Goal: Communication & Community: Answer question/provide support

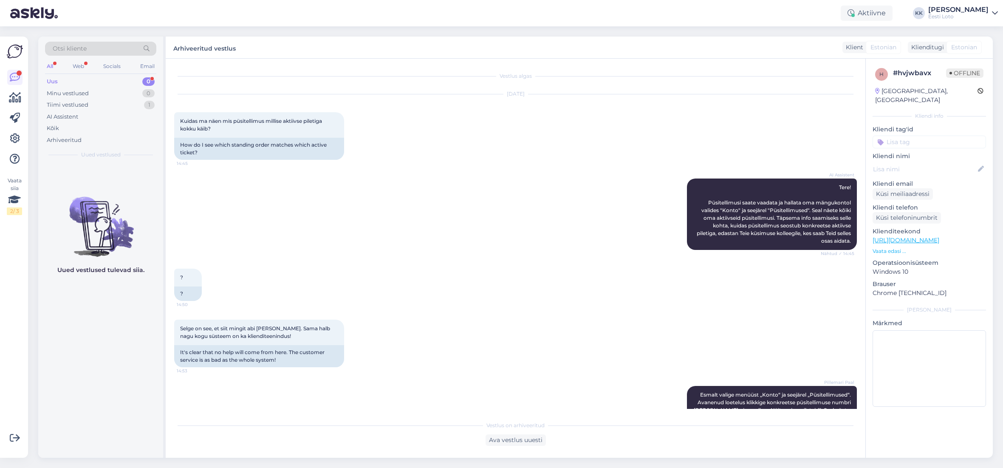
click at [74, 79] on div "Uus 0" at bounding box center [100, 82] width 111 height 12
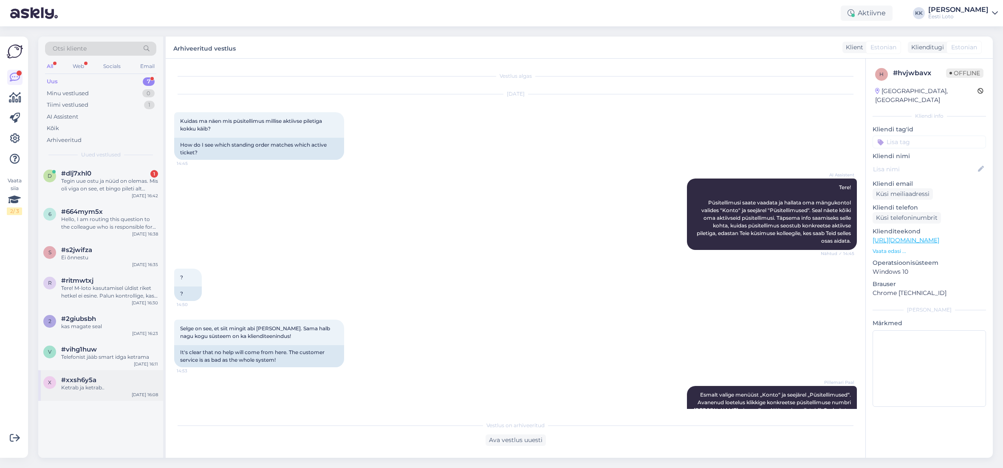
click at [112, 384] on div "Ketrab ja ketrab.." at bounding box center [109, 388] width 97 height 8
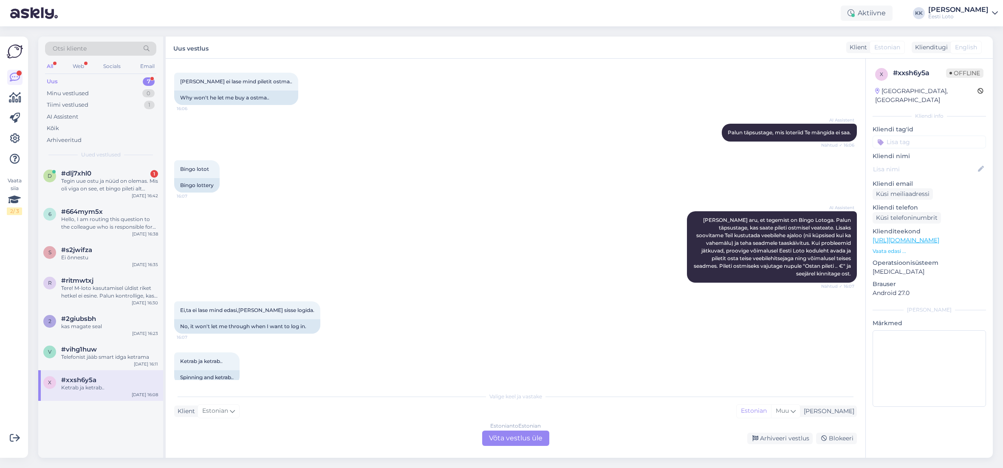
scroll to position [141, 0]
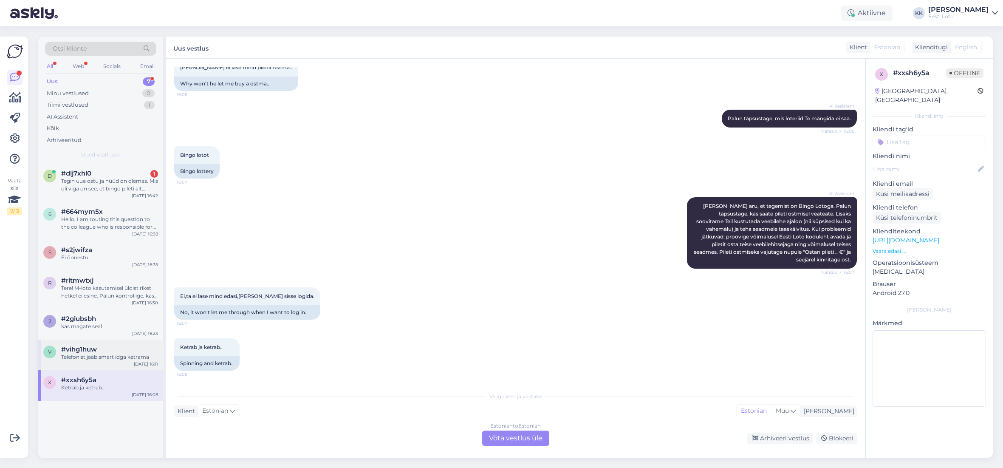
click at [95, 349] on span "#vihg1huw" at bounding box center [79, 349] width 36 height 8
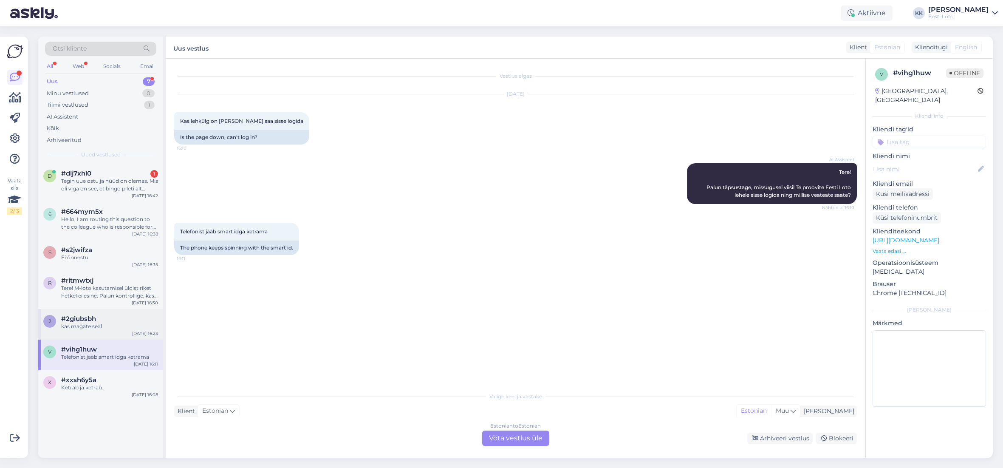
click at [96, 327] on div "kas magate seal" at bounding box center [109, 327] width 97 height 8
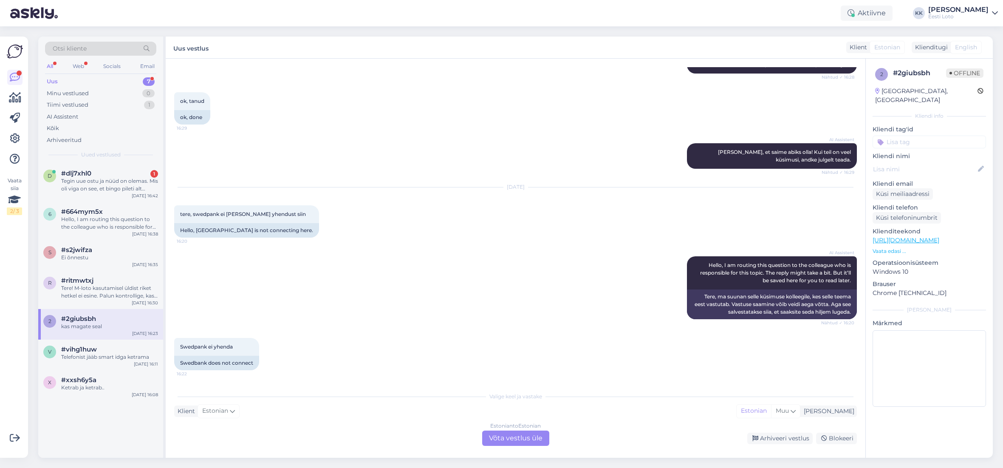
scroll to position [682, 0]
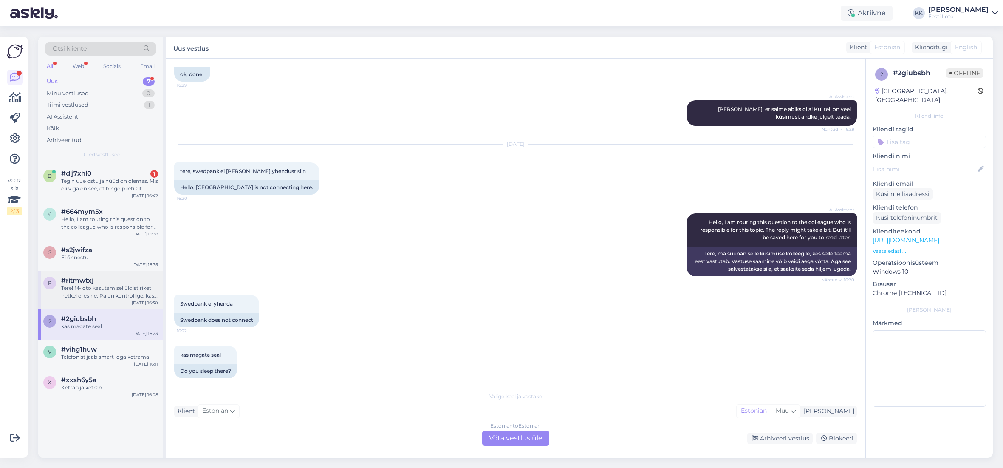
click at [94, 301] on div "r #ritmwtxj Tere! M-loto kasutamisel üldist [PERSON_NAME] hetkel ei esine. Palu…" at bounding box center [100, 290] width 125 height 38
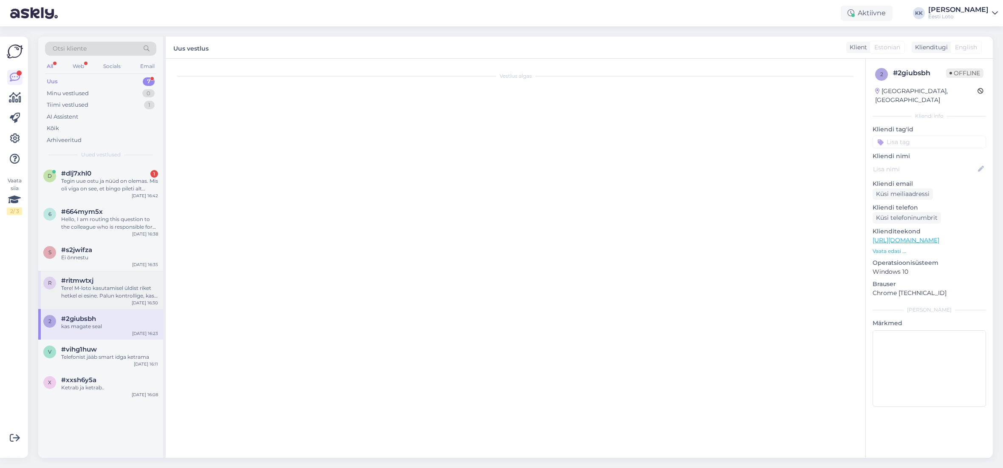
scroll to position [0, 0]
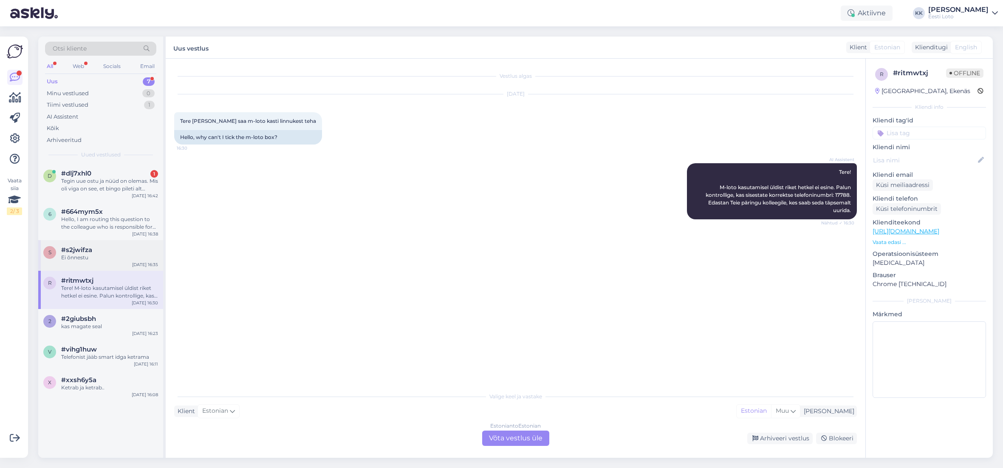
click at [109, 263] on div "s #s2jwifza Ei õnnestu [DATE] 16:35" at bounding box center [100, 255] width 125 height 31
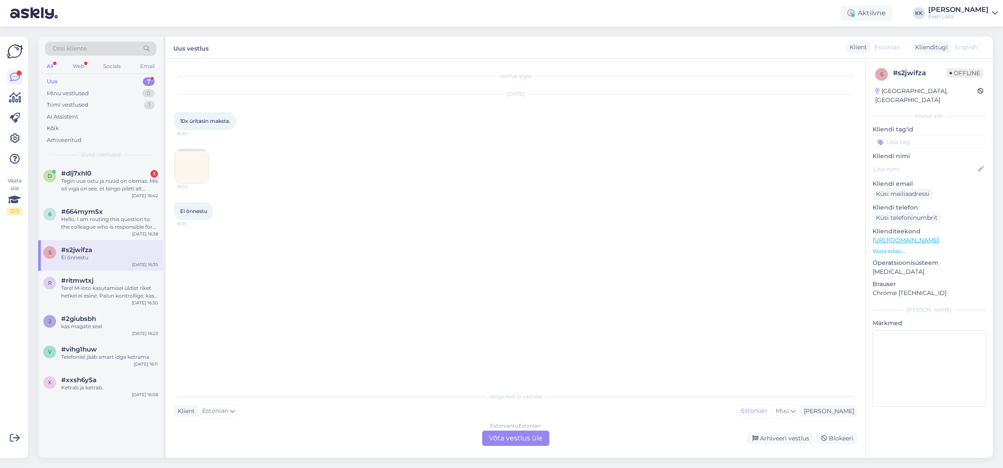
click at [201, 163] on img at bounding box center [192, 166] width 34 height 34
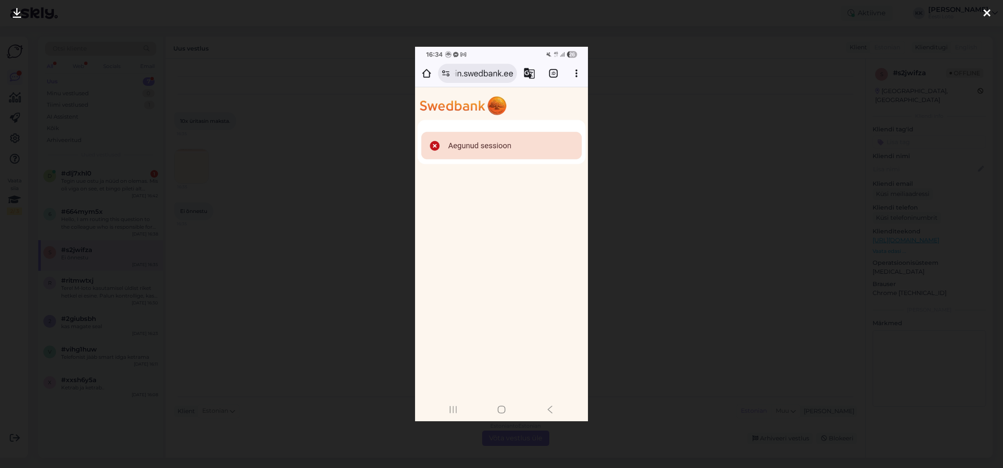
click at [988, 14] on icon at bounding box center [987, 13] width 7 height 11
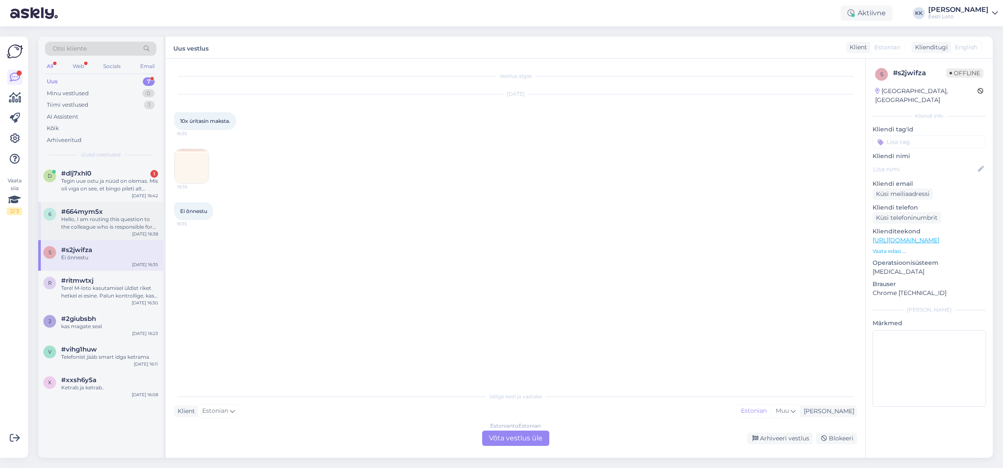
click at [53, 227] on div "6 #664mym5x Hello, I am routing this question to the colleague who is responsib…" at bounding box center [100, 219] width 115 height 23
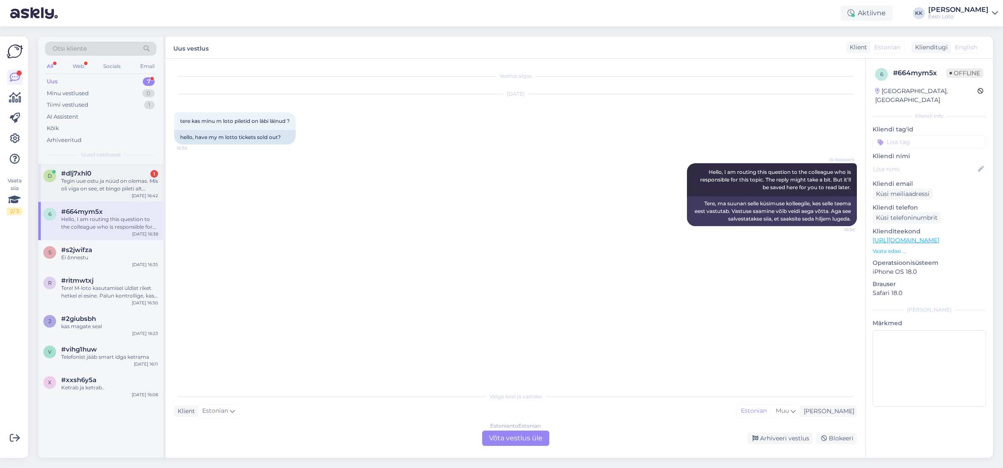
click at [124, 189] on div "Tegin uue ostu ja nüüd on olemas. Mis oli viga on see, et bingo pileti alt suun…" at bounding box center [109, 184] width 97 height 15
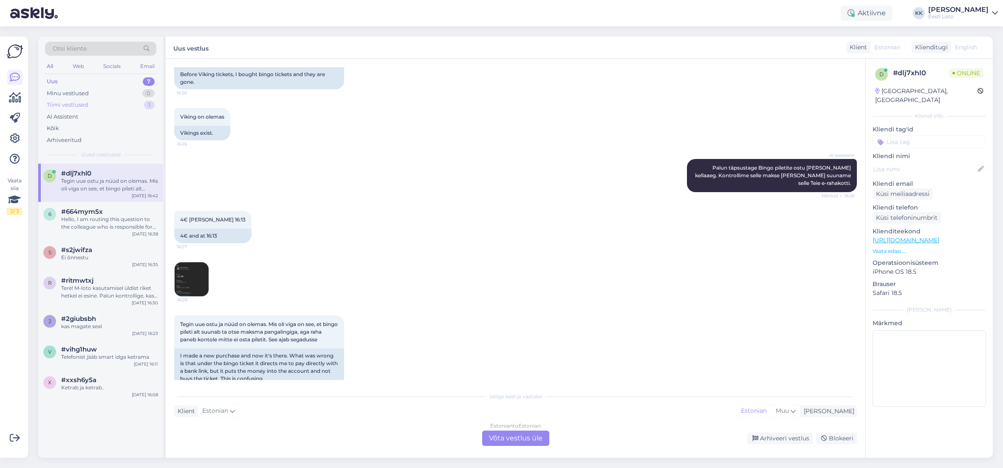
click at [99, 107] on div "Tiimi vestlused 1" at bounding box center [100, 105] width 111 height 12
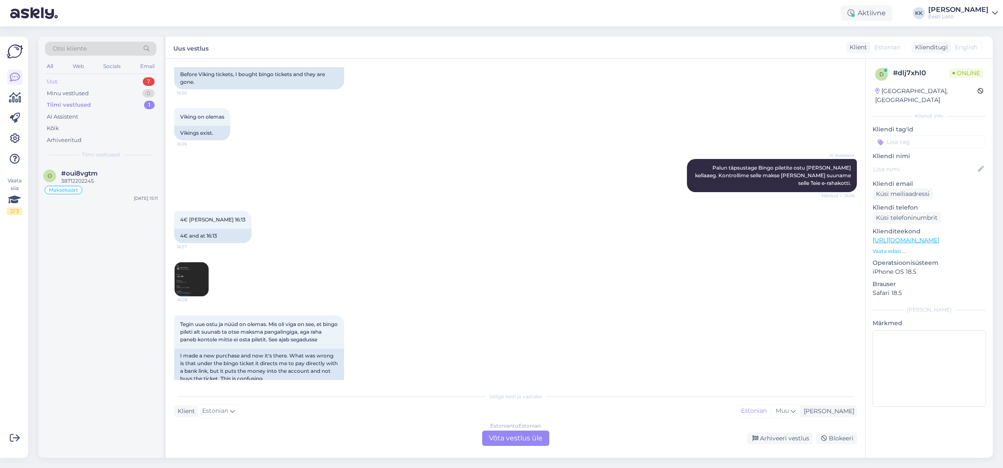
click at [102, 81] on div "Uus 7" at bounding box center [100, 82] width 111 height 12
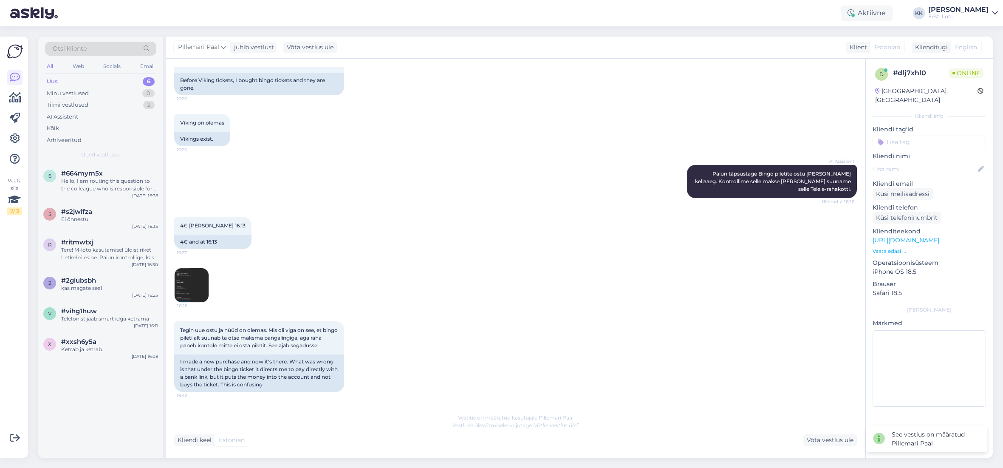
scroll to position [331, 0]
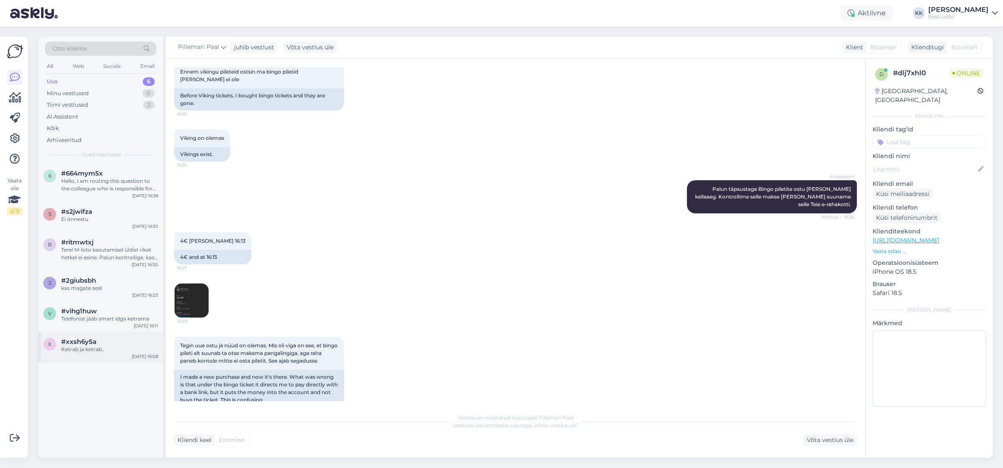
click at [88, 348] on div "Ketrab ja ketrab.." at bounding box center [109, 349] width 97 height 8
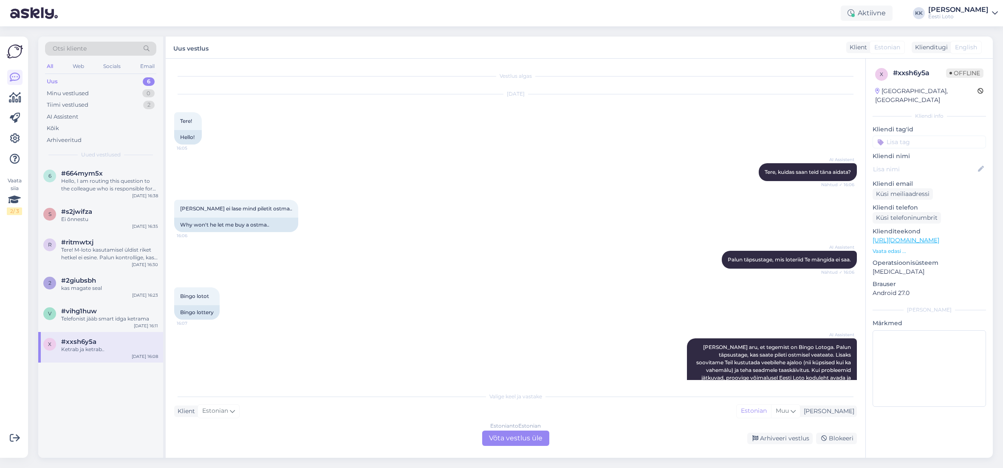
scroll to position [141, 0]
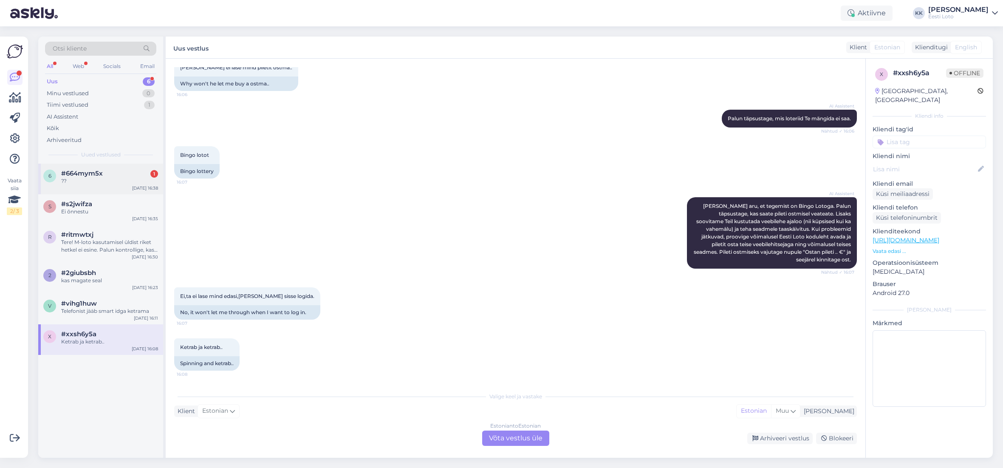
click at [91, 181] on div "??" at bounding box center [109, 181] width 97 height 8
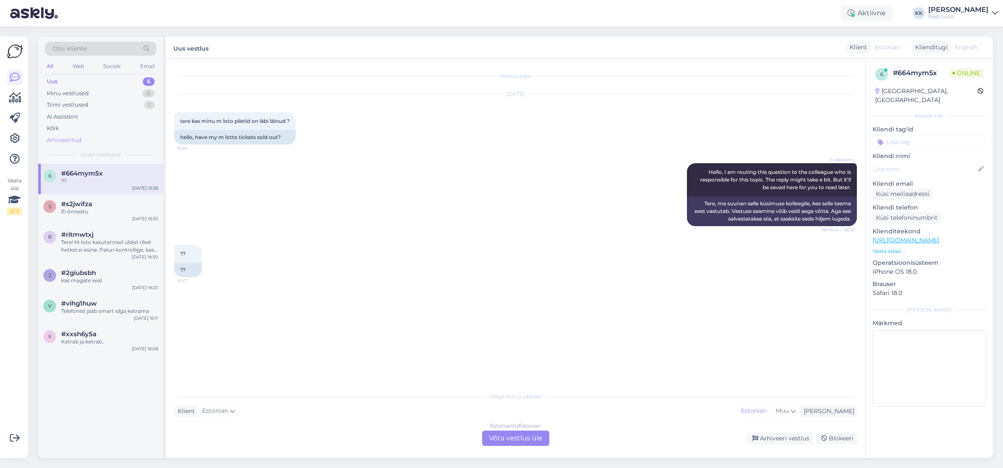
click at [62, 137] on div "Arhiveeritud" at bounding box center [64, 140] width 35 height 8
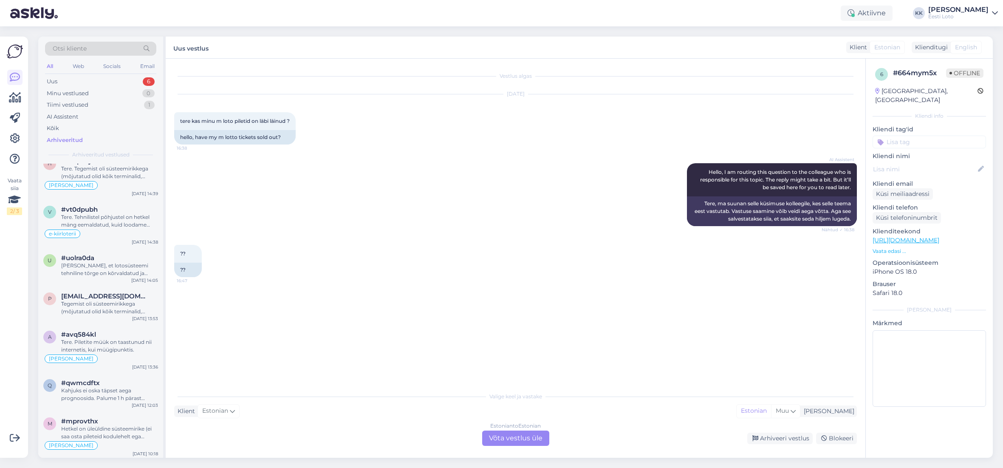
scroll to position [2260, 0]
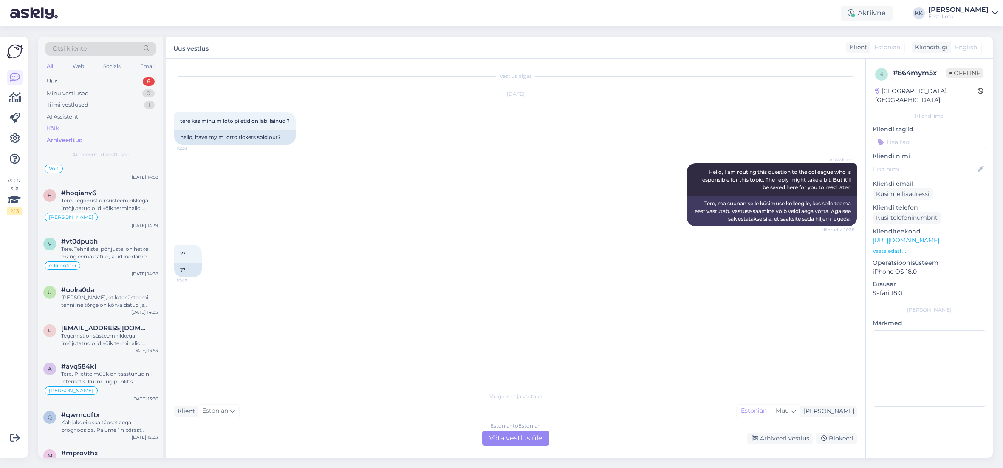
click at [70, 129] on div "Kõik" at bounding box center [100, 128] width 111 height 12
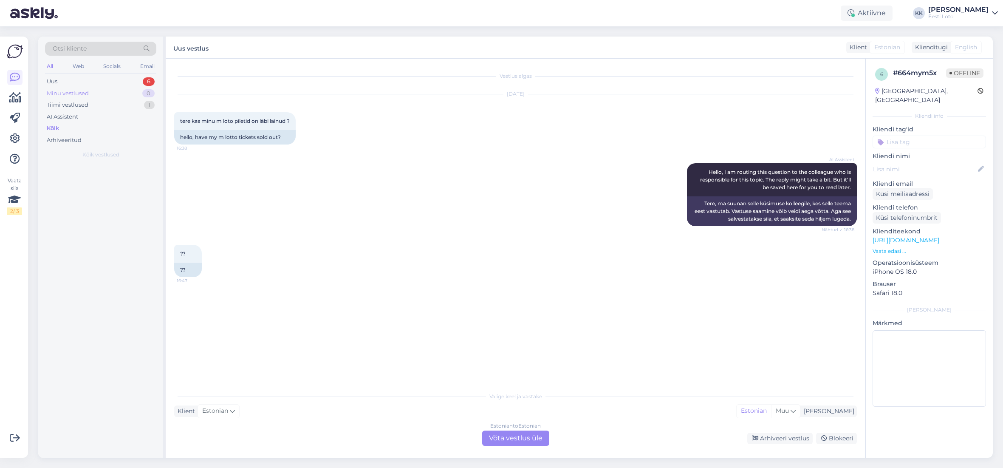
scroll to position [0, 0]
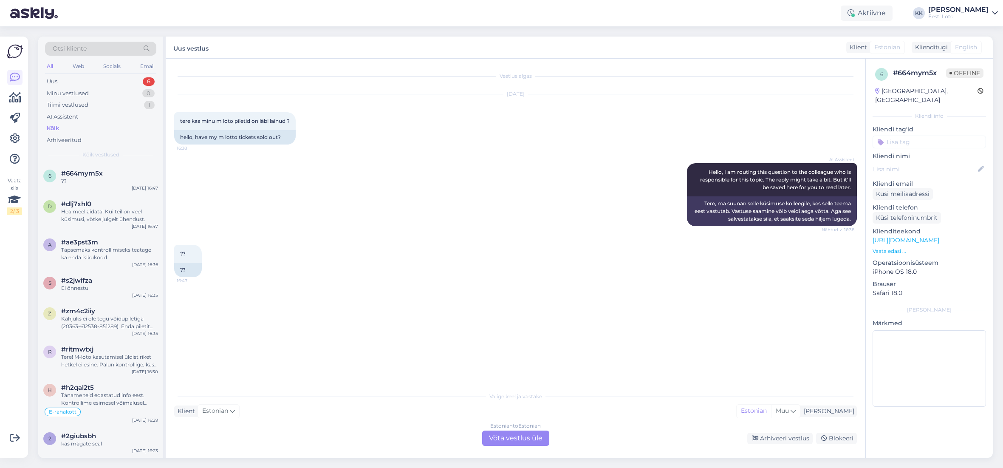
click at [128, 45] on div "Otsi kliente" at bounding box center [100, 49] width 111 height 14
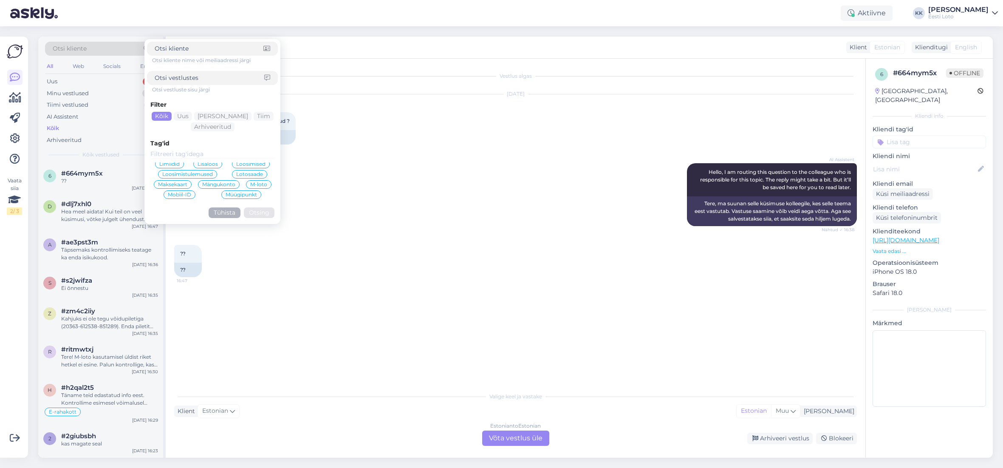
scroll to position [96, 0]
click at [262, 184] on span "M-loto" at bounding box center [258, 183] width 17 height 5
click at [261, 225] on button "Otsing" at bounding box center [259, 223] width 31 height 11
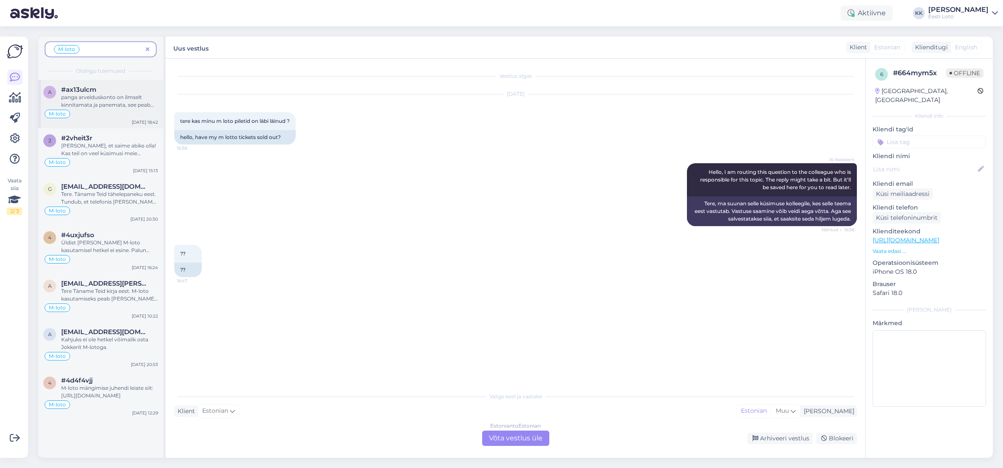
click at [100, 96] on div "panga arvelduskonto on ilmselt kinnitamata ja panemata, see peab olema tehtud," at bounding box center [109, 100] width 97 height 15
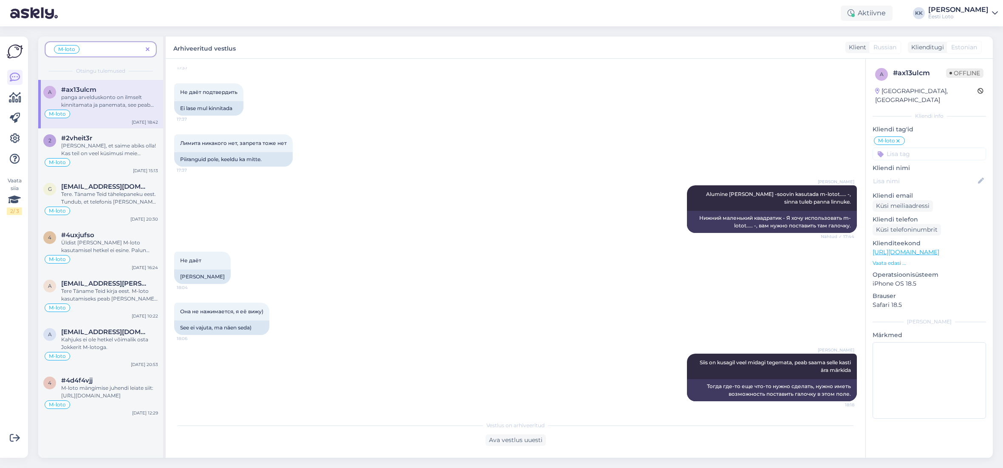
scroll to position [660, 0]
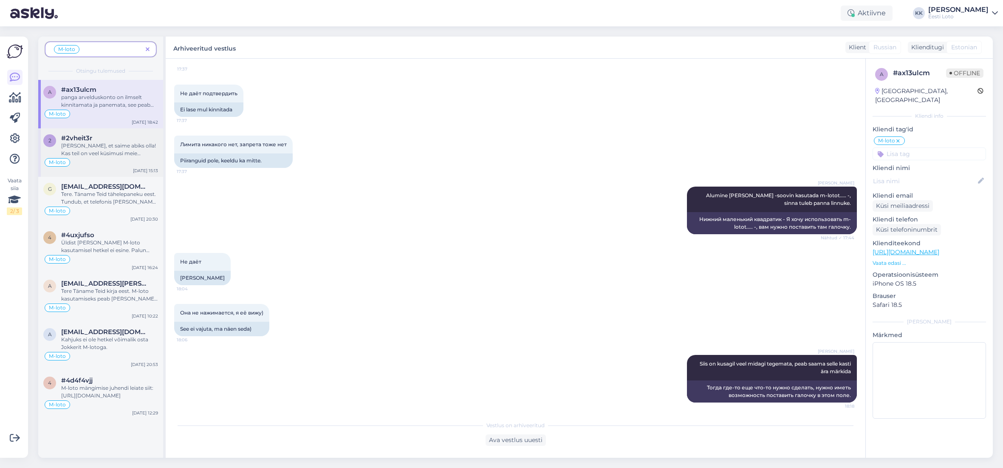
click at [94, 154] on div "[PERSON_NAME], et saime abiks olla! Kas teil on veel küsimusi meie teenuste koh…" at bounding box center [109, 149] width 97 height 15
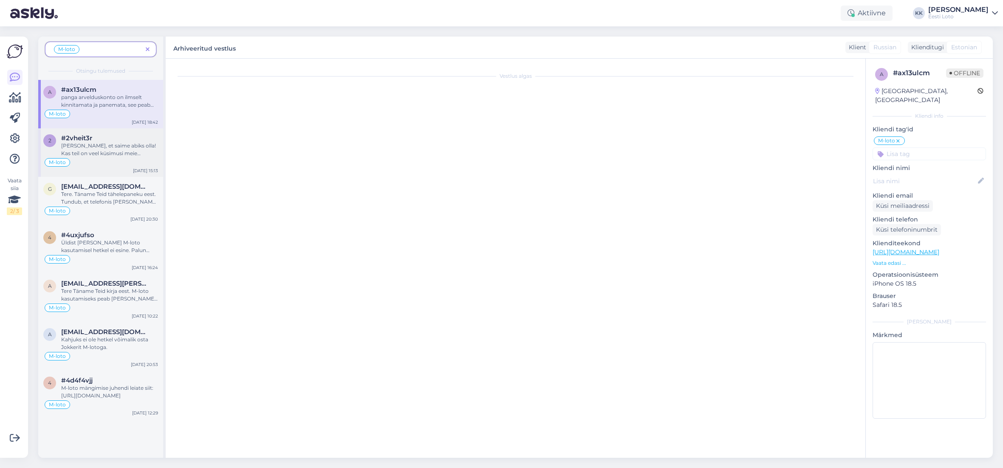
scroll to position [598, 0]
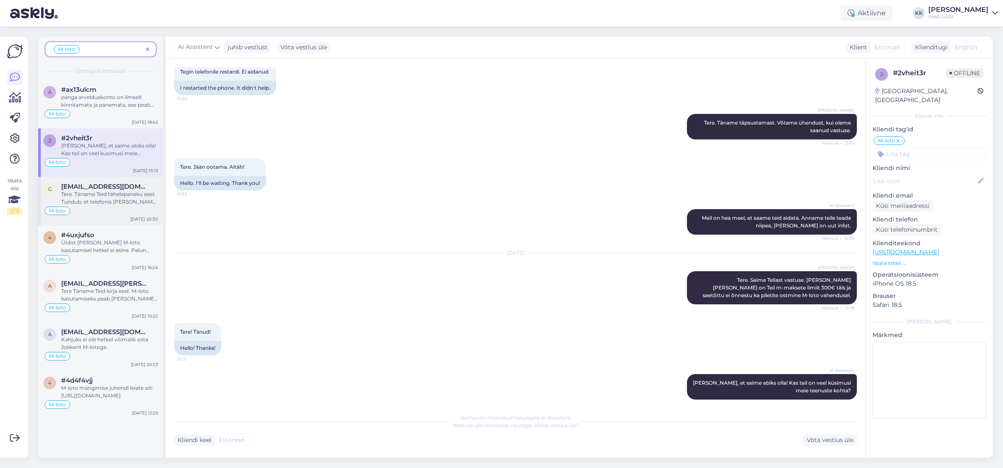
click at [106, 194] on div "Tere. Täname Teid tähelepaneku eest. Tundub, et telefonis [PERSON_NAME] teemand…" at bounding box center [109, 197] width 97 height 15
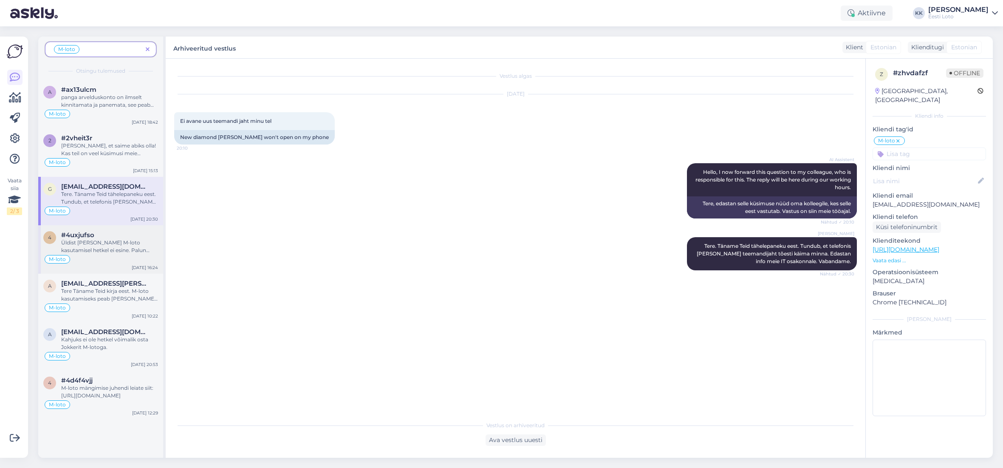
click at [94, 240] on div "Üldist [PERSON_NAME] M-loto kasutamisel hetkel ei esine. Palun kontrollige, kas…" at bounding box center [109, 246] width 97 height 15
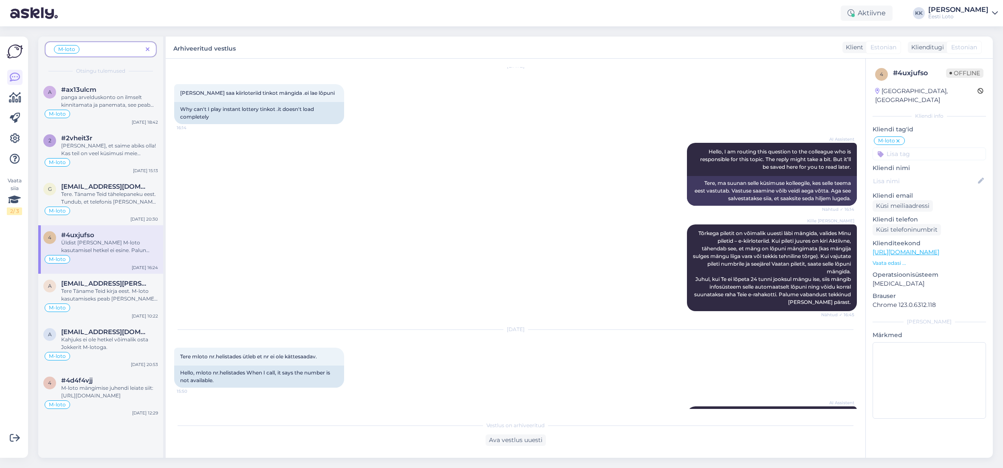
scroll to position [30, 0]
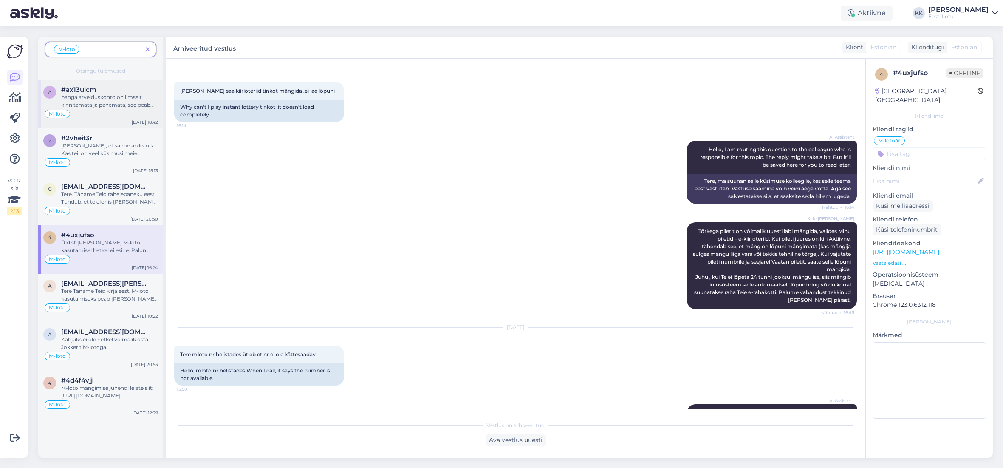
click at [86, 103] on div "panga arvelduskonto on ilmselt kinnitamata ja panemata, see peab olema tehtud," at bounding box center [109, 100] width 97 height 15
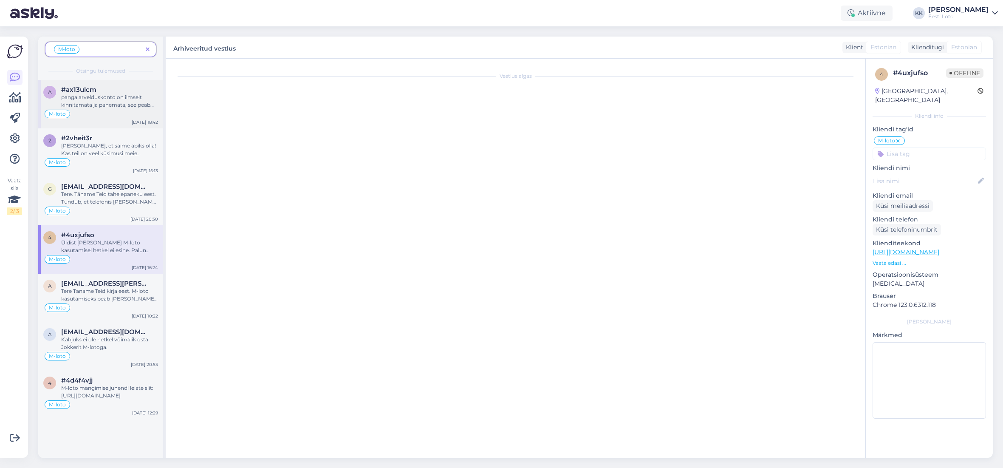
scroll to position [745, 0]
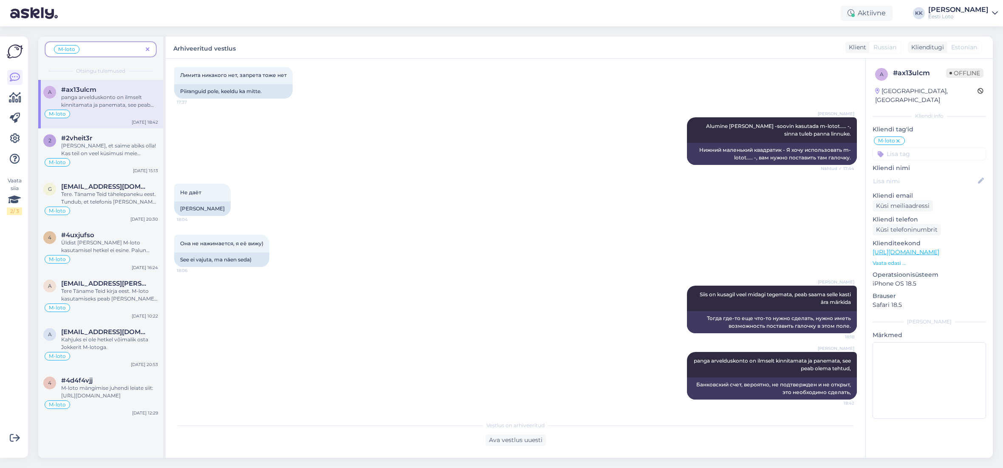
click at [147, 47] on icon at bounding box center [148, 50] width 4 height 6
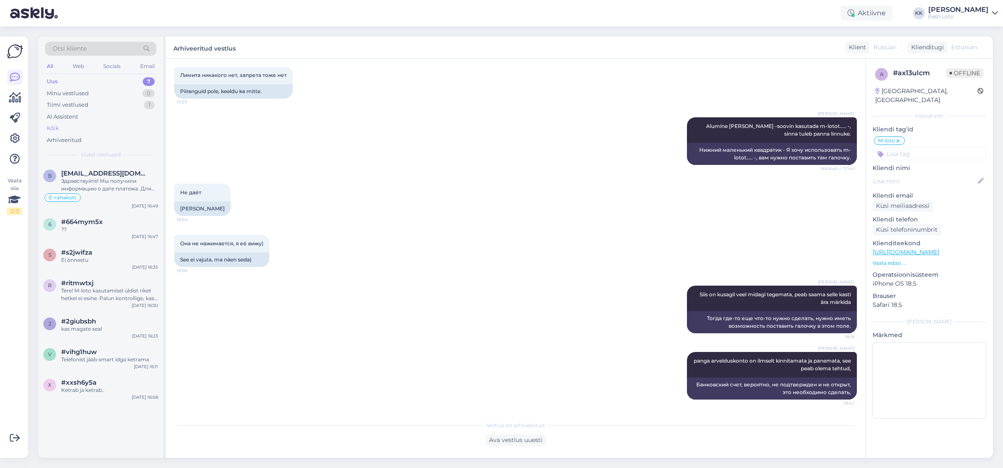
click at [74, 128] on div "Kõik" at bounding box center [100, 128] width 111 height 12
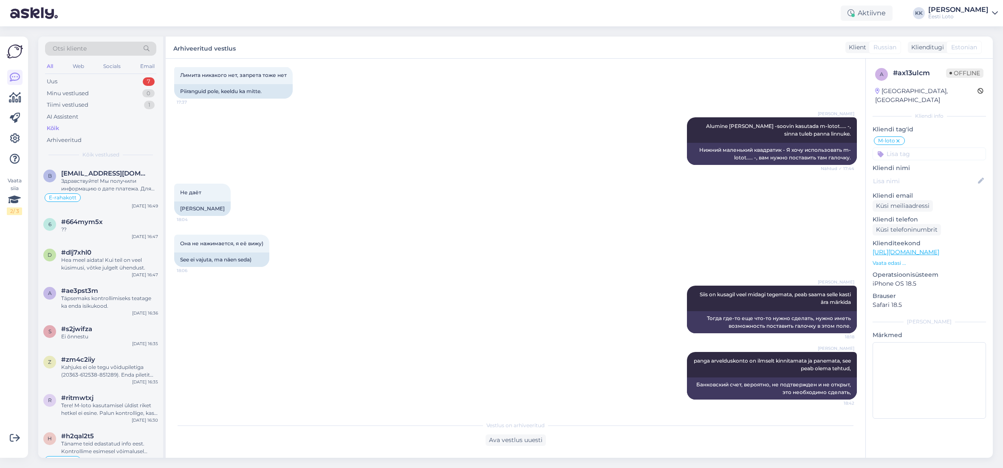
click at [110, 49] on div "Otsi kliente" at bounding box center [100, 49] width 111 height 14
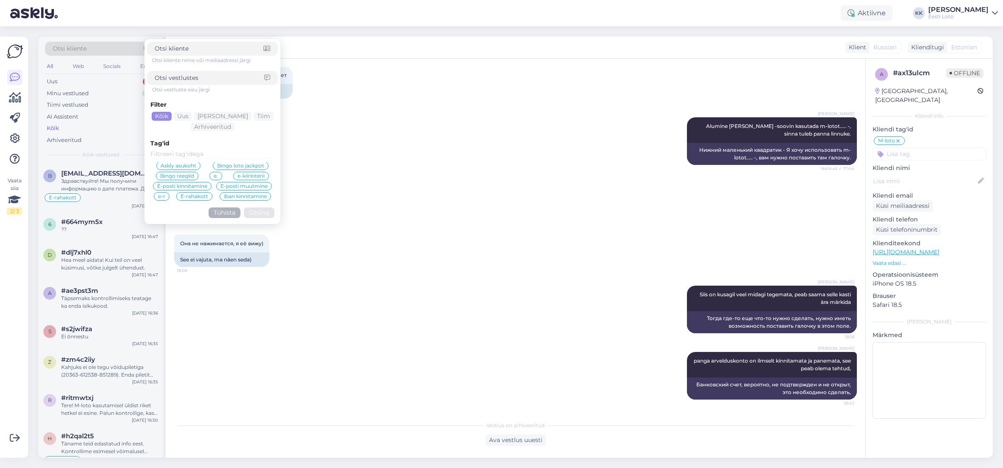
scroll to position [17, 0]
click at [43, 150] on div "Otsi kliente Otsi kliente nime või meiliaadressi järgi Otsi vestluste sisu järg…" at bounding box center [100, 100] width 125 height 127
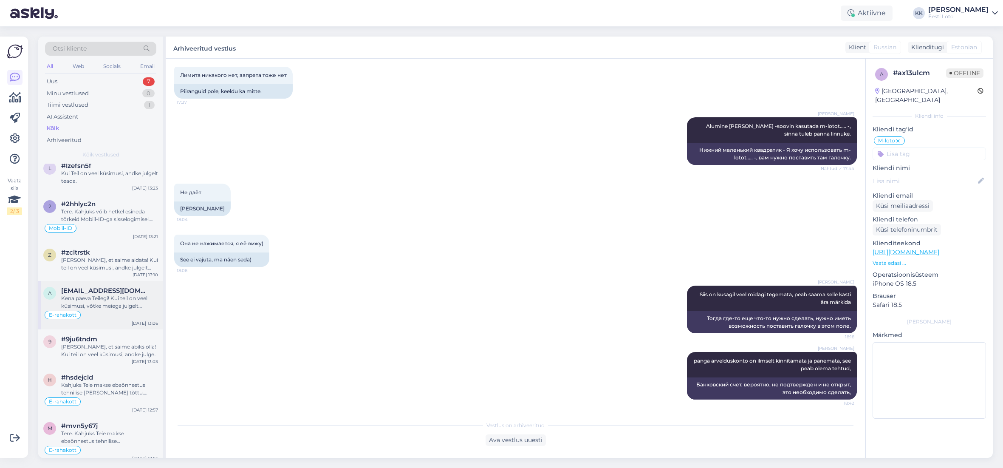
scroll to position [1342, 0]
click at [125, 263] on div "[PERSON_NAME], et saime aidata! Kui teil on veel küsimusi, andke julgelt teada." at bounding box center [109, 263] width 97 height 15
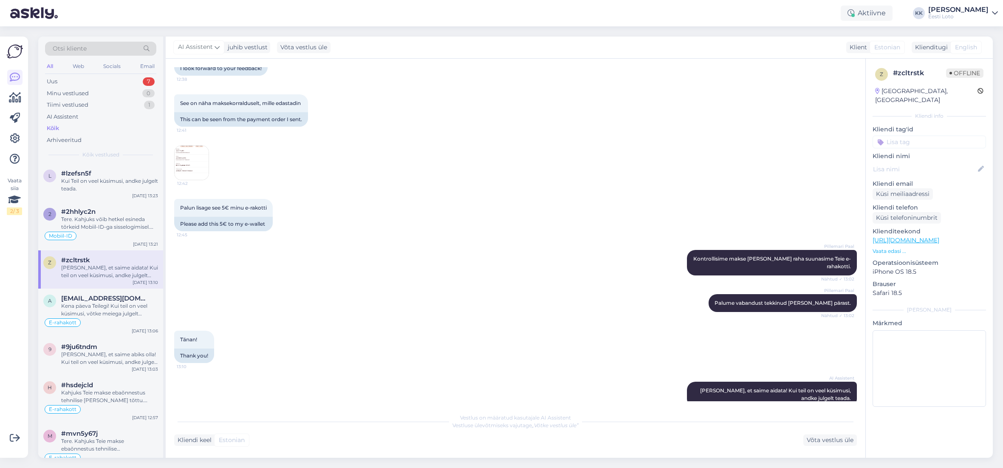
scroll to position [357, 0]
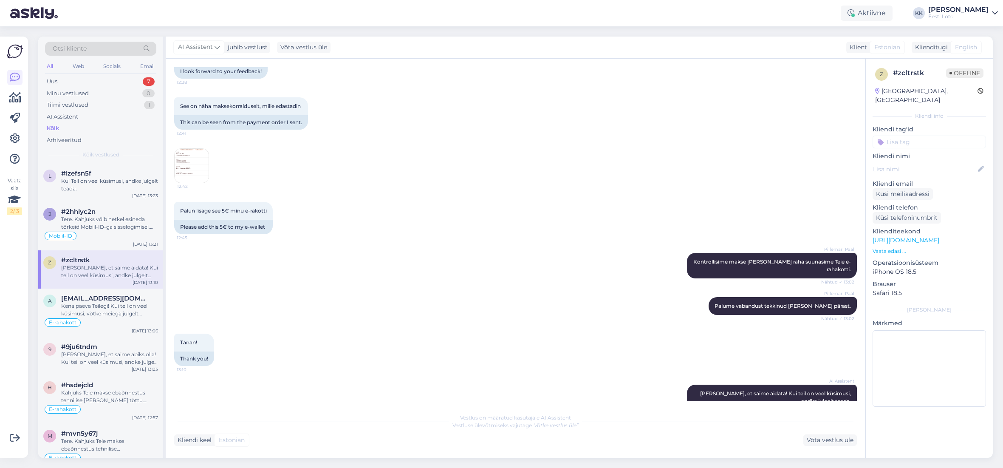
drag, startPoint x: 929, startPoint y: 132, endPoint x: 935, endPoint y: 136, distance: 6.7
click at [929, 136] on input at bounding box center [929, 142] width 113 height 13
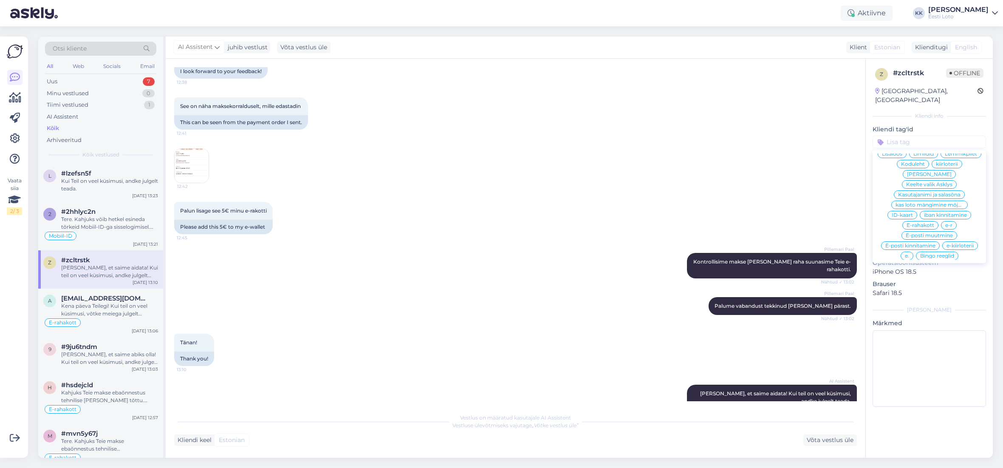
scroll to position [233, 0]
click at [931, 215] on span "E-rahakott" at bounding box center [921, 217] width 28 height 5
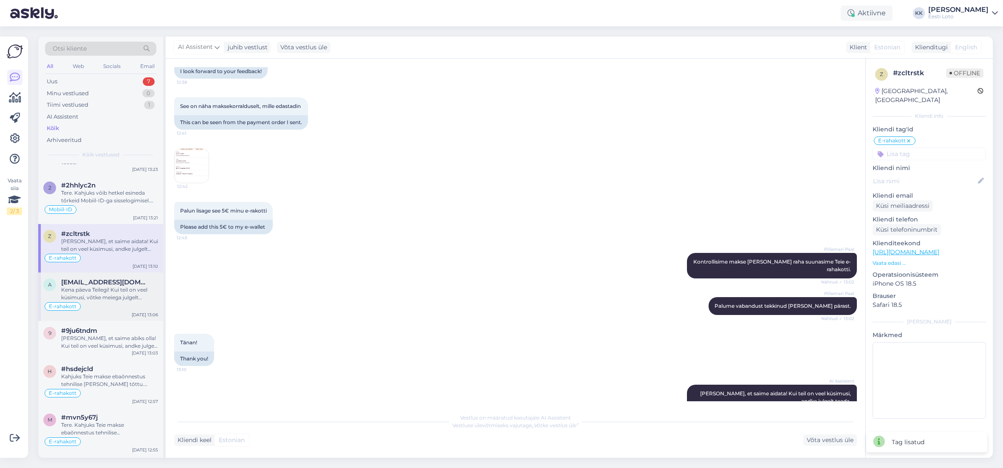
scroll to position [1360, 0]
click at [99, 334] on div "#9ju6tndm" at bounding box center [109, 330] width 97 height 8
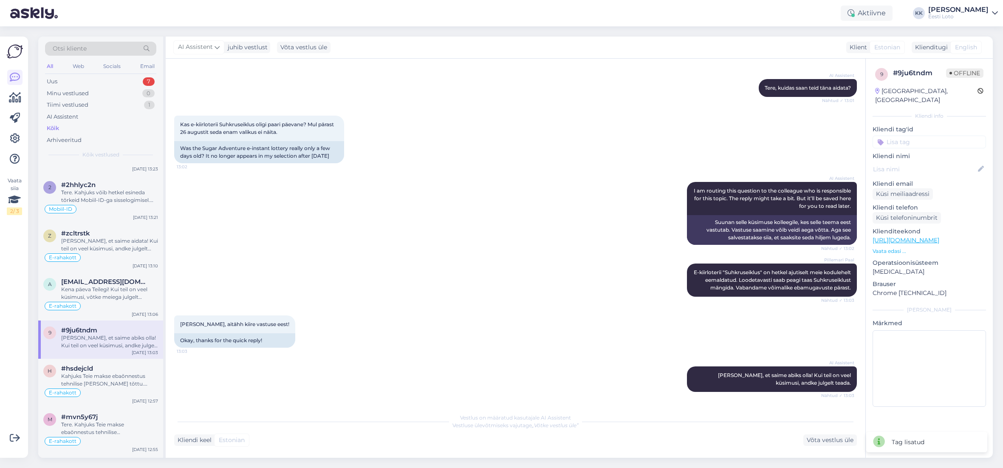
scroll to position [99, 0]
click at [101, 374] on div "Kahjuks Teie makse ebaõnnestus tehnilise [PERSON_NAME] tõttu. Kontrollisime mak…" at bounding box center [109, 379] width 97 height 15
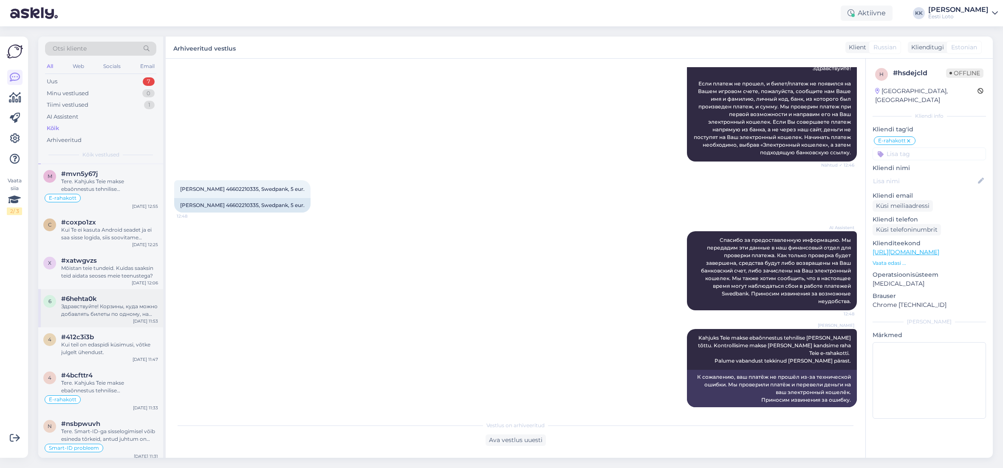
scroll to position [1604, 0]
click at [121, 48] on div "Otsi kliente" at bounding box center [100, 49] width 111 height 14
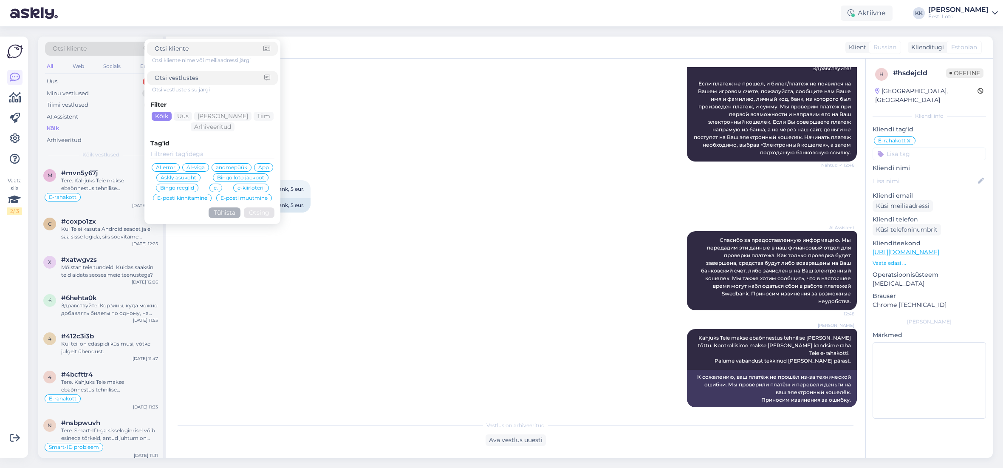
click at [239, 77] on input at bounding box center [210, 78] width 110 height 9
type input "m-loto"
click button "Otsing" at bounding box center [259, 212] width 31 height 11
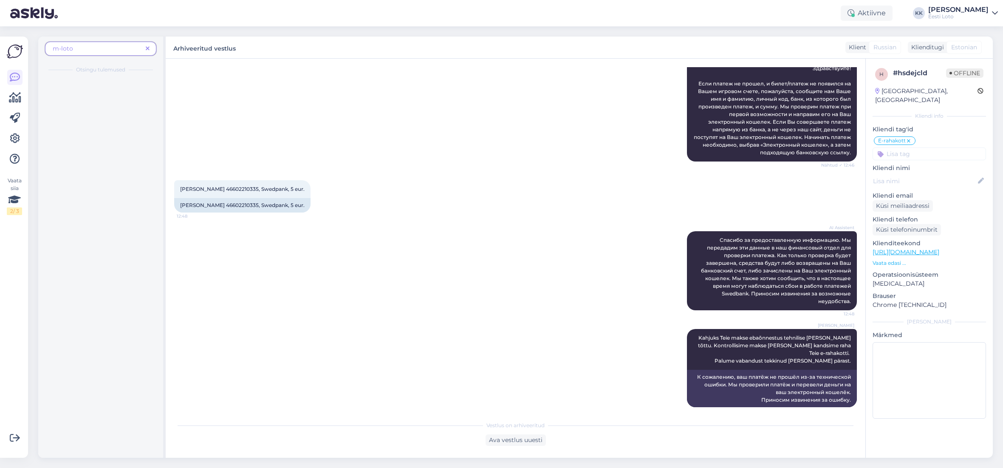
scroll to position [0, 0]
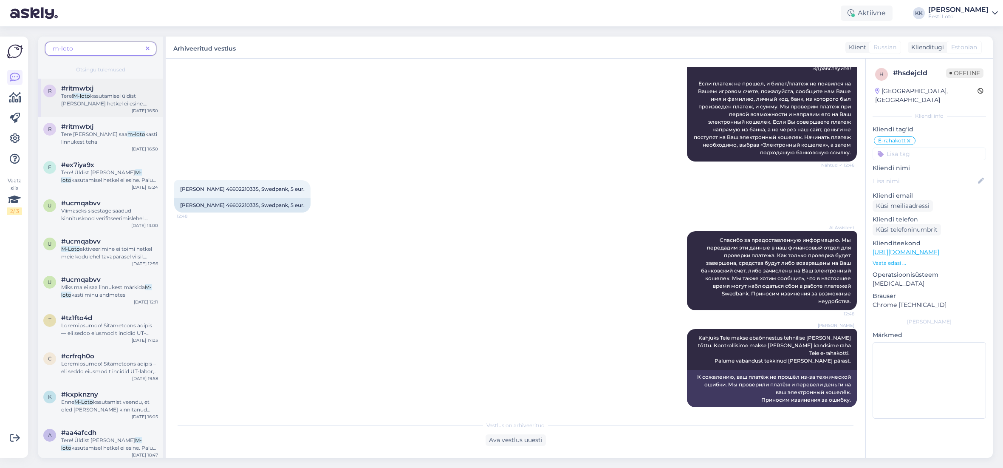
click at [92, 100] on span "kasutamisel üldist [PERSON_NAME] hetkel ei esine. Palun kontrollige, kas sisest…" at bounding box center [105, 115] width 89 height 45
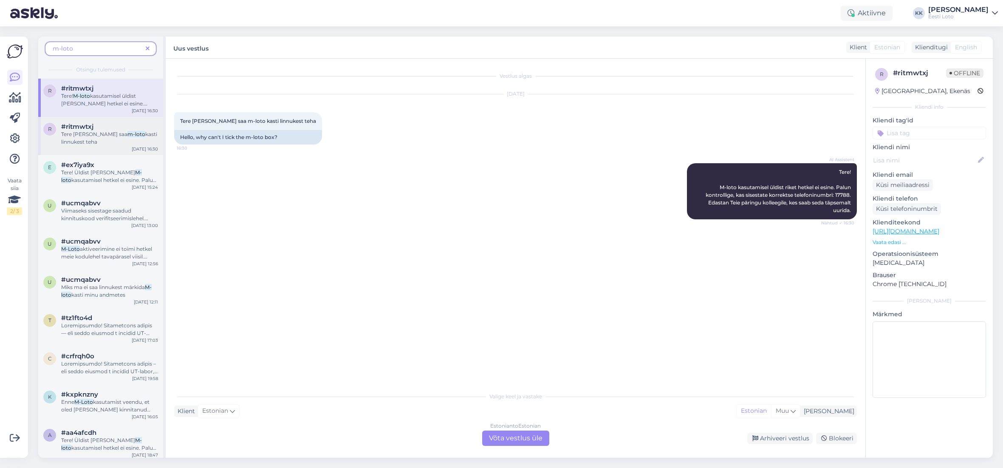
click at [109, 144] on div "Tere [PERSON_NAME] saa m-loto kasti linnukest teha" at bounding box center [109, 137] width 97 height 15
click at [116, 102] on span "kasutamisel üldist [PERSON_NAME] hetkel ei esine. Palun kontrollige, kas sisest…" at bounding box center [105, 115] width 89 height 45
click at [116, 139] on div "Tere [PERSON_NAME] saa m-loto kasti linnukest teha" at bounding box center [109, 137] width 97 height 15
click at [107, 181] on span "kasutamisel hetkel ei esine. Palun kontrollige, kas sisestate korrektse telefon…" at bounding box center [108, 188] width 95 height 22
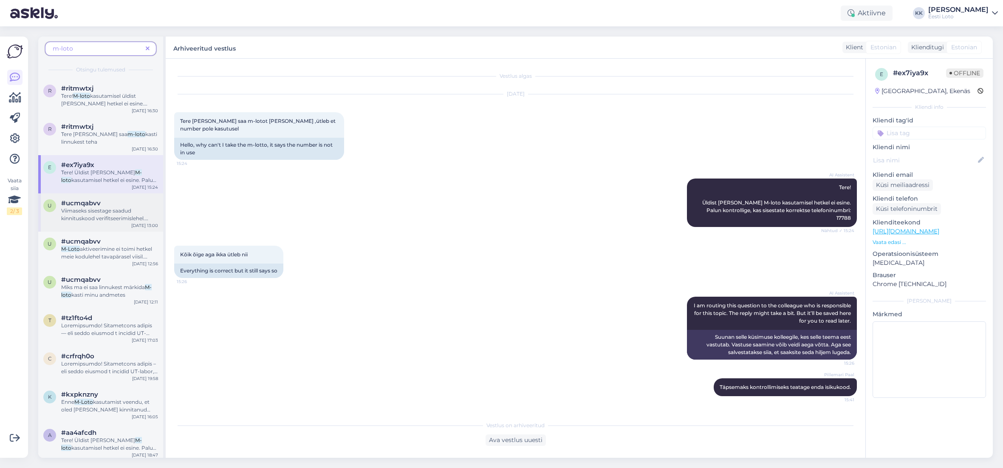
click at [96, 210] on span "Viimaseks sisestage saadud kinnituskood verifitseerimislehel. Pärast numbri edu…" at bounding box center [104, 221] width 87 height 29
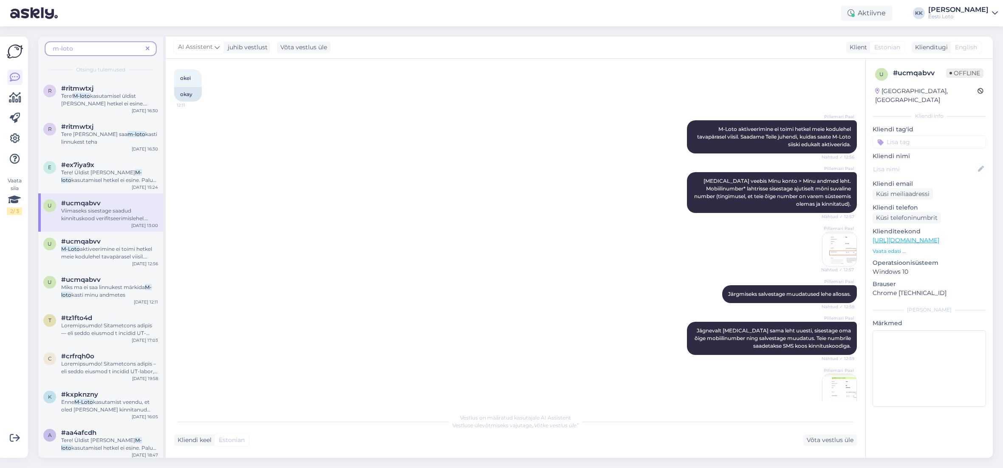
scroll to position [264, 0]
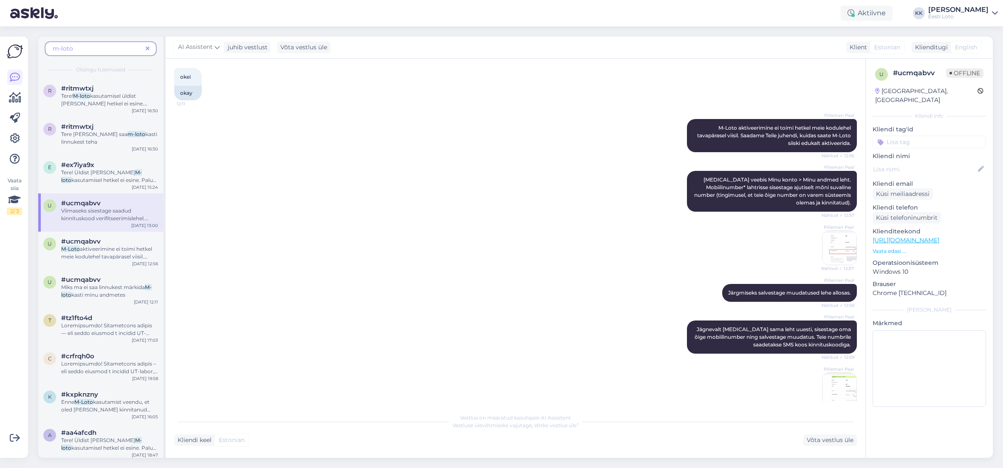
click at [950, 136] on input at bounding box center [929, 142] width 113 height 13
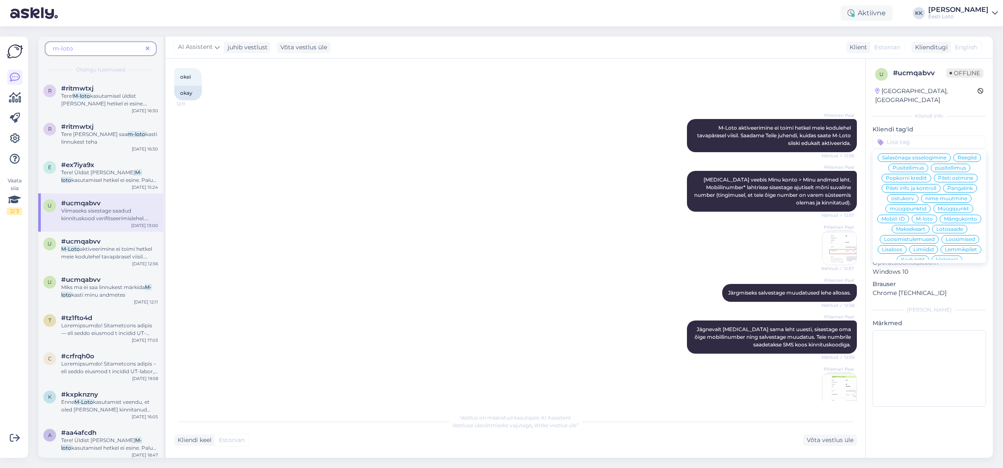
scroll to position [129, 0]
click at [928, 217] on span "M-loto" at bounding box center [924, 219] width 17 height 5
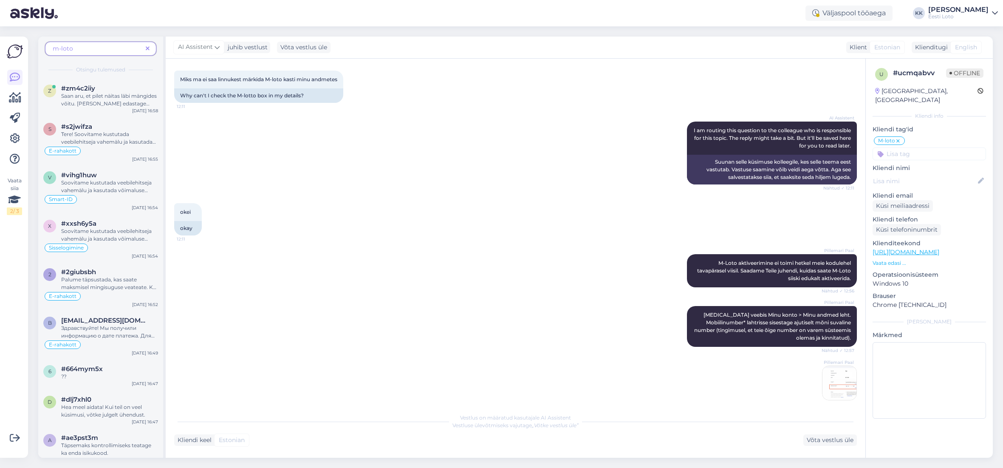
scroll to position [130, 0]
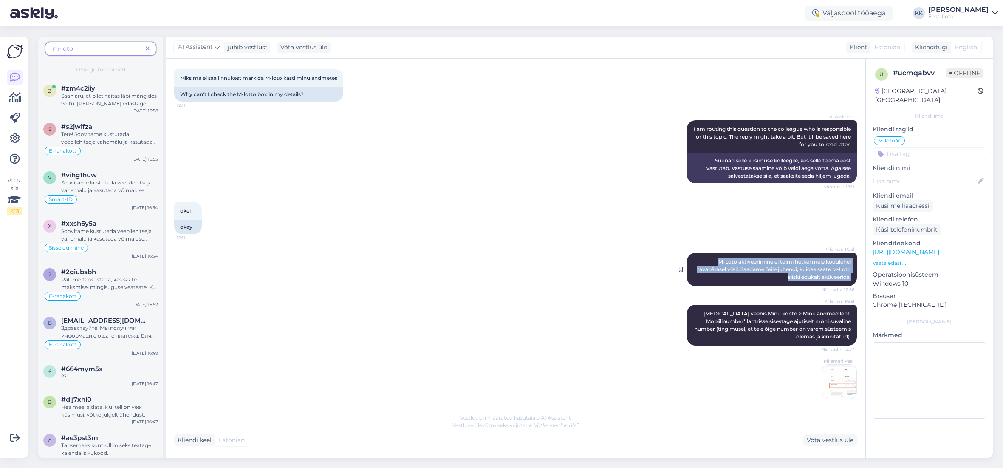
drag, startPoint x: 717, startPoint y: 268, endPoint x: 844, endPoint y: 286, distance: 128.4
click at [851, 286] on div "Pillemari Paal M-Loto aktiveerimine ei toimi hetkel meie kodulehel tavapärasel …" at bounding box center [772, 269] width 170 height 33
copy span "M-Loto aktiveerimine ei toimi hetkel meie kodulehel tavapärasel viisil. Saadame…"
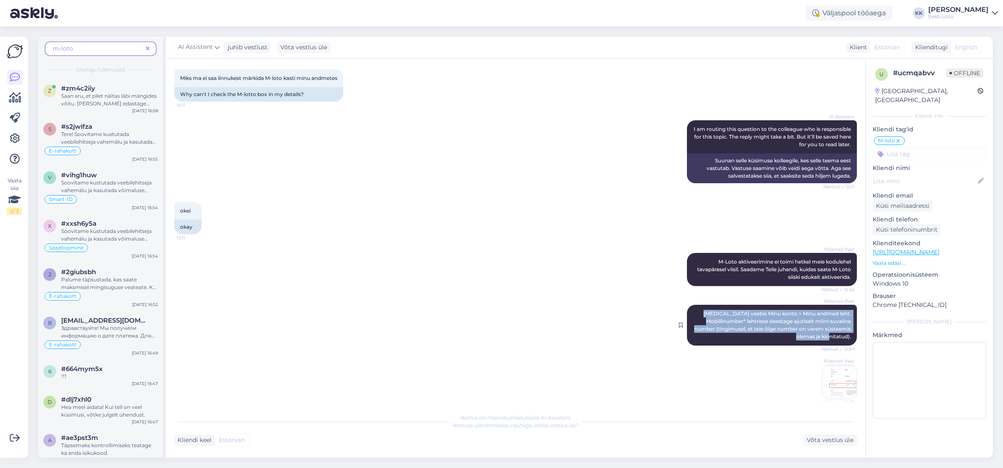
drag, startPoint x: 731, startPoint y: 320, endPoint x: 852, endPoint y: 348, distance: 123.8
click at [852, 345] on div "Pillemari Paal [MEDICAL_DATA] veebis Minu konto > Minu andmed leht. Mobiilinumb…" at bounding box center [772, 325] width 170 height 41
copy span "[MEDICAL_DATA] veebis Minu konto > Minu andmed leht. Mobiilinumber* lahtrisse s…"
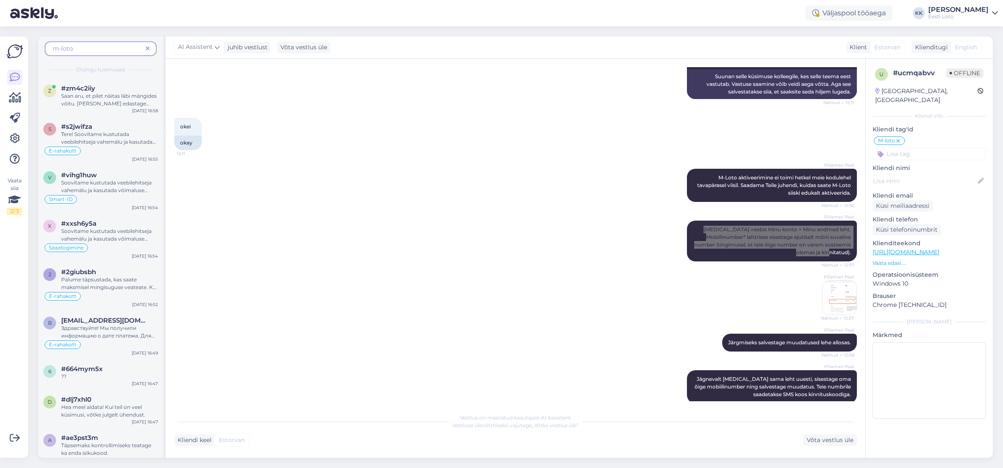
scroll to position [229, 0]
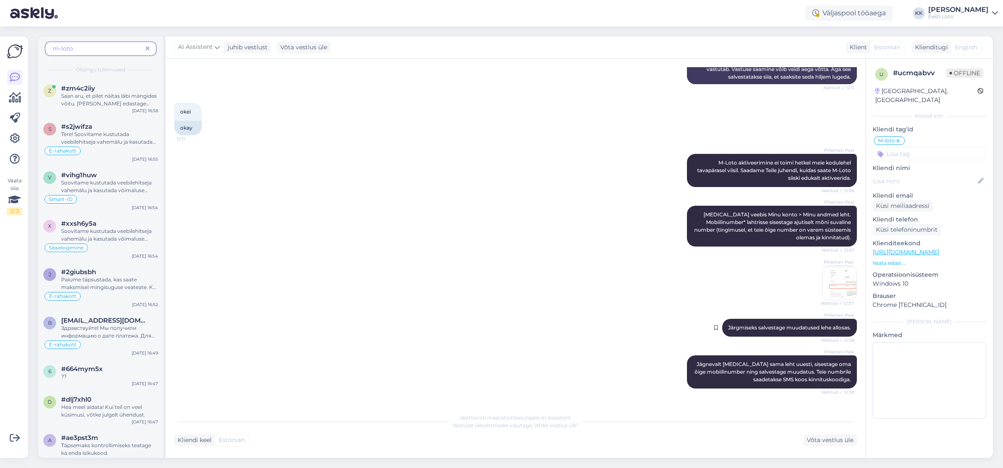
click at [804, 331] on span "Järgmiseks salvestage muudatused lehe allosas." at bounding box center [789, 327] width 123 height 6
copy span "Pillemari Paal"
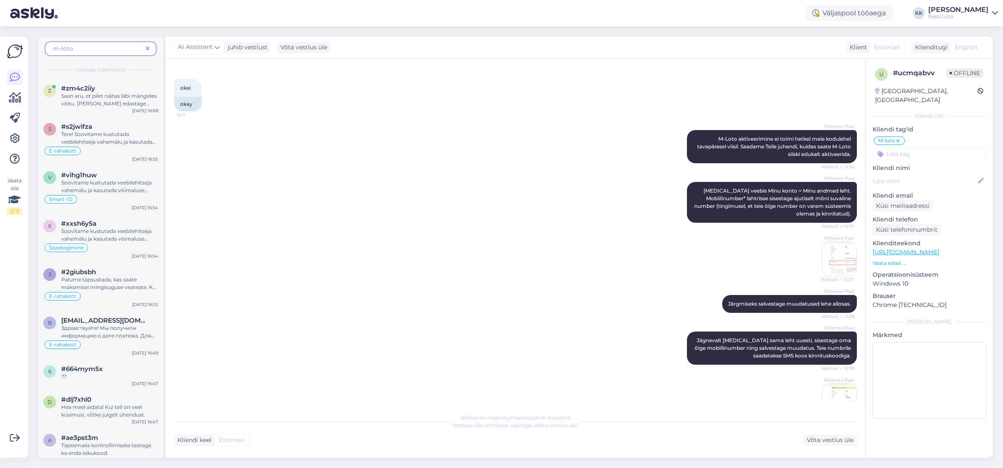
scroll to position [267, 0]
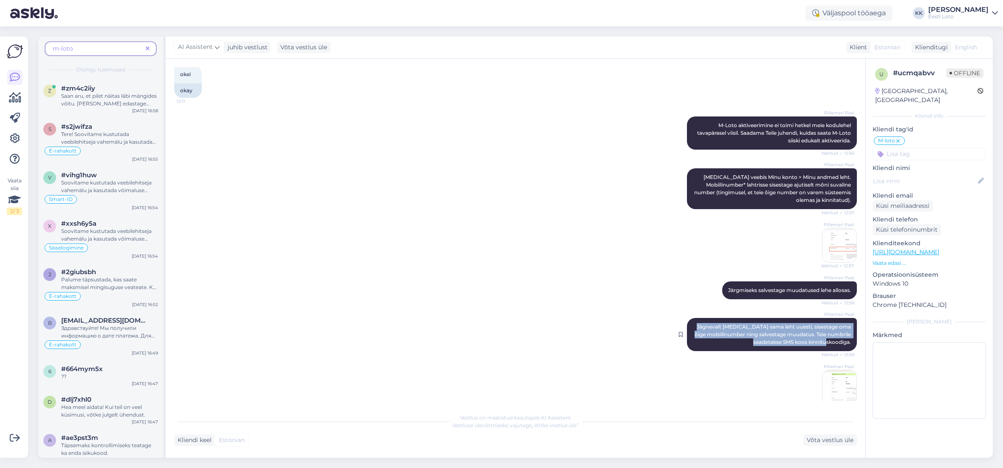
drag, startPoint x: 713, startPoint y: 334, endPoint x: 848, endPoint y: 353, distance: 136.4
click at [848, 351] on div "Pillemari Paal Jägnevalt [MEDICAL_DATA] sama leht uuesti, sisestage oma õige mo…" at bounding box center [772, 334] width 170 height 33
copy span "Jägnevalt [MEDICAL_DATA] sama leht uuesti, sisestage oma õige mobiilinumber nin…"
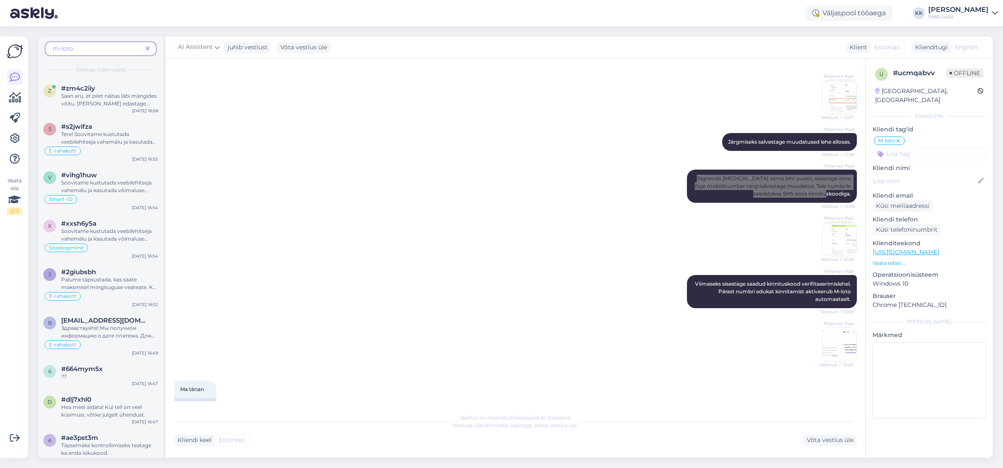
scroll to position [431, 0]
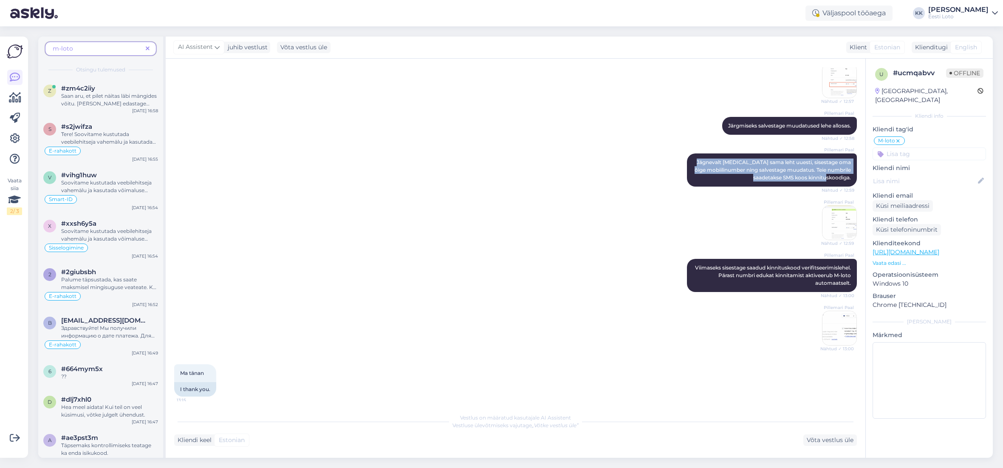
click at [836, 229] on img at bounding box center [840, 223] width 34 height 34
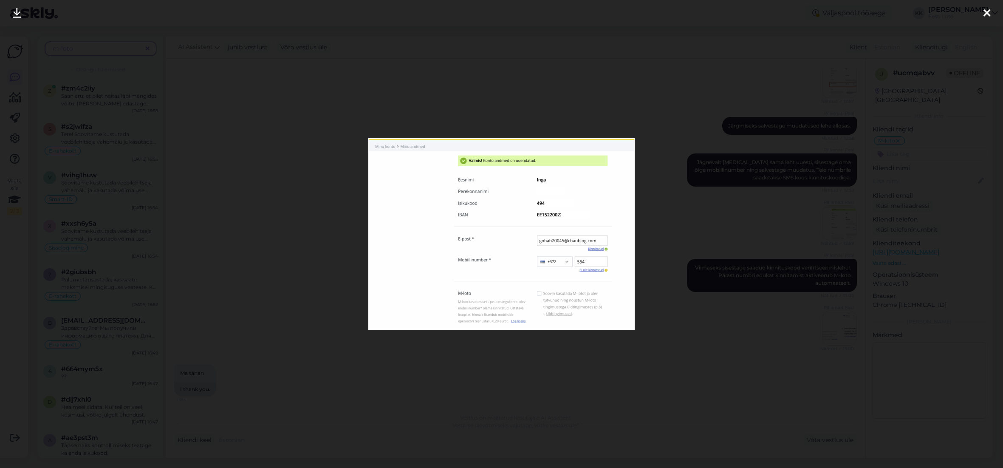
drag, startPoint x: 989, startPoint y: 11, endPoint x: 967, endPoint y: 22, distance: 24.7
click at [989, 11] on icon at bounding box center [987, 13] width 7 height 11
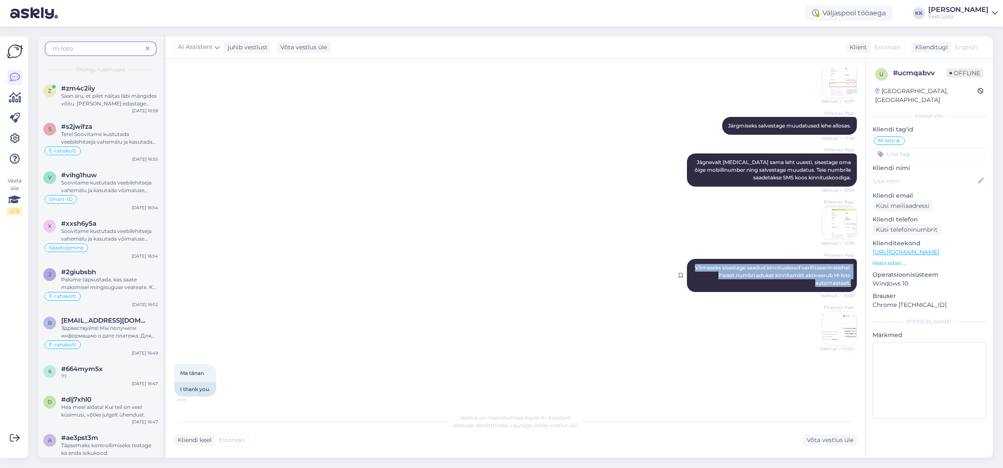
drag, startPoint x: 745, startPoint y: 275, endPoint x: 851, endPoint y: 292, distance: 107.7
click at [852, 292] on div "Pillemari Paal Viimaseks sisestage saadud kinnituskood verifitseerimislehel. Pä…" at bounding box center [772, 275] width 170 height 33
copy span "Viimaseks sisestage saadud kinnituskood verifitseerimislehel. Pärast numbri edu…"
click at [834, 334] on img at bounding box center [840, 328] width 34 height 34
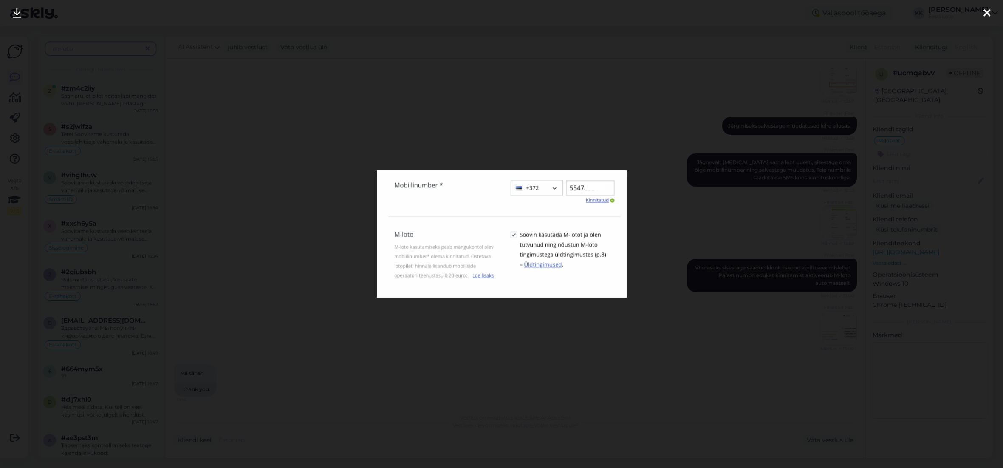
click at [987, 14] on icon at bounding box center [987, 13] width 7 height 11
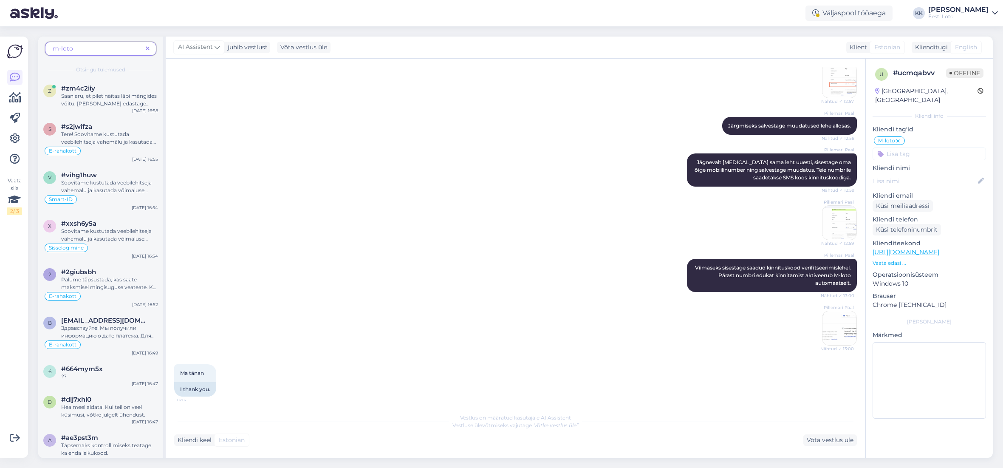
click at [784, 338] on div "Pillemari Paal Nähtud ✓ 13:00" at bounding box center [515, 328] width 683 height 54
click at [152, 48] on span at bounding box center [147, 48] width 11 height 9
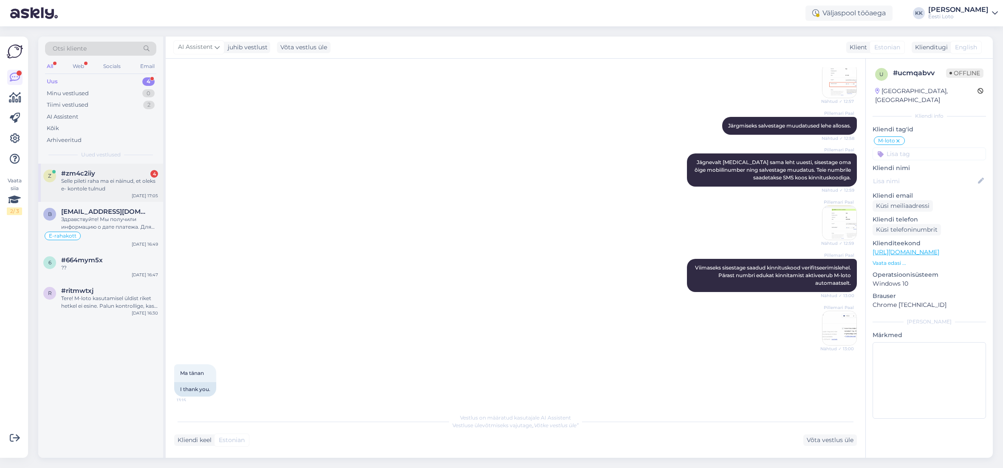
click at [108, 190] on div "Selle pileti raha ma ei näinud, et oleks e- kontole tulnud" at bounding box center [109, 184] width 97 height 15
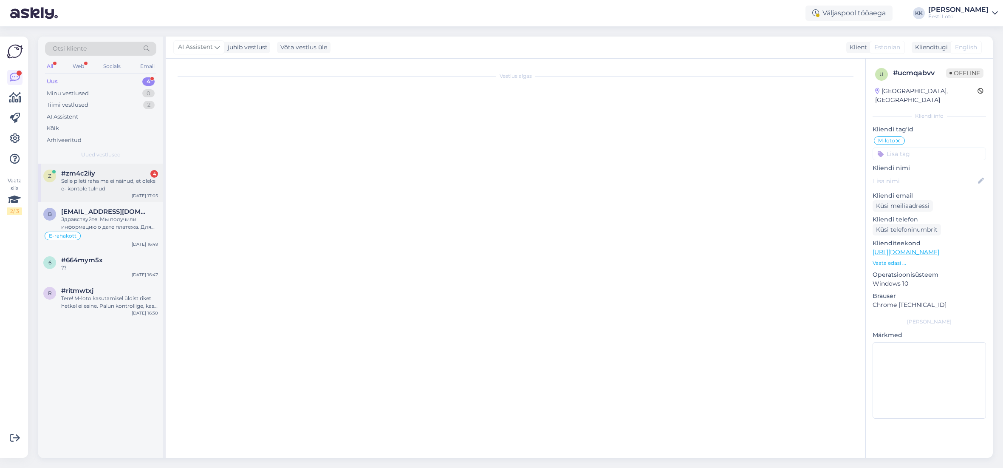
scroll to position [427, 0]
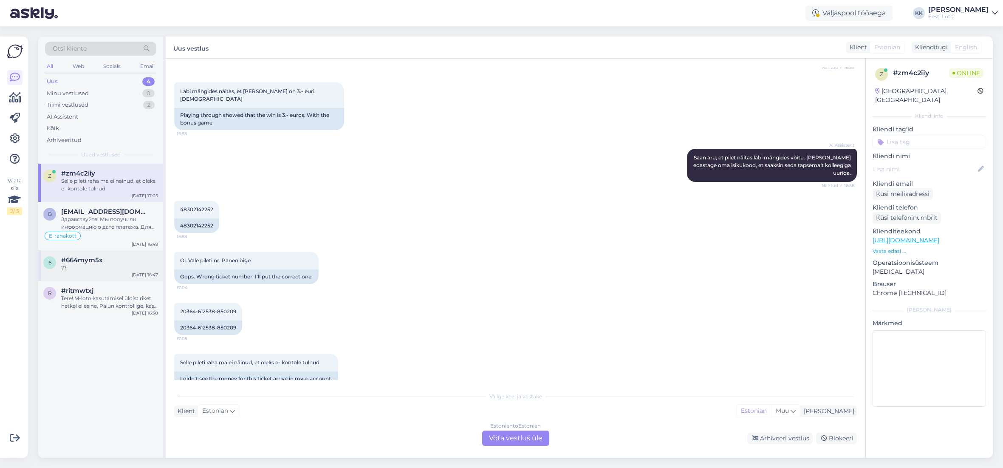
click at [74, 269] on div "??" at bounding box center [109, 268] width 97 height 8
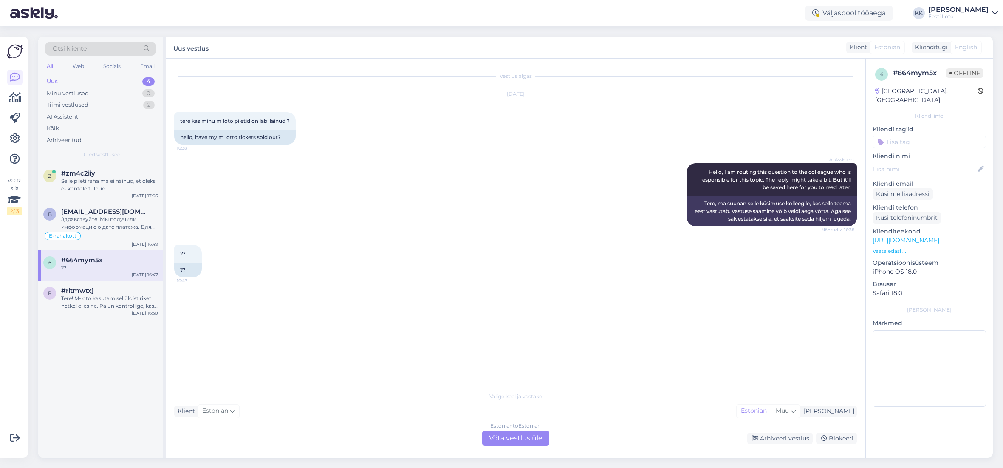
click at [538, 437] on div "Estonian to Estonian Võta vestlus üle" at bounding box center [515, 437] width 67 height 15
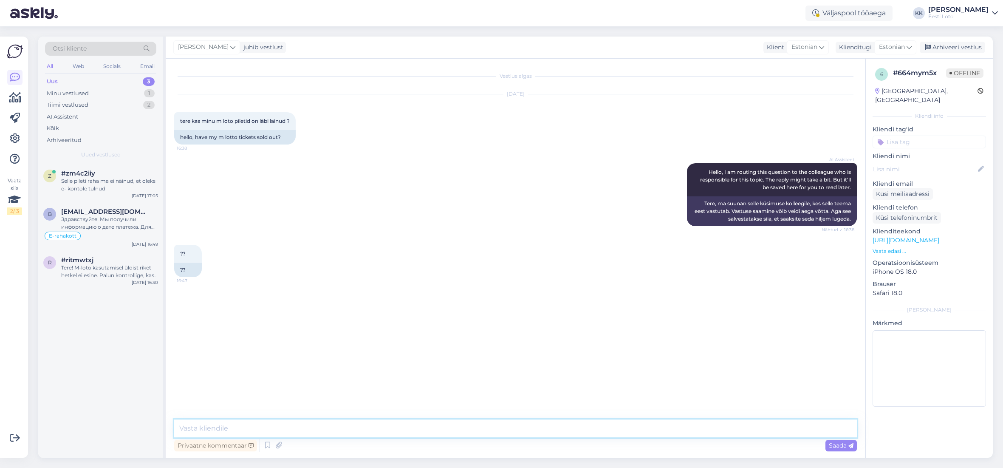
click at [492, 423] on textarea at bounding box center [515, 428] width 683 height 18
click at [281, 428] on textarea "Tere. Kontrollimiseks teatage enda isikukood" at bounding box center [515, 428] width 683 height 18
click at [380, 432] on textarea "Tere. Kontrollimiseks teatage palun enda isikukood" at bounding box center [515, 428] width 683 height 18
type textarea "Tere. Kontrollimiseks teatage palun enda isikukood."
click at [840, 445] on span "Saada" at bounding box center [841, 446] width 25 height 8
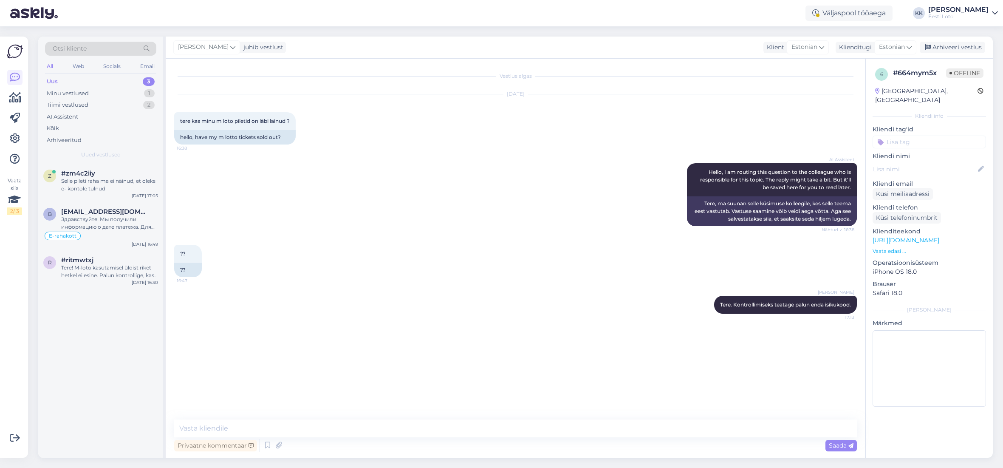
click at [957, 136] on input at bounding box center [929, 142] width 113 height 13
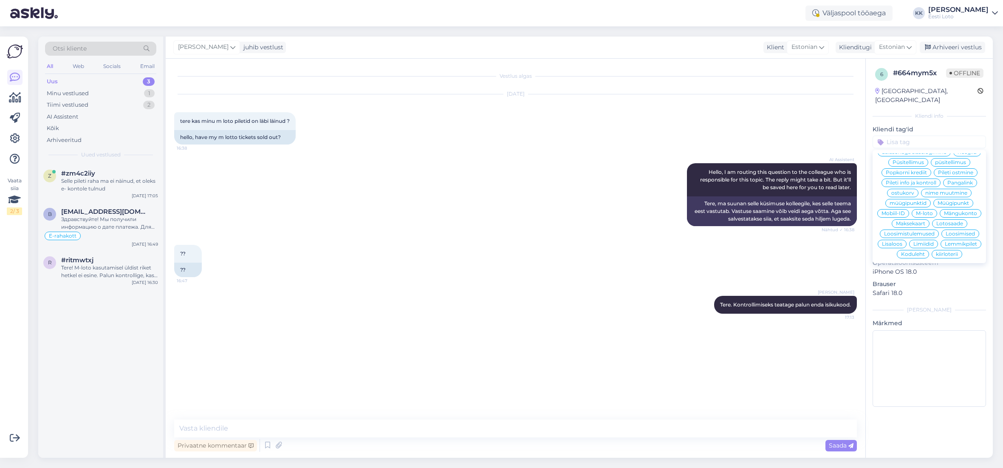
scroll to position [142, 0]
click at [932, 214] on span "M-loto" at bounding box center [924, 216] width 17 height 5
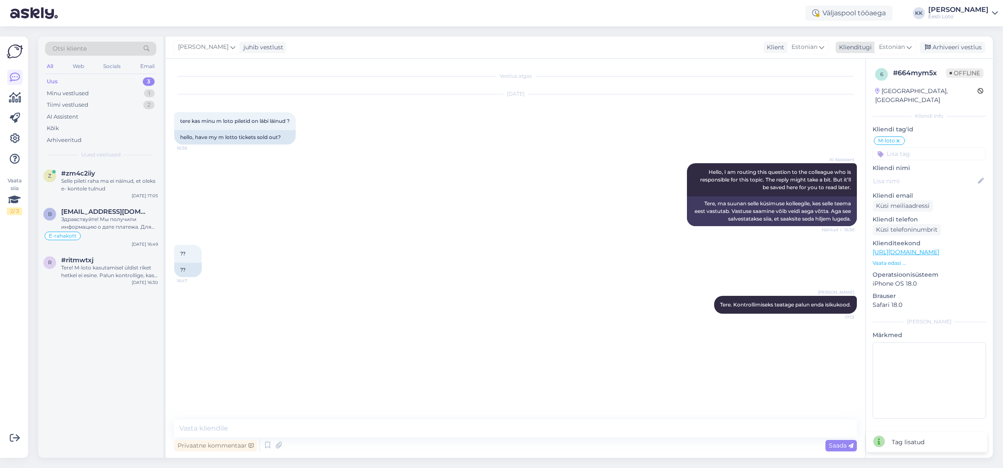
click at [966, 50] on div "Arhiveeri vestlus" at bounding box center [952, 47] width 65 height 11
click at [105, 272] on div "Tere! M-loto kasutamisel üldist riket hetkel ei esine. Palun kontrollige, kas s…" at bounding box center [109, 271] width 97 height 15
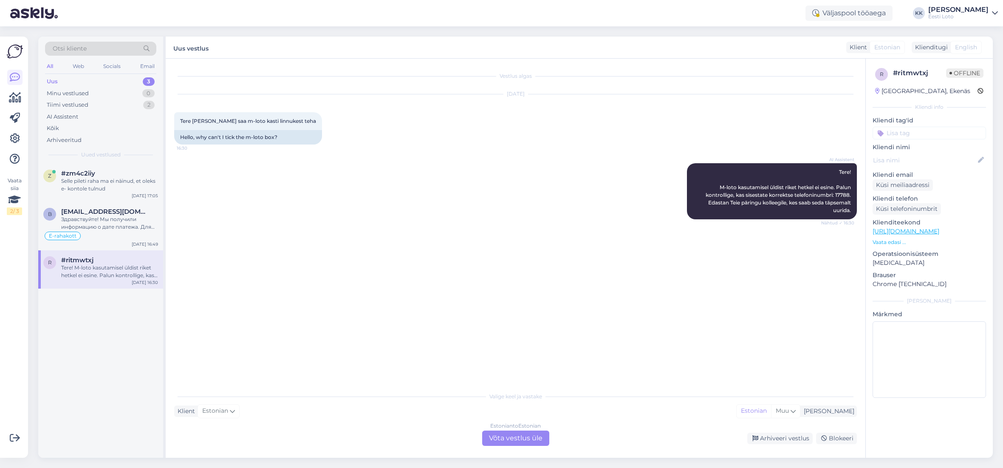
click at [527, 437] on div "Estonian to Estonian Võta vestlus üle" at bounding box center [515, 437] width 67 height 15
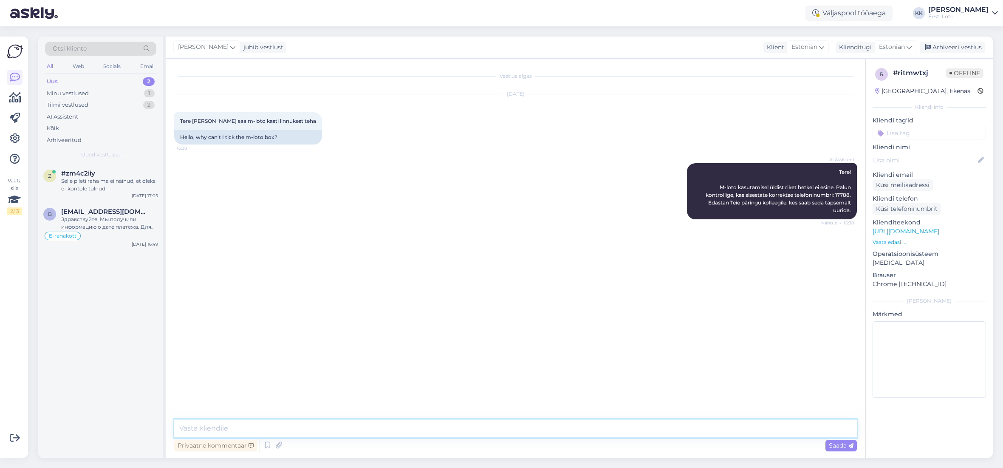
click at [470, 426] on textarea at bounding box center [515, 428] width 683 height 18
click at [572, 430] on textarea at bounding box center [515, 428] width 683 height 18
paste textarea "M-Loto aktiveerimine ei toimi hetkel meie kodulehel tavapärasel viisil. Saadame…"
type textarea "M-Loto aktiveerimine ei toimi hetkel meie kodulehel tavapärasel viisil. Saadame…"
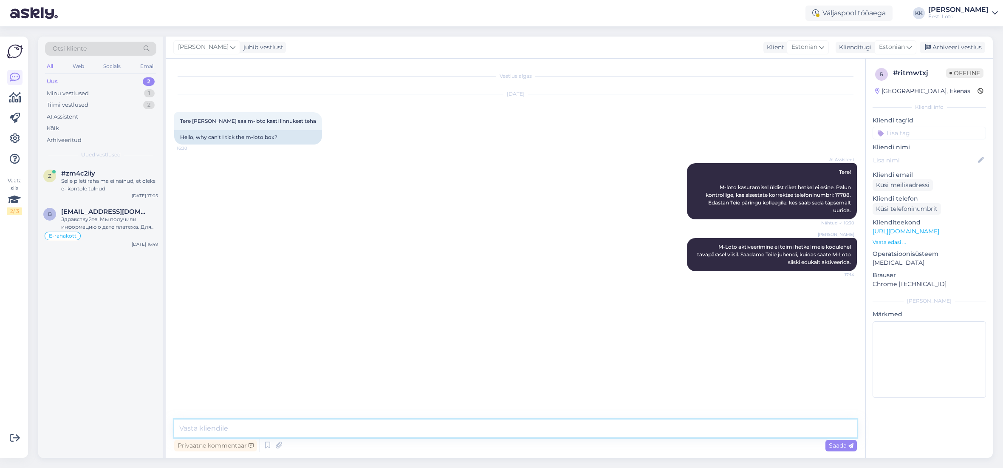
paste textarea "[MEDICAL_DATA] veebis Minu konto > Minu andmed leht. Mobiilinumber* lahtrisse s…"
type textarea "[MEDICAL_DATA] veebis Minu konto > Minu andmed leht. Mobiilinumber* lahtrisse s…"
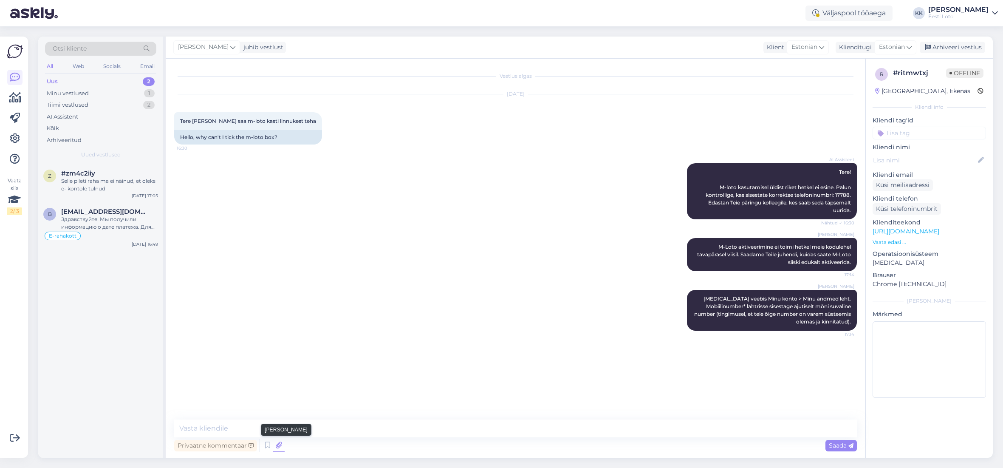
click at [282, 443] on icon at bounding box center [279, 445] width 12 height 13
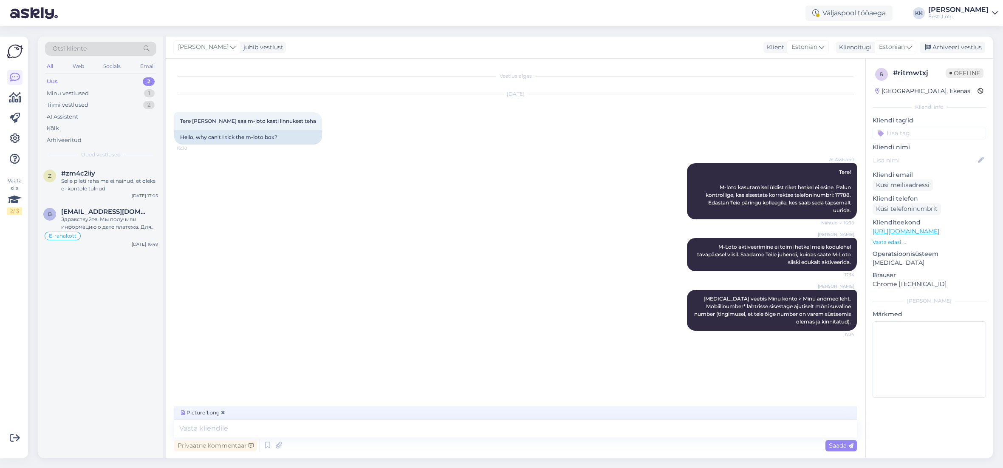
drag, startPoint x: 839, startPoint y: 443, endPoint x: 827, endPoint y: 440, distance: 12.6
click at [839, 443] on span "Saada" at bounding box center [841, 446] width 25 height 8
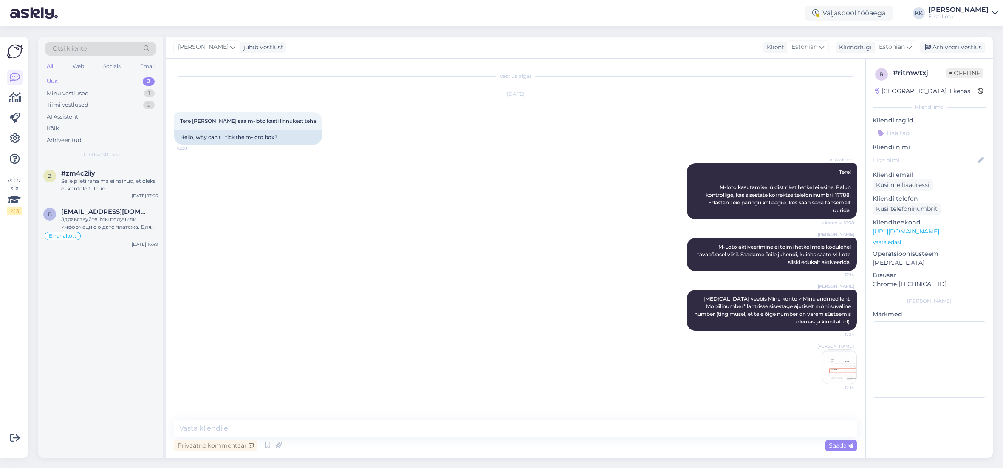
scroll to position [0, 0]
click at [403, 429] on textarea at bounding box center [515, 428] width 683 height 18
paste textarea "Järgmiseks salvestage muudatused lehe allosas."
type textarea "Järgmiseks salvestage muudatused lehe allosas."
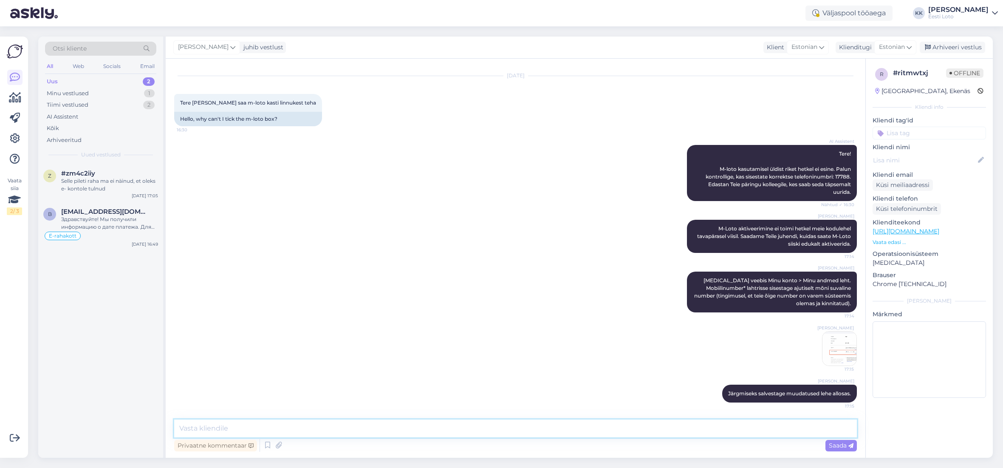
click at [561, 432] on textarea at bounding box center [515, 428] width 683 height 18
paste textarea "Jägnevalt [MEDICAL_DATA] sama leht uuesti, sisestage oma õige mobiilinumber nin…"
type textarea "Jägnevalt [MEDICAL_DATA] sama leht uuesti, sisestage oma õige mobiilinumber nin…"
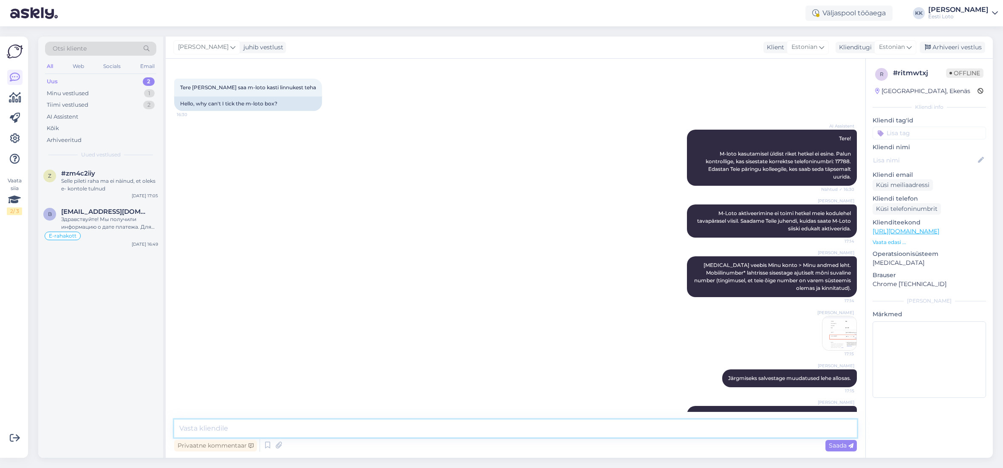
scroll to position [85, 0]
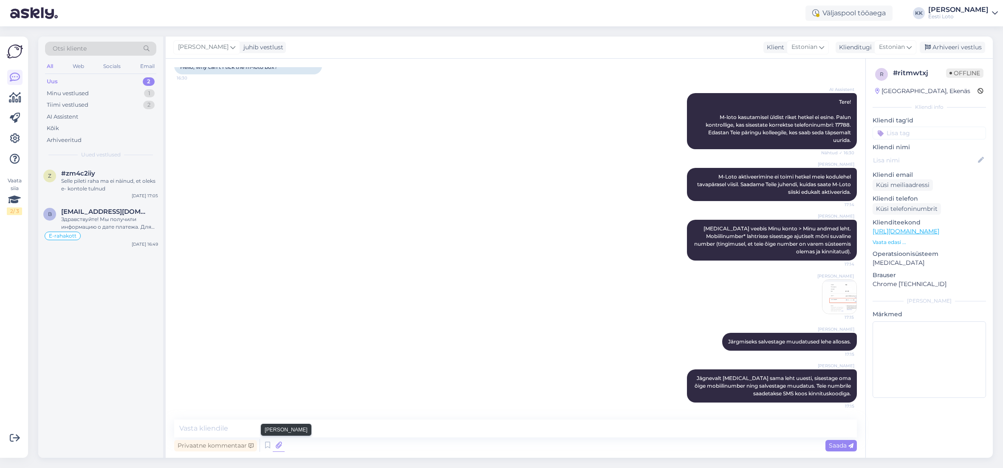
click at [278, 446] on icon at bounding box center [279, 445] width 12 height 13
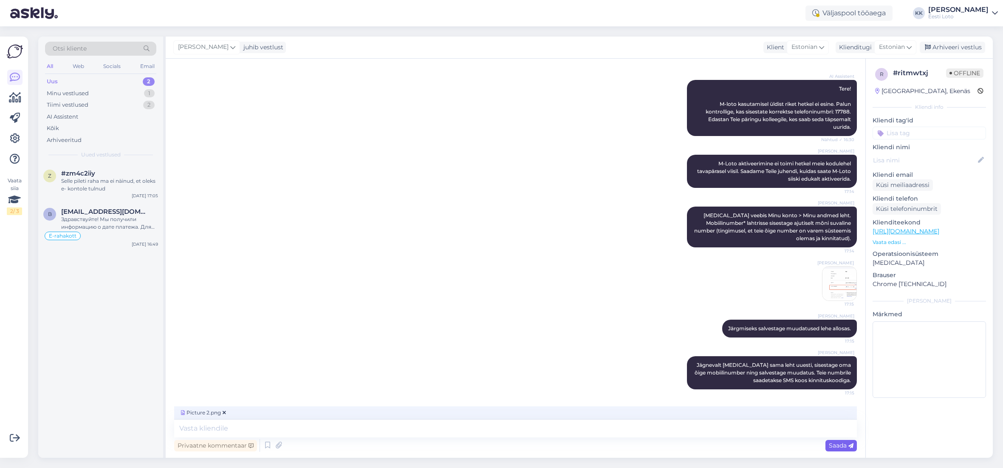
click at [840, 447] on span "Saada" at bounding box center [841, 446] width 25 height 8
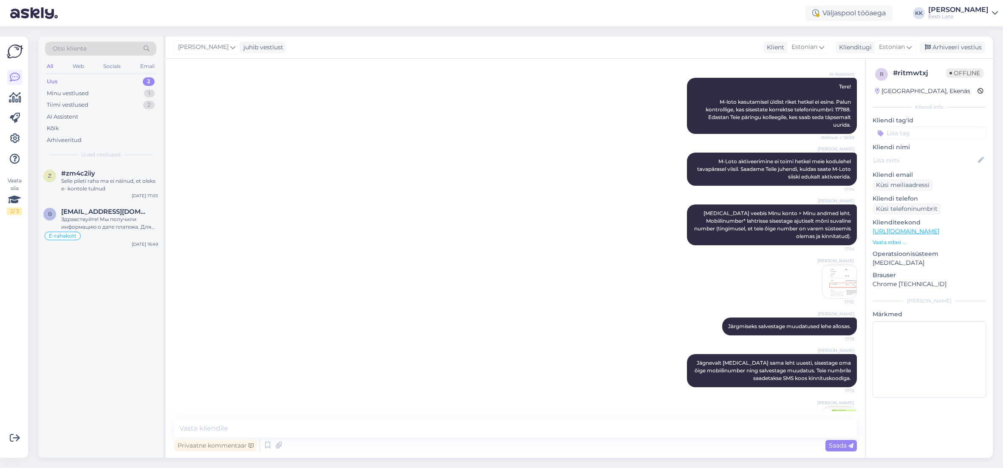
scroll to position [139, 0]
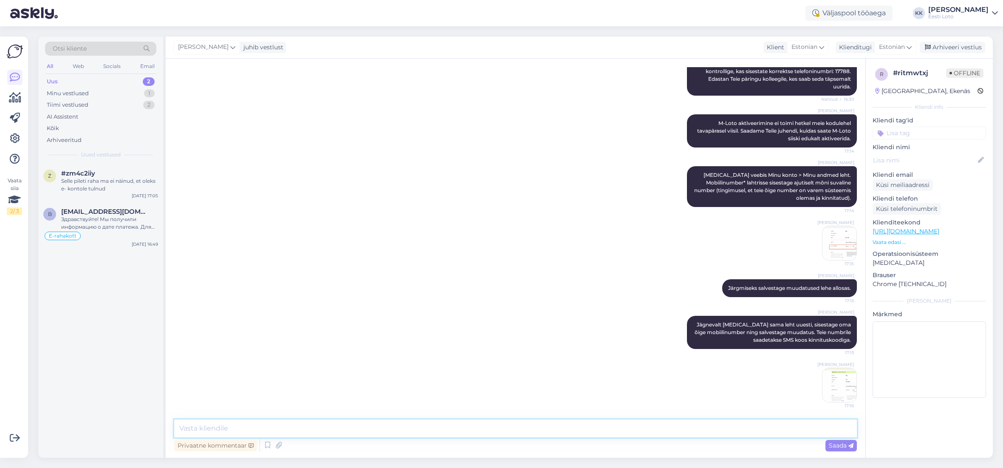
click at [577, 426] on textarea at bounding box center [515, 428] width 683 height 18
paste textarea "Viimaseks sisestage saadud kinnituskood verifitseerimislehel. Pärast numbri edu…"
type textarea "Viimaseks sisestage saadud kinnituskood verifitseerimislehel. Pärast numbri edu…"
click at [838, 446] on span "Saada" at bounding box center [841, 446] width 25 height 8
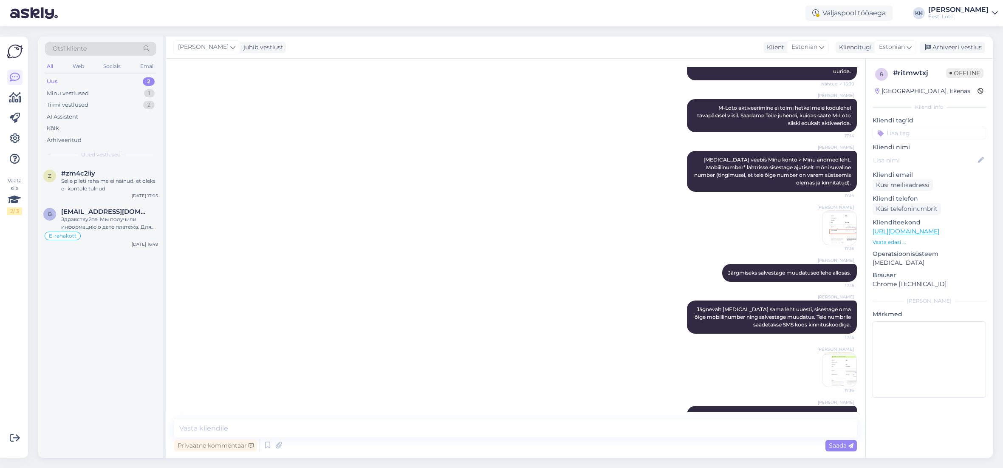
scroll to position [191, 0]
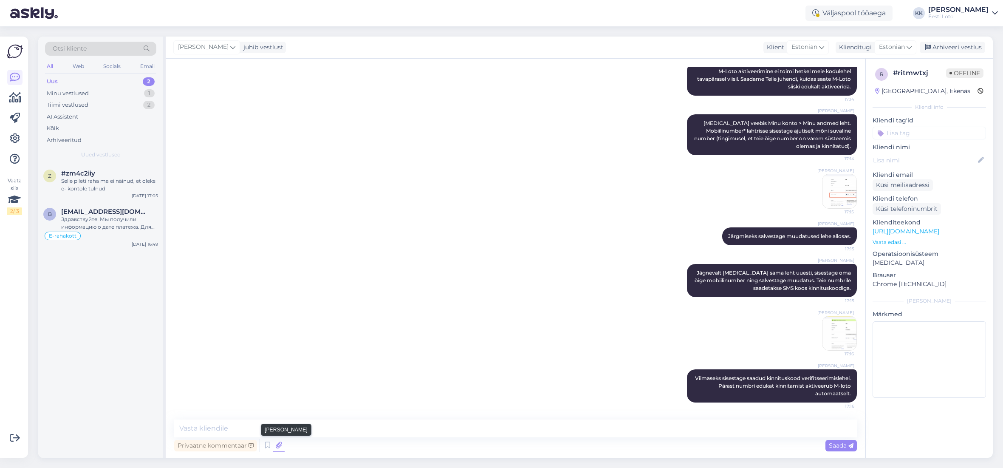
click at [281, 445] on icon at bounding box center [279, 445] width 12 height 13
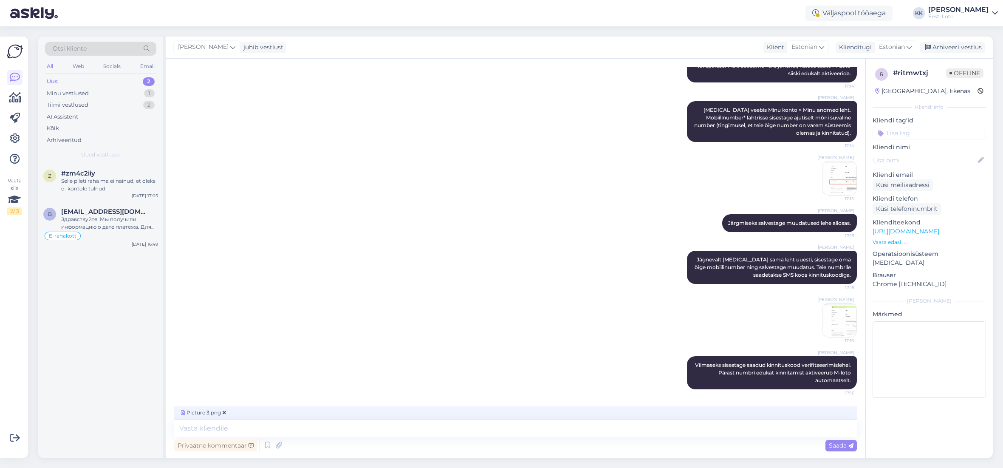
scroll to position [204, 0]
drag, startPoint x: 837, startPoint y: 445, endPoint x: 825, endPoint y: 447, distance: 12.2
click at [836, 445] on span "Saada" at bounding box center [841, 446] width 25 height 8
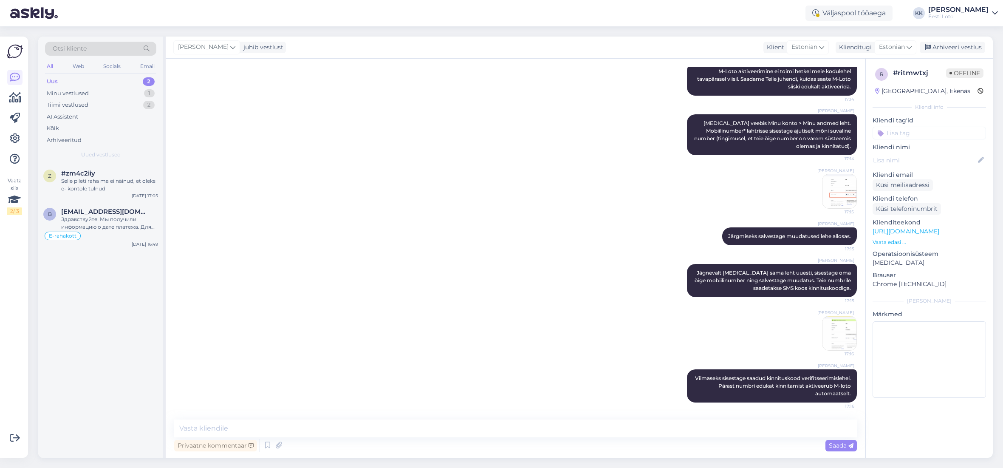
scroll to position [244, 0]
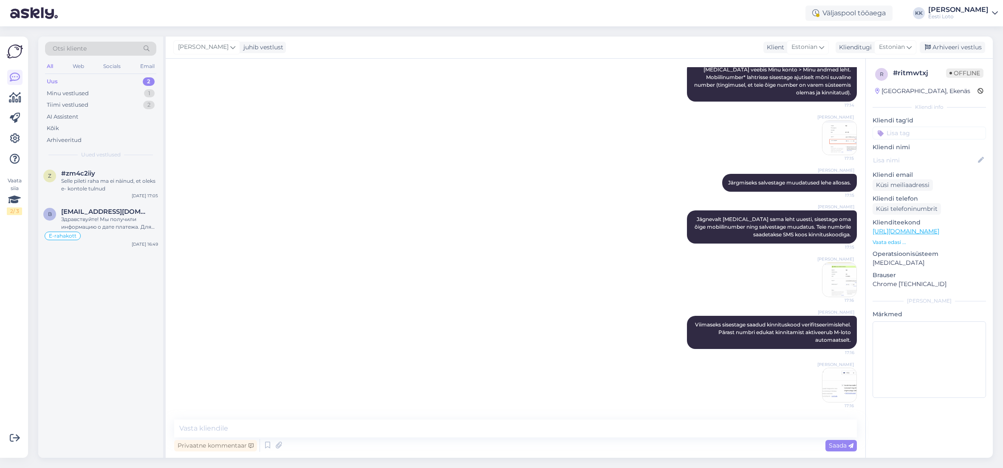
click at [908, 139] on input at bounding box center [929, 133] width 113 height 13
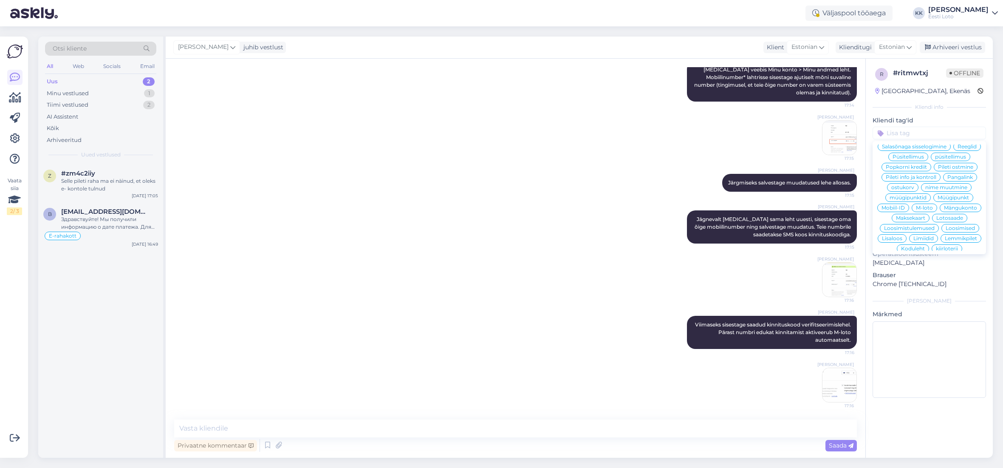
click at [928, 205] on span "M-loto" at bounding box center [924, 207] width 17 height 5
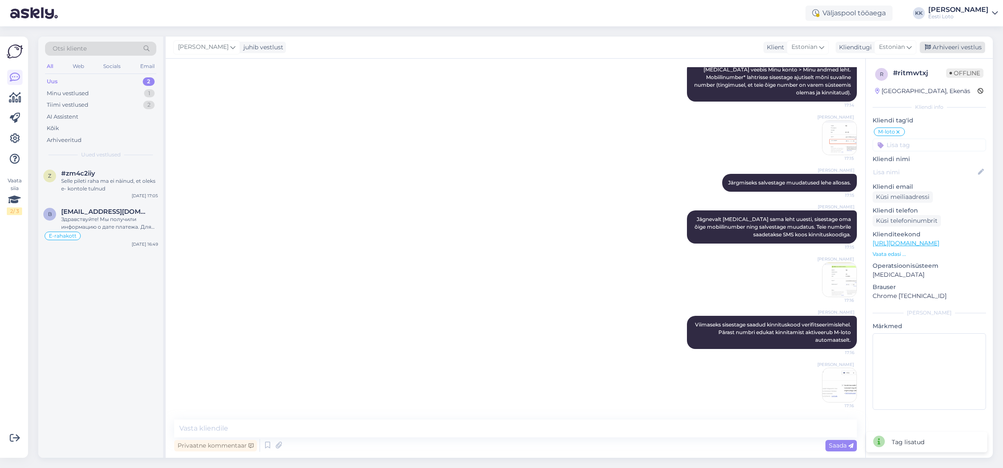
click at [951, 50] on div "Arhiveeri vestlus" at bounding box center [952, 47] width 65 height 11
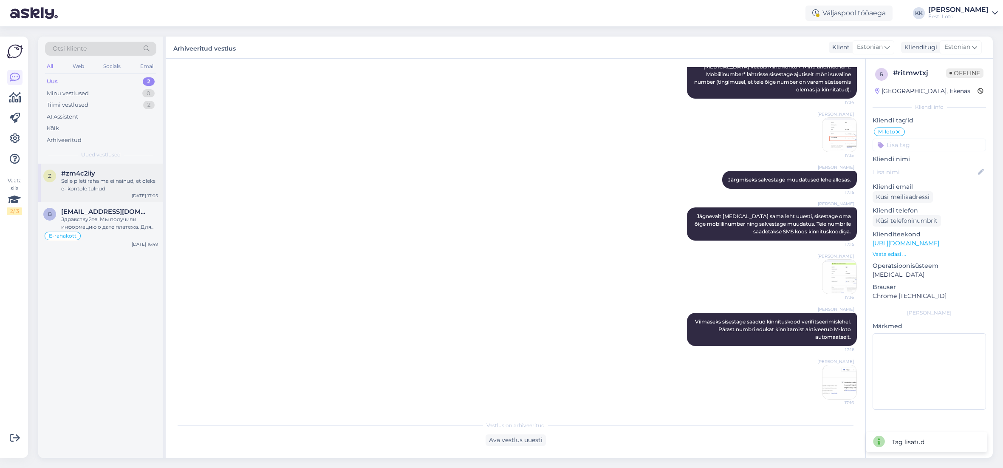
click at [108, 186] on div "Selle pileti raha ma ei näinud, et oleks e- kontole tulnud" at bounding box center [109, 184] width 97 height 15
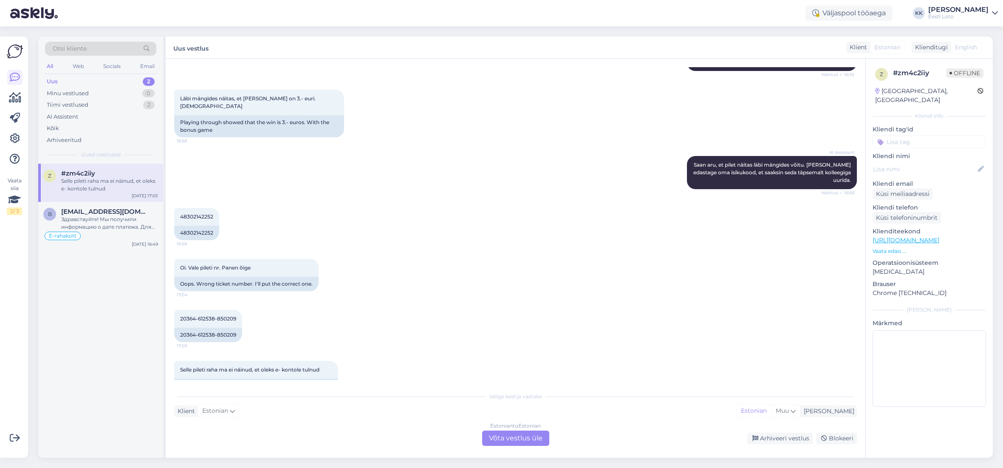
scroll to position [427, 0]
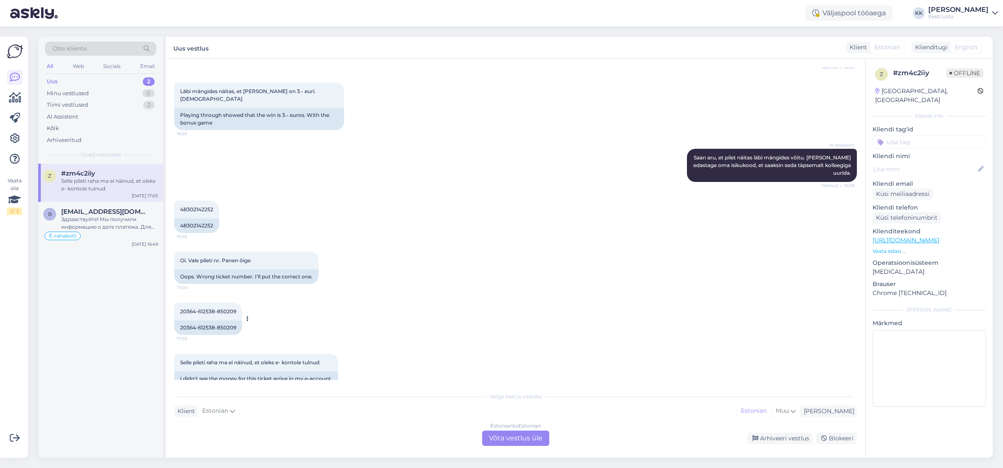
click at [230, 308] on span "20364-612538-850209" at bounding box center [208, 311] width 56 height 6
copy span
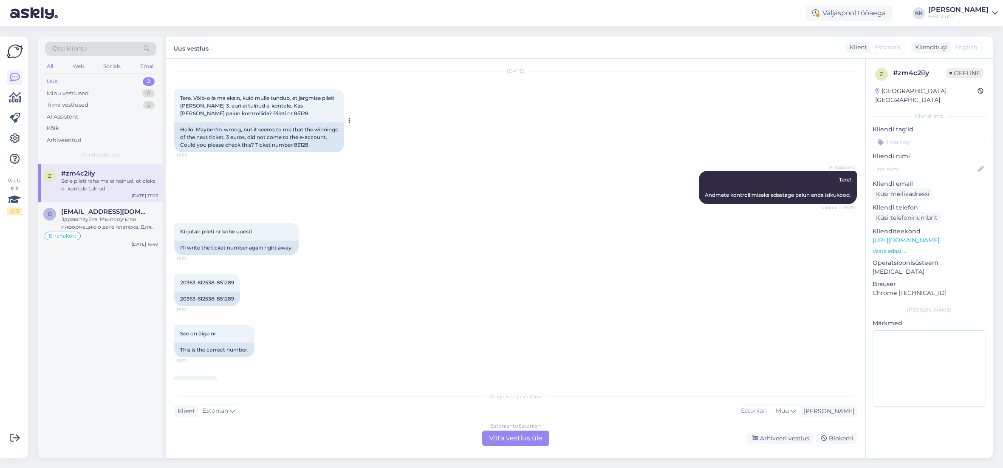
scroll to position [8, 0]
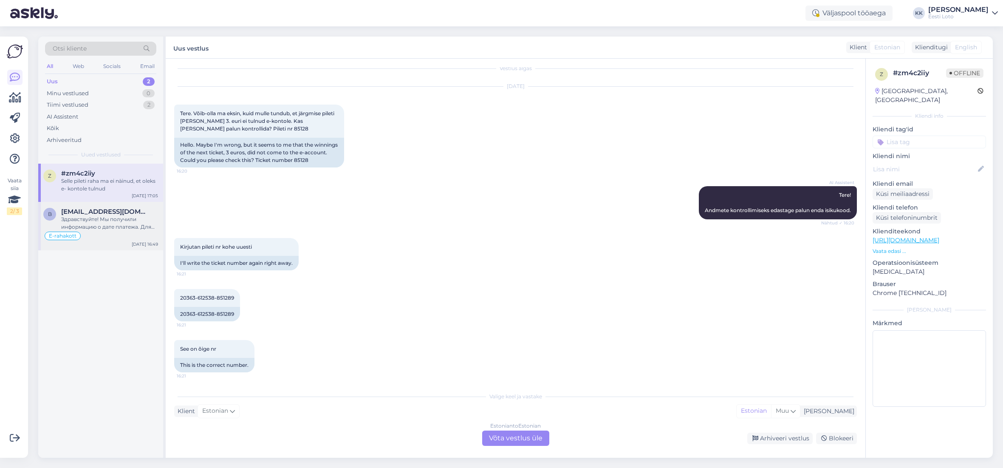
click at [97, 221] on div "Здравствуйте! Мы получили информацию о дате платежа. Для дальнейшей проверки, п…" at bounding box center [109, 222] width 97 height 15
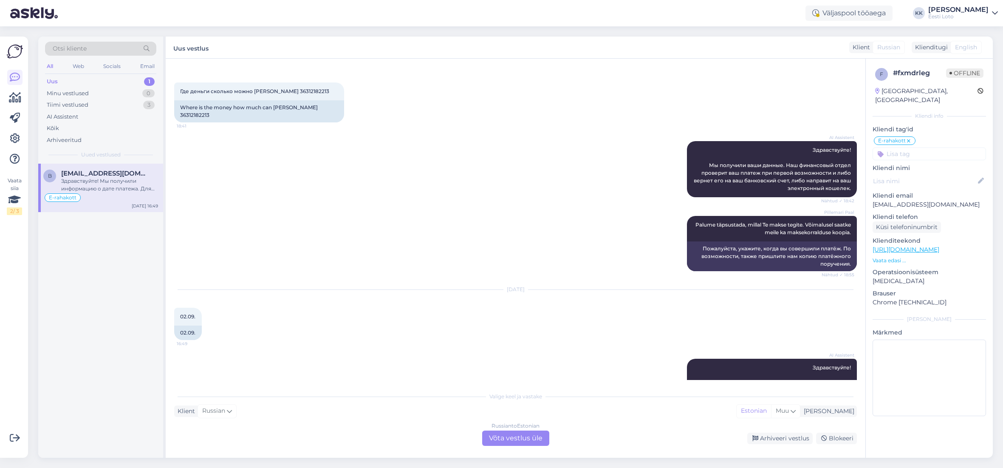
scroll to position [518, 0]
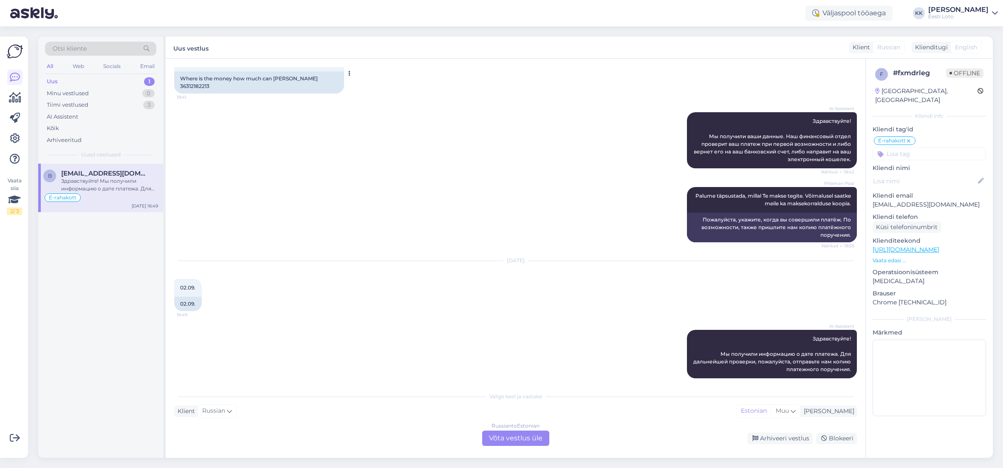
click at [326, 74] on div "Where is the money how much can [PERSON_NAME] 36312182213" at bounding box center [259, 82] width 170 height 22
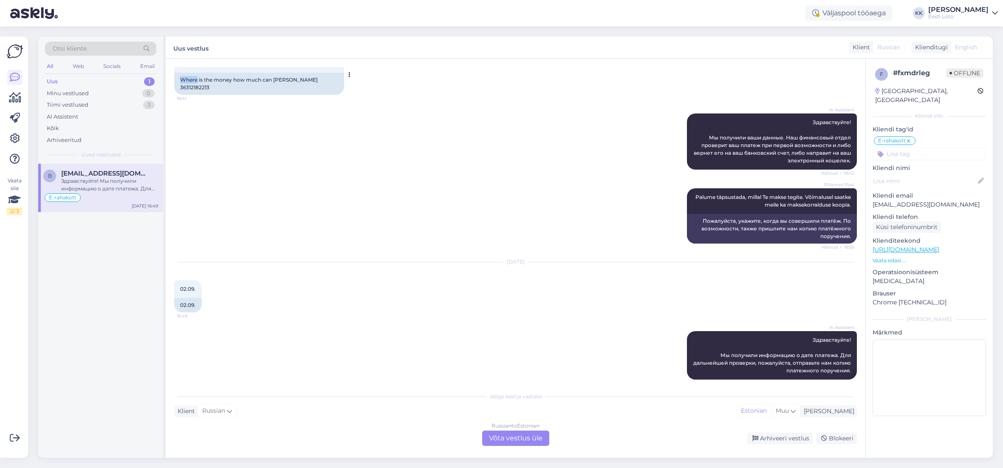
click at [326, 74] on div "Where is the money how much can [PERSON_NAME] 36312182213" at bounding box center [259, 84] width 170 height 22
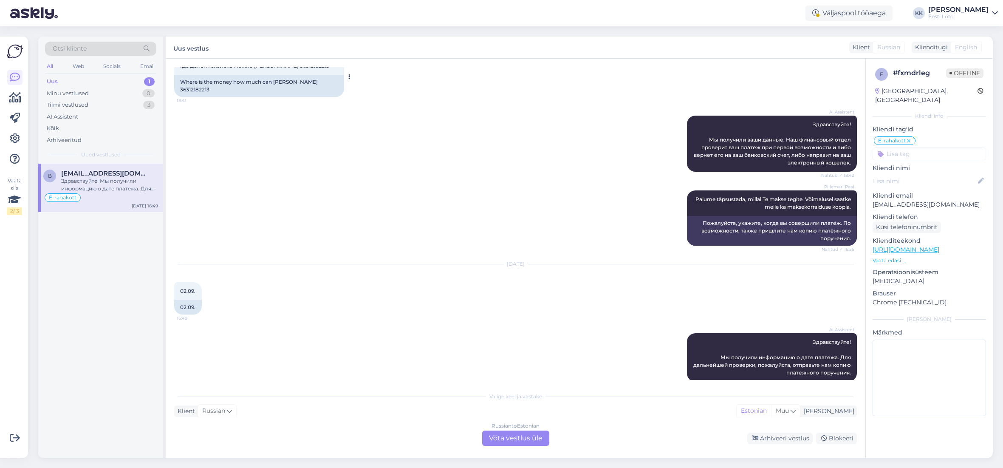
click at [327, 79] on div "Where is the money how much can [PERSON_NAME] 36312182213" at bounding box center [259, 86] width 170 height 22
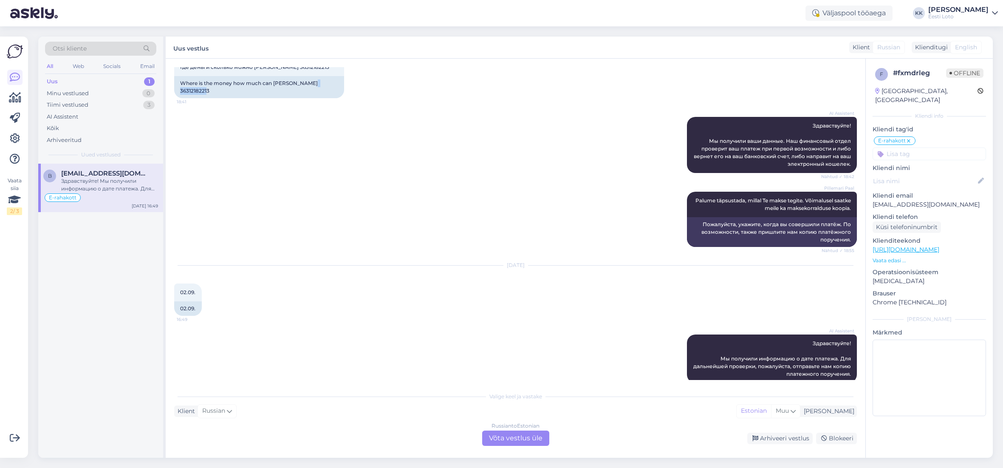
copy div "36312182213"
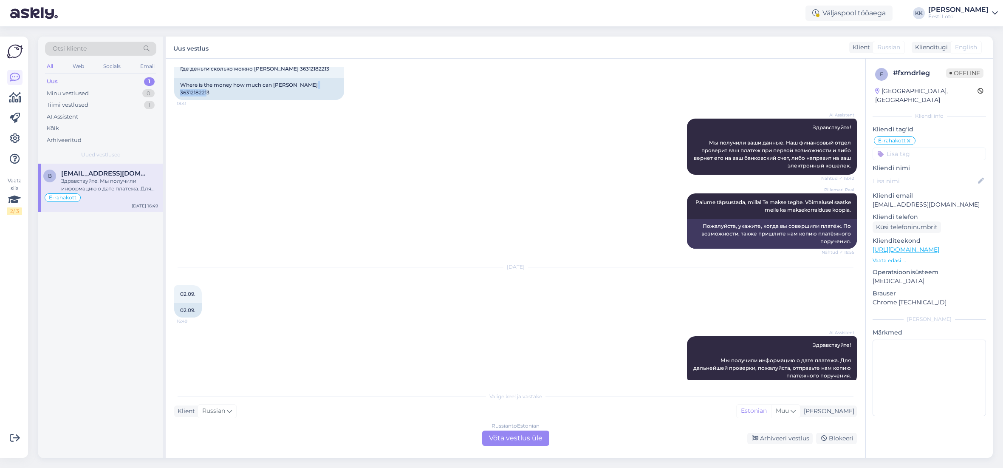
scroll to position [518, 0]
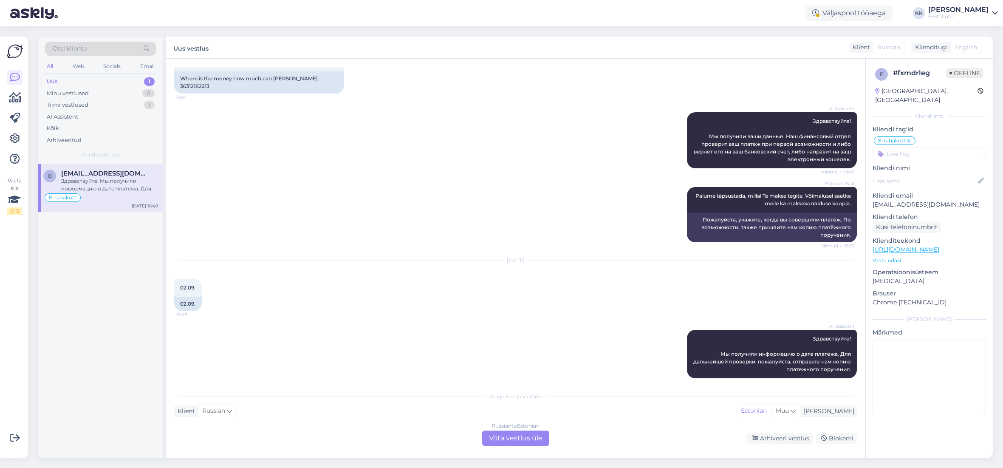
click at [603, 275] on div "[DATE] 02.09. 16:49 02.09." at bounding box center [515, 286] width 683 height 69
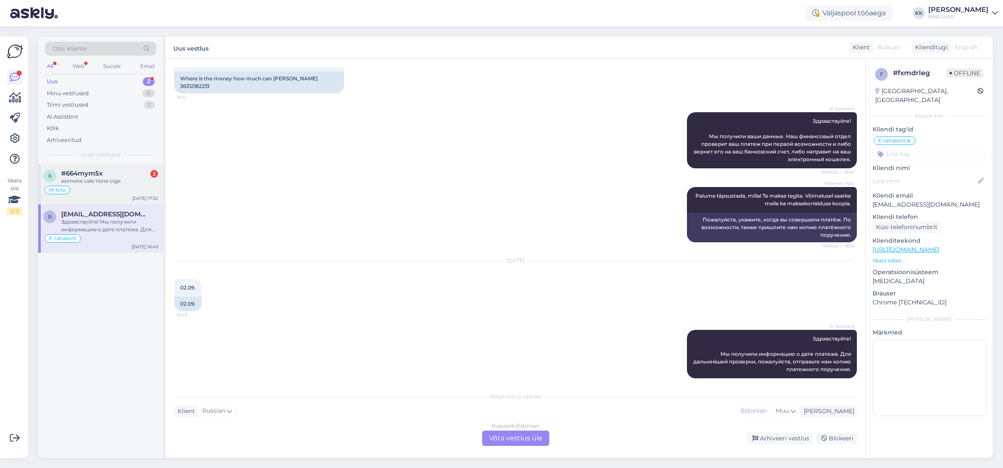
click at [85, 184] on div "esimene vale teine oige" at bounding box center [109, 181] width 97 height 8
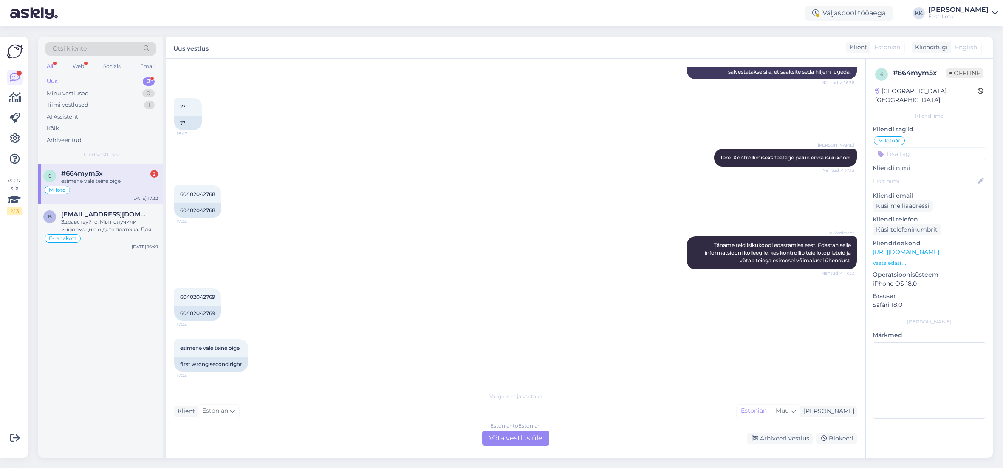
scroll to position [148, 0]
click at [96, 218] on div "Здравствуйте! Мы получили информацию о дате платежа. Для дальнейшей проверки, п…" at bounding box center [109, 225] width 97 height 15
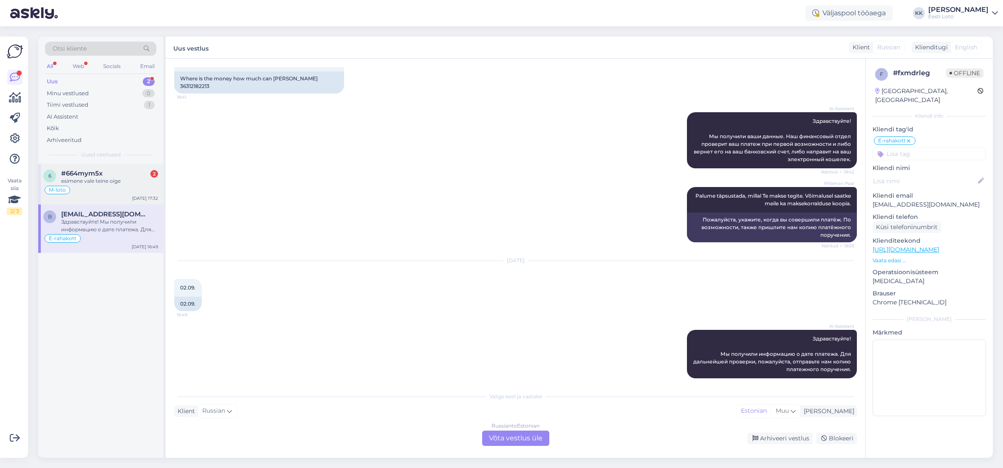
click at [88, 178] on div "esimene vale teine oige" at bounding box center [109, 181] width 97 height 8
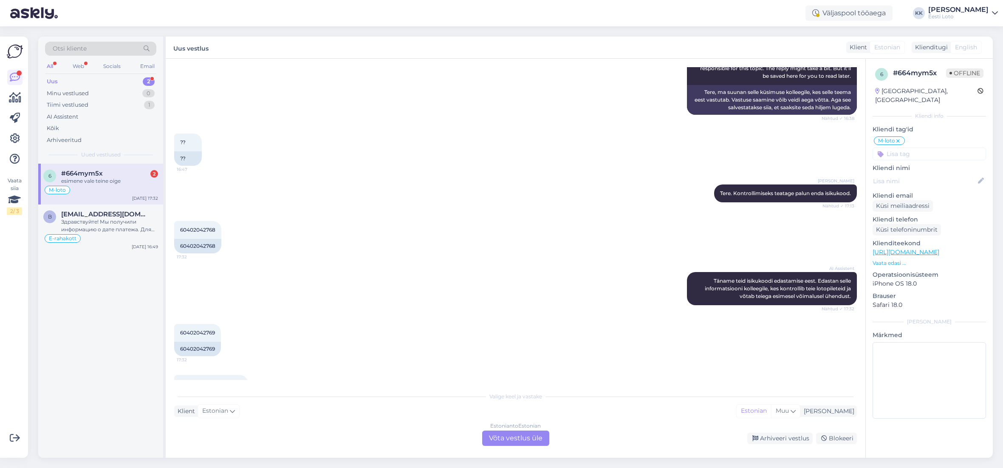
scroll to position [128, 0]
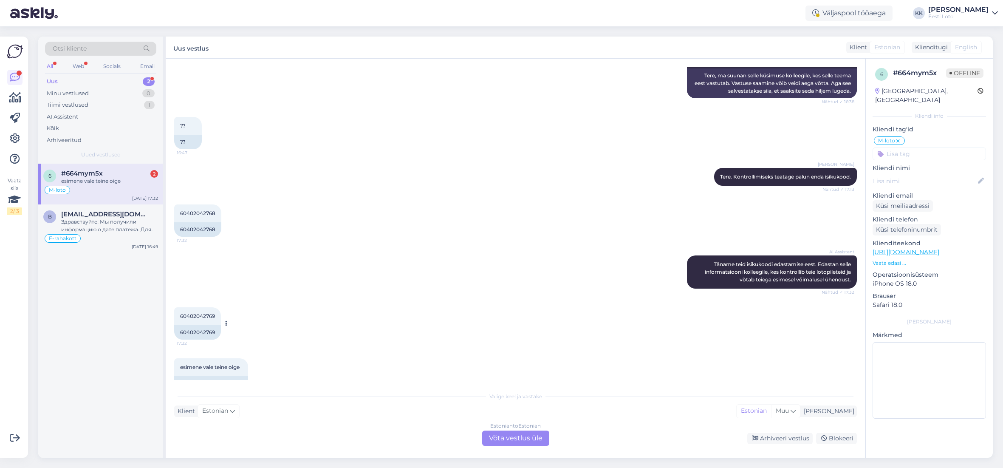
click at [199, 317] on span "60402042769" at bounding box center [197, 316] width 35 height 6
copy span "60402042769"
click at [518, 439] on div "Estonian to Estonian Võta vestlus üle" at bounding box center [515, 437] width 67 height 15
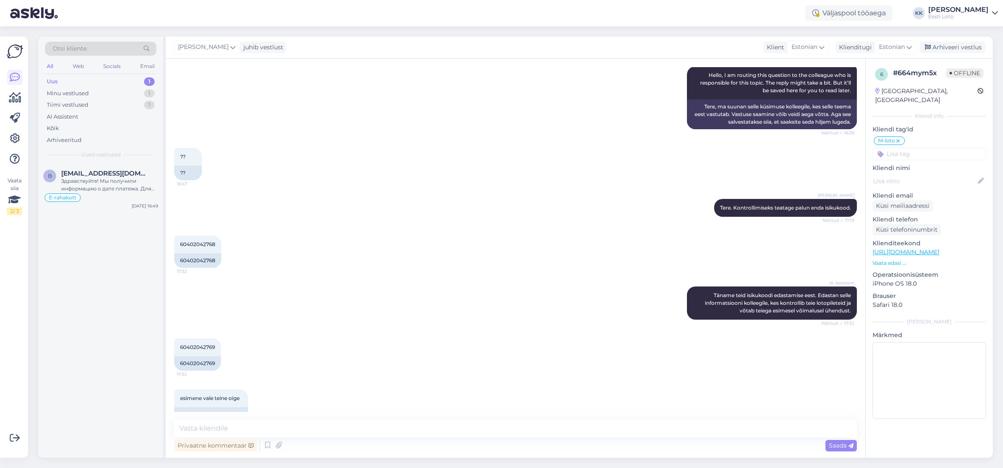
scroll to position [116, 0]
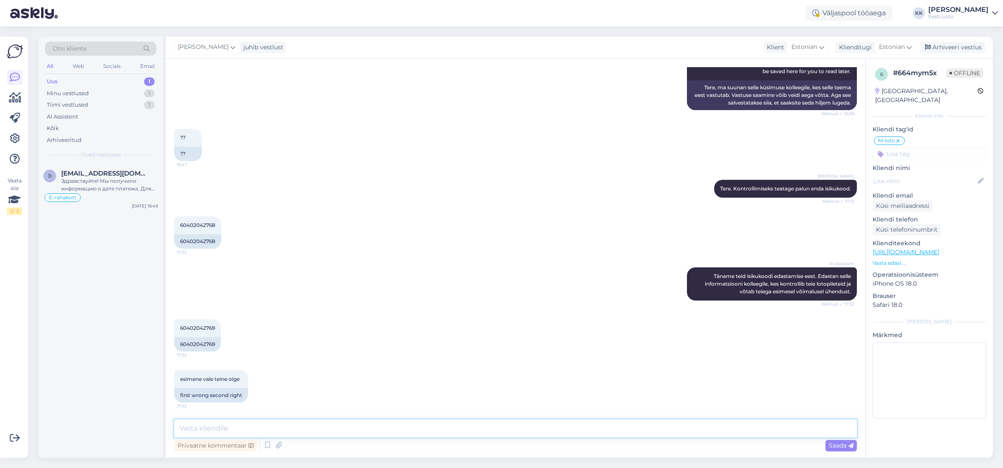
click at [371, 428] on textarea at bounding box center [515, 428] width 683 height 18
type textarea "Tere. Meie andmetel ei ole Te täna pileteid ostnud M-loto vahendusel."
drag, startPoint x: 833, startPoint y: 444, endPoint x: 811, endPoint y: 392, distance: 55.8
click at [819, 398] on div "Vestlus algas [DATE] tere kas minu m loto piletid on läbi läinud ? 16:38 hello,…" at bounding box center [516, 258] width 700 height 399
click at [838, 446] on span "Saada" at bounding box center [841, 446] width 25 height 8
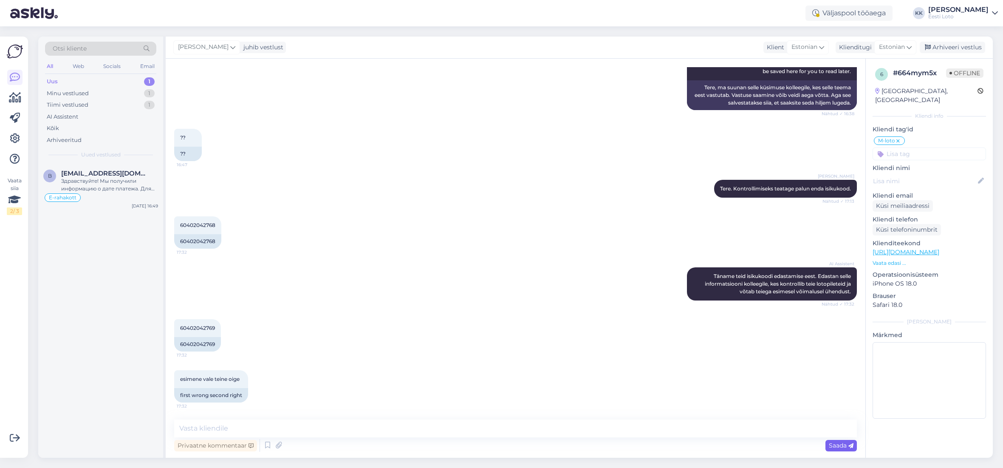
scroll to position [160, 0]
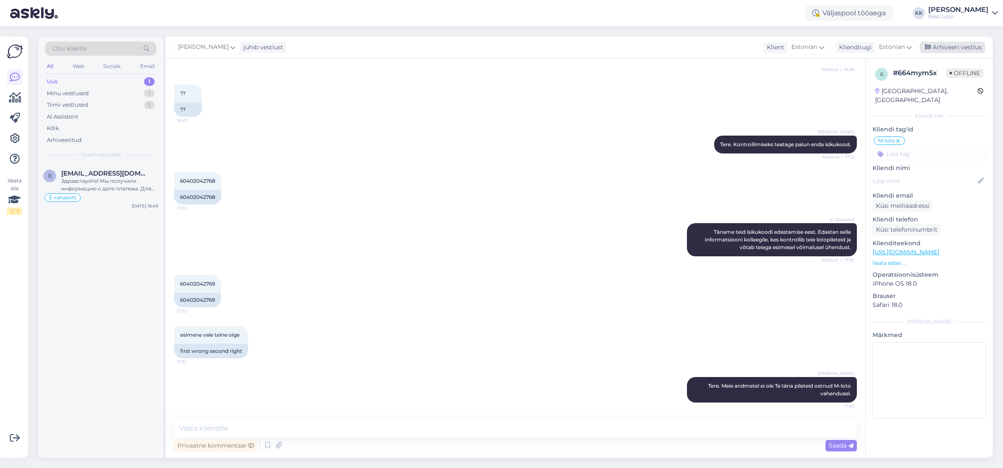
click at [959, 46] on div "Arhiveeri vestlus" at bounding box center [952, 47] width 65 height 11
drag, startPoint x: 96, startPoint y: 183, endPoint x: 102, endPoint y: 182, distance: 6.0
click at [96, 183] on div "Здравствуйте! Мы получили информацию о дате платежа. Для дальнейшей проверки, п…" at bounding box center [109, 184] width 97 height 15
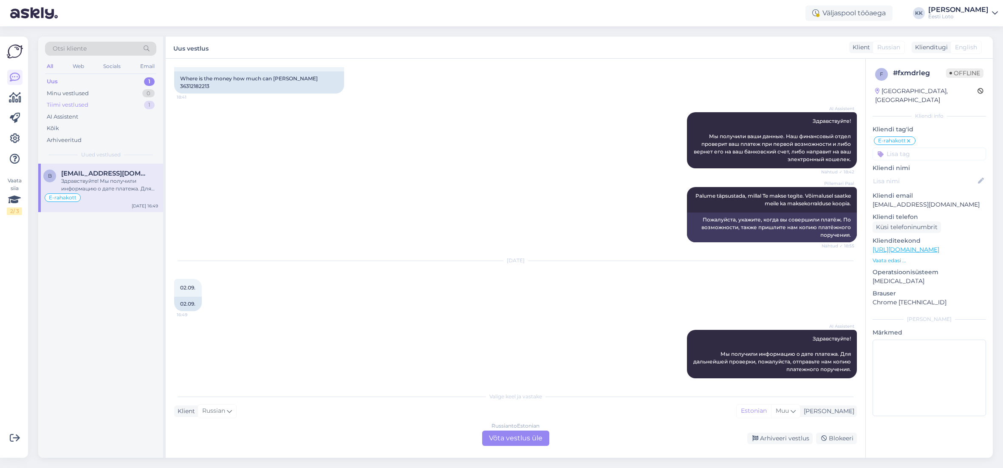
click at [106, 105] on div "Tiimi vestlused 1" at bounding box center [100, 105] width 111 height 12
click at [96, 75] on div "Otsi kliente All Web Socials Email Uus 1 Minu vestlused 0 Tiimi vestlused 1 AI …" at bounding box center [100, 100] width 125 height 127
click at [94, 78] on div "Uus 1" at bounding box center [100, 82] width 111 height 12
click at [105, 182] on div "Здравствуйте! Мы получили информацию о дате платежа. Для дальнейшей проверки, п…" at bounding box center [109, 184] width 97 height 15
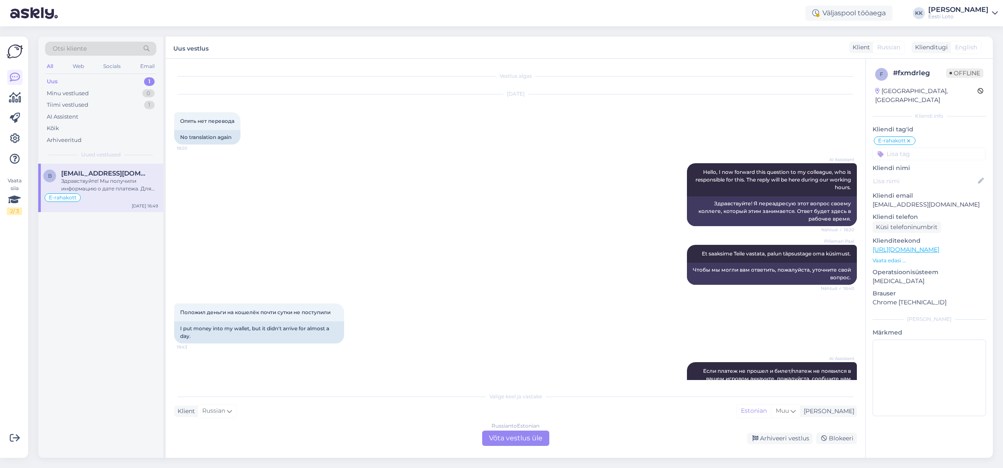
scroll to position [3, 0]
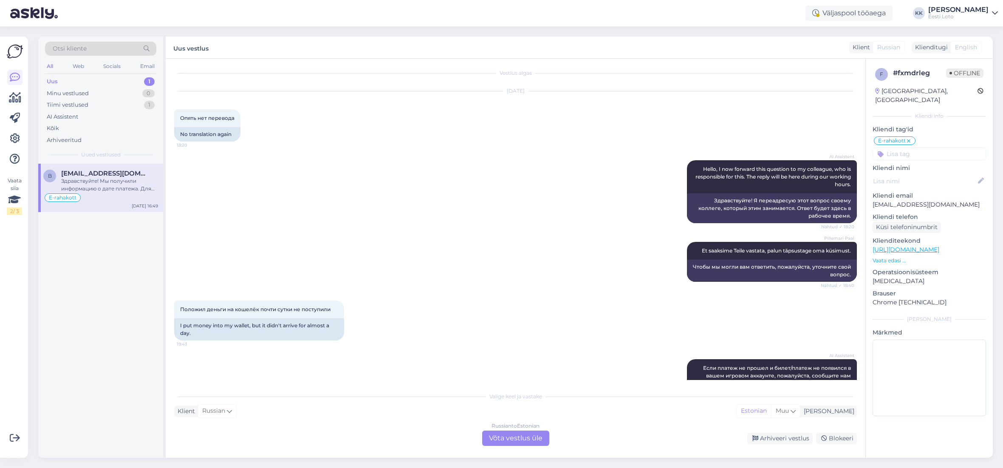
click at [523, 439] on div "Russian to Estonian Võta vestlus üle" at bounding box center [515, 437] width 67 height 15
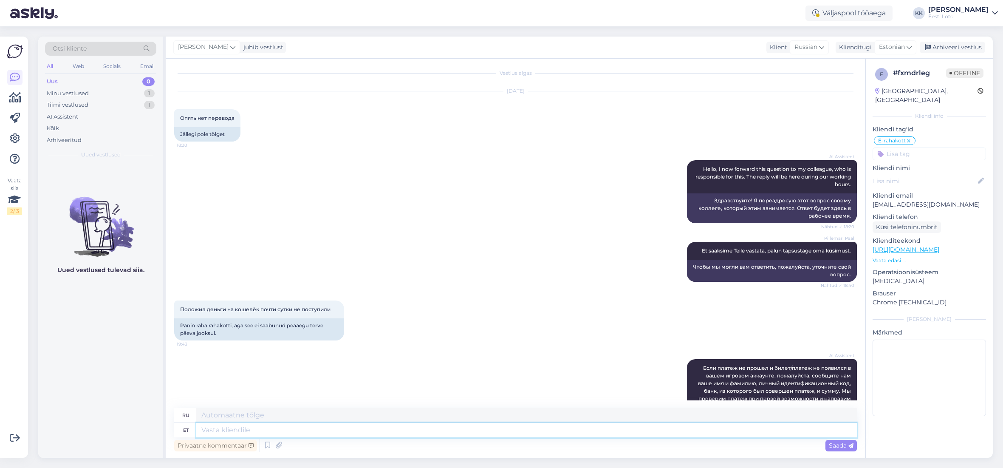
drag, startPoint x: 377, startPoint y: 429, endPoint x: 384, endPoint y: 425, distance: 8.4
click at [377, 429] on textarea at bounding box center [526, 430] width 661 height 14
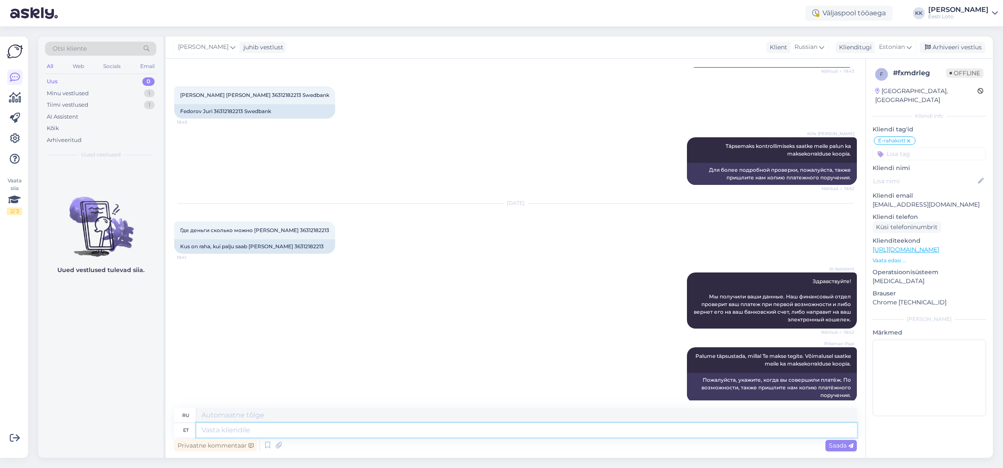
scroll to position [498, 0]
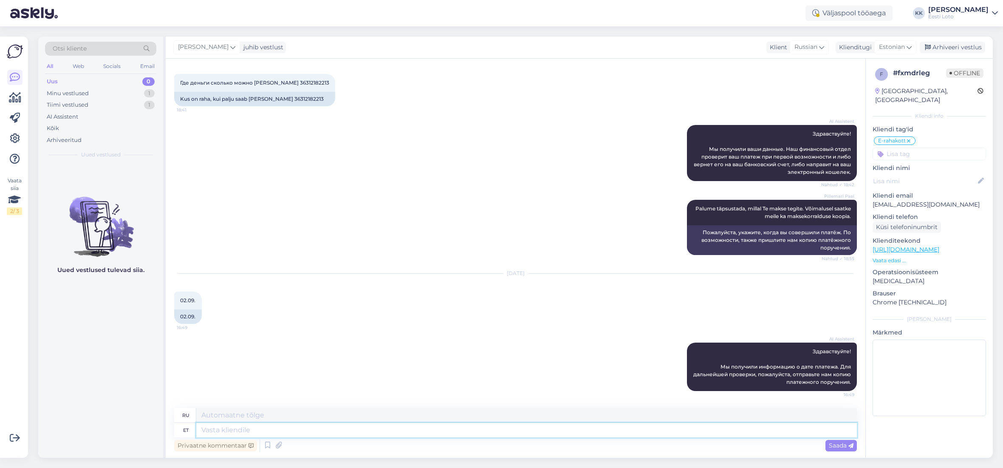
click at [385, 430] on textarea at bounding box center [526, 430] width 661 height 14
type textarea "Tere."
type textarea "Привет."
type textarea "Tere. Selleks e"
type textarea "Привет. За это"
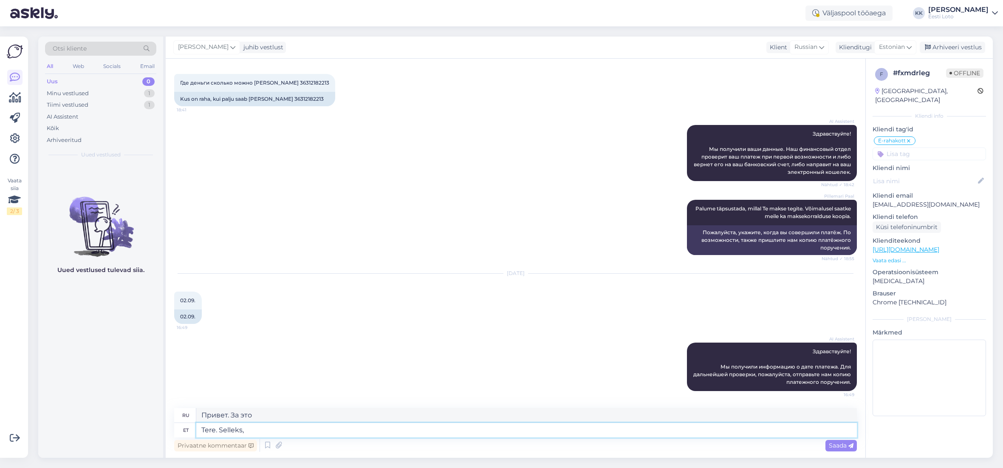
type textarea "Tere. Selleks, e"
type textarea "Привет. Для этого,"
type textarea "Tere. Selleks, et s"
type textarea "Здравствуйте. Для того, чтобы"
type textarea "Tere. Selleks, et saaksime t"
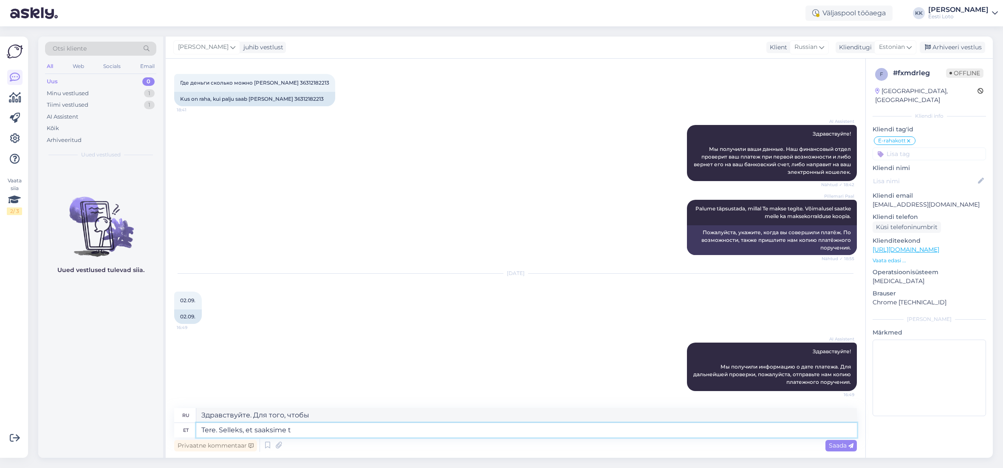
type textarea "Здравствуйте. Для того, чтобы мы"
type textarea "Tere. Selleks, et saaksime täpsemalt k"
type textarea "Здравствуйте. Чтобы мы могли быть более конкретными"
type textarea "Tere. Selleks, et saaksime täpsemalt kontrollida e"
type textarea "Здравствуйте. Чтобы мы могли более внимательно проверить"
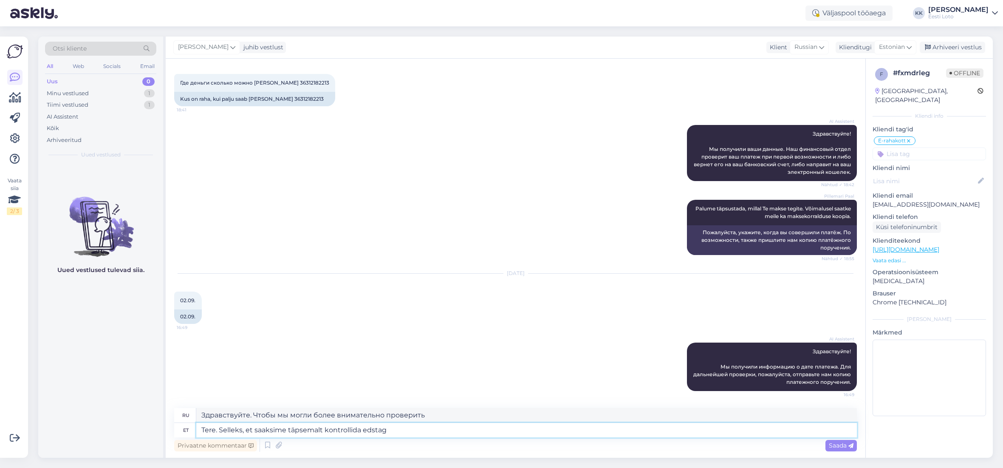
type textarea "Tere. Selleks, et saaksime täpsemalt kontrollida edsta"
type textarea "Здравствуйте. Чтобы мы могли более внимательно проверить edstag"
type textarea "Tere. Selleks, et saaksime täpsemalt kontrollida edastage mei"
type textarea "Здравствуйте. Пожалуйста, предоставьте нам больше информации для дальнейшего из…"
type textarea "Tere. Selleks, et saaksime täpsemalt kontrollida edastage meile"
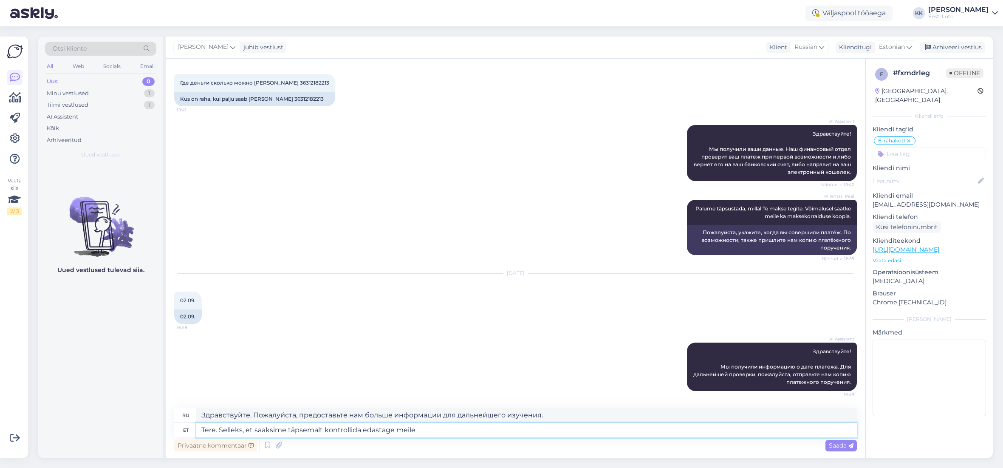
type textarea "Здравствуйте. Пожалуйста, отправьте нам ваши данные для дальнейшей проверки."
type textarea "Tere. Selleks, et saaksime täpsemalt kontrollida edastage meile maksekorr"
type textarea "Здравствуйте. Пожалуйста, пришлите нам ваши платёжные данные, чтобы мы могли пр…"
type textarea "Tere. Selleks, et saaksime täpsemalt kontrollida edastage meile maksekorralduse…"
type textarea "Здравствуйте. Пожалуйста, пришлите нам платёжное поручение, чтобы мы могли пров…"
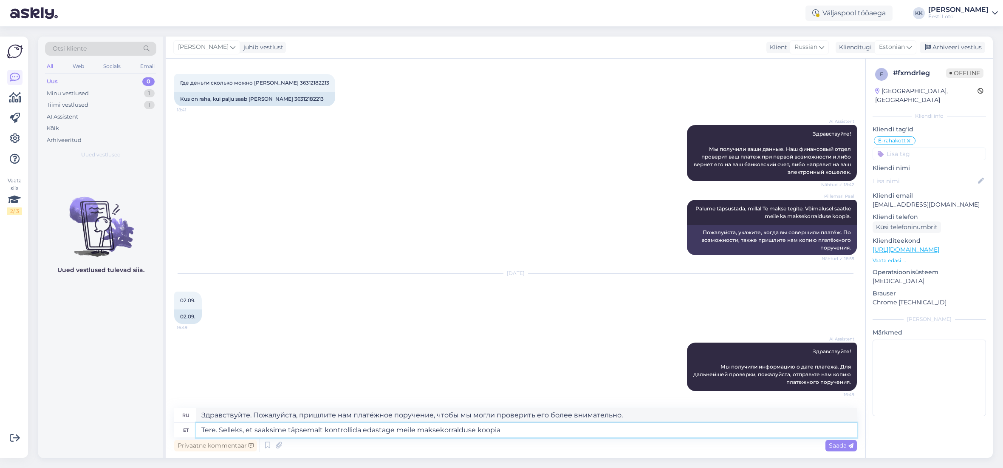
type textarea "Tere. Selleks, et saaksime täpsemalt kontrollida edastage meile maksekorralduse…"
type textarea "Здравствуйте. Пожалуйста, пришлите нам копию платёжного поручения, чтобы мы мог…"
type textarea "Tere. Selleks, et saaksime täpsemalt kontrollida edastage meile maksekorralduse…"
type textarea "Здравствуйте. Для более тщательной проверки, пожалуйста, пришлите нам копию пла…"
type textarea "Tere. Selleks, et saaksime täpsemalt kontrollida edastage meile maksekorralduse…"
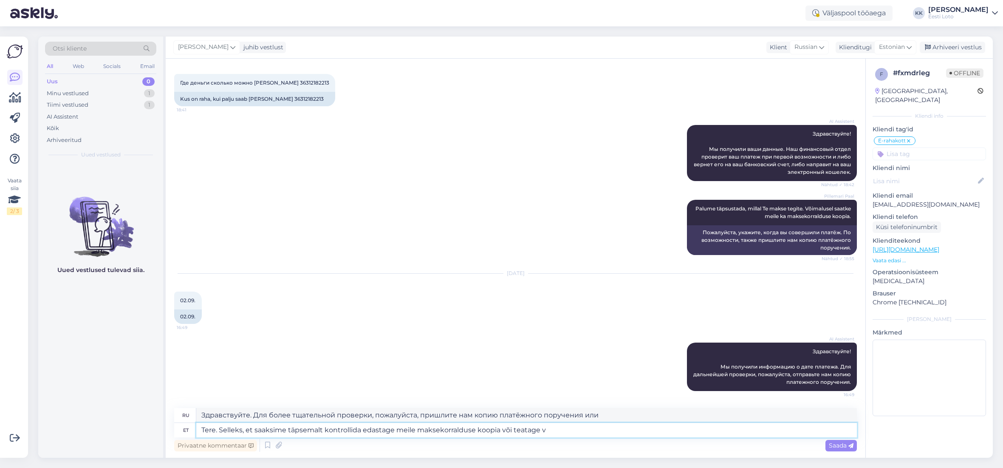
type textarea "Здравствуйте. Для более тщательной проверки, пожалуйста, пришлите нам копию пла…"
type textarea "Tere. Selleks, et saaksime täpsemalt kontrollida edastage meile maksekorralduse…"
type textarea "Здравствуйте. Для более тщательной проверки, пожалуйста, пришлите нам копию пла…"
type textarea "Tere. Selleks, et saaksime täpsemalt kontrollida edastage meile maksekorralduse…"
click at [843, 445] on span "Saada" at bounding box center [841, 446] width 25 height 8
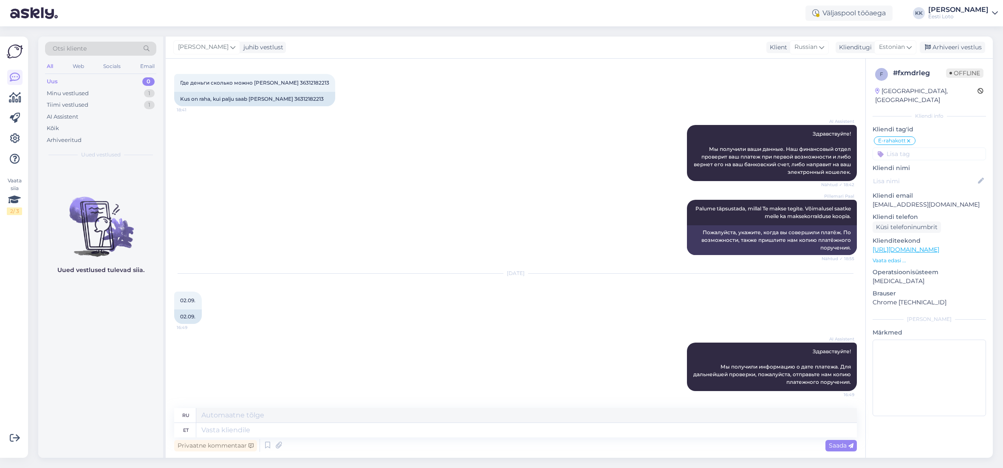
scroll to position [572, 0]
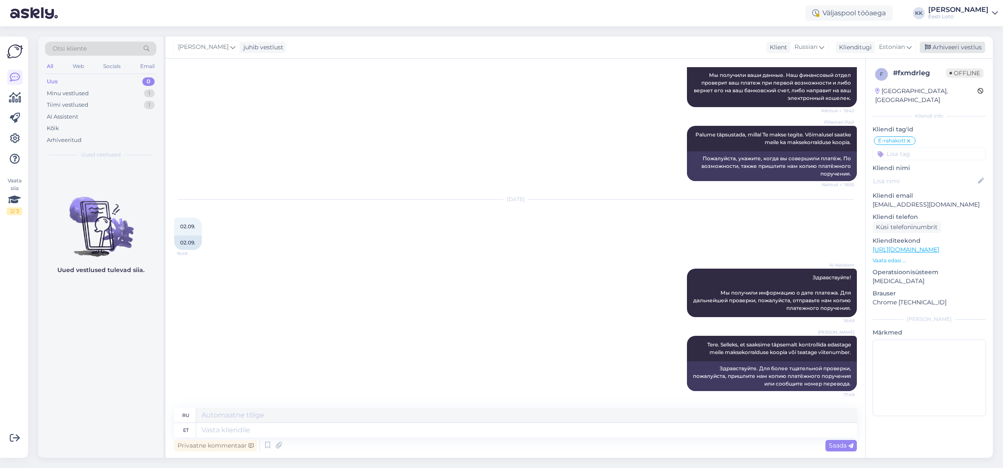
click at [960, 48] on div "Arhiveeri vestlus" at bounding box center [952, 47] width 65 height 11
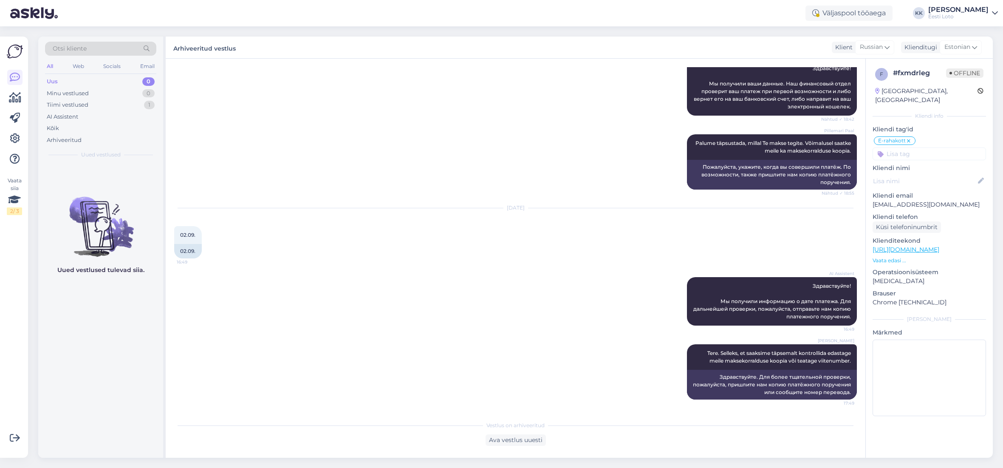
scroll to position [563, 0]
click at [70, 83] on div "Uus 0" at bounding box center [100, 82] width 111 height 12
click at [68, 139] on div "Arhiveeritud" at bounding box center [64, 140] width 35 height 8
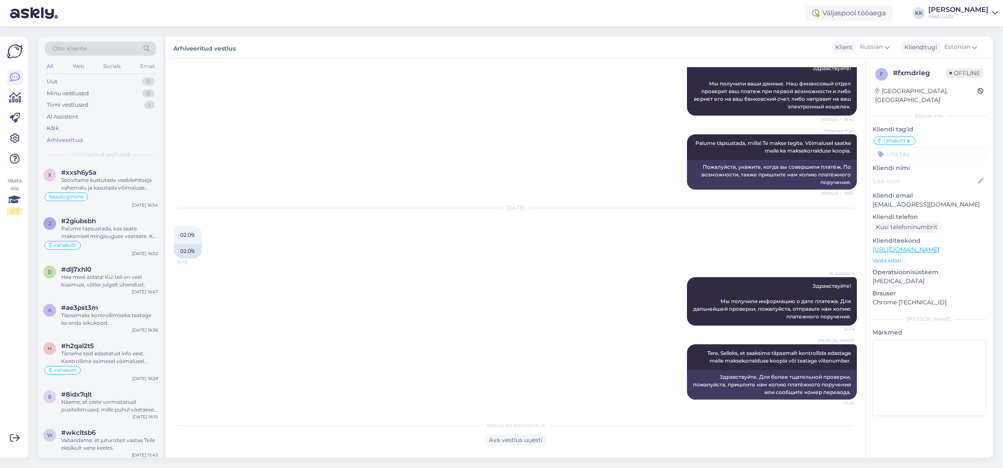
scroll to position [274, 0]
click at [94, 276] on div "Hea meel aidata! Kui teil on veel küsimusi, võtke julgelt ühendust." at bounding box center [109, 280] width 97 height 15
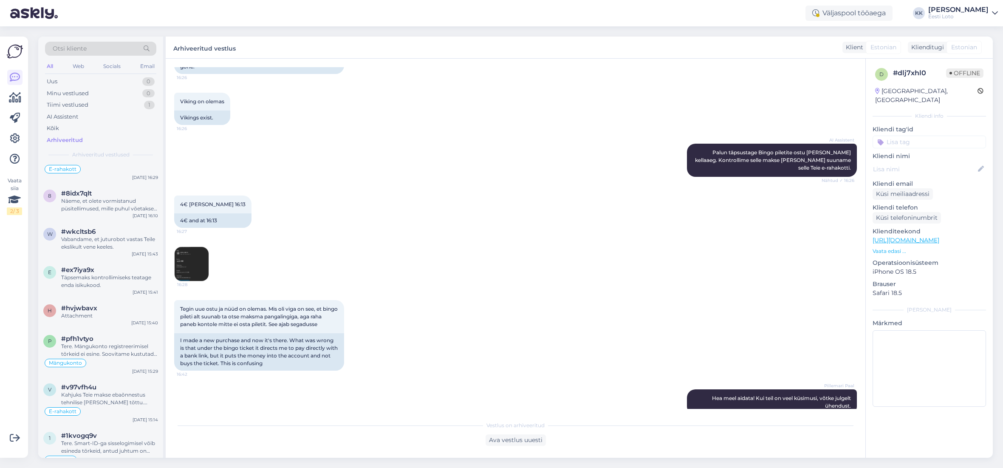
scroll to position [477, 0]
click at [102, 244] on div "Vabandame, et juturobot vastas Teile ekslikult vene keeles." at bounding box center [109, 240] width 97 height 15
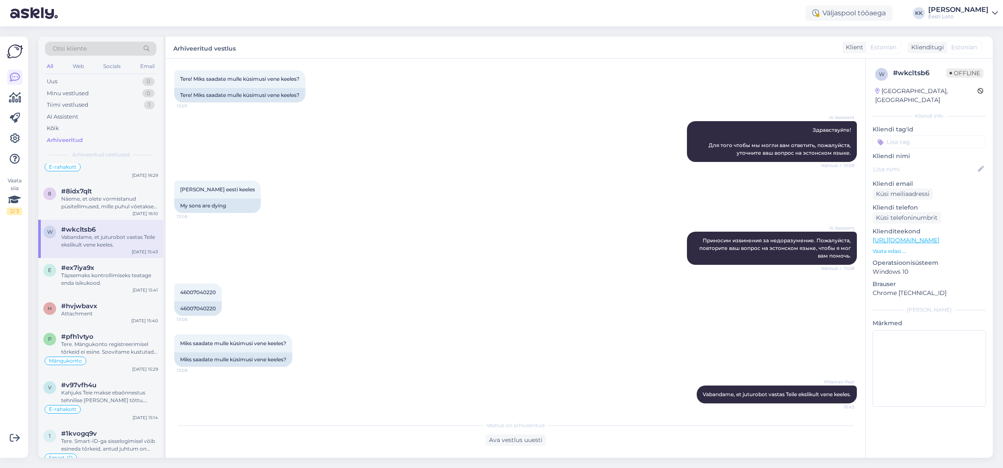
scroll to position [40, 0]
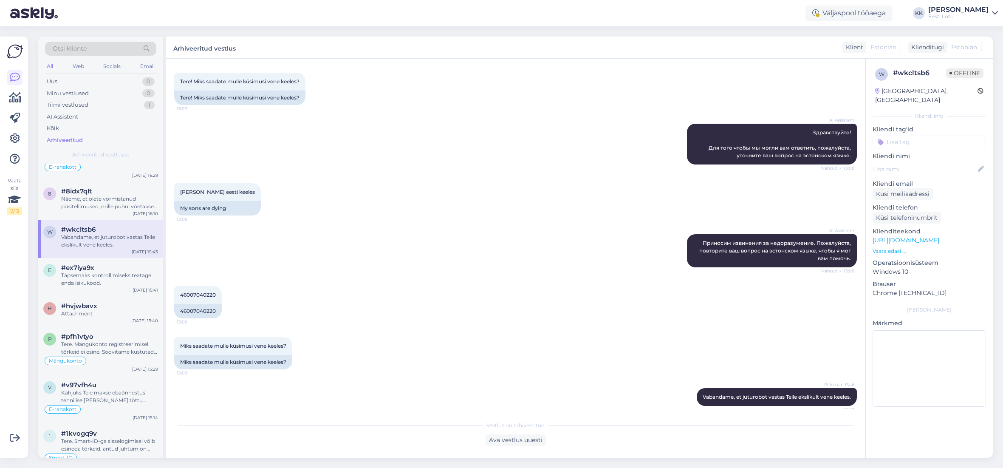
click at [941, 136] on input at bounding box center [929, 142] width 113 height 13
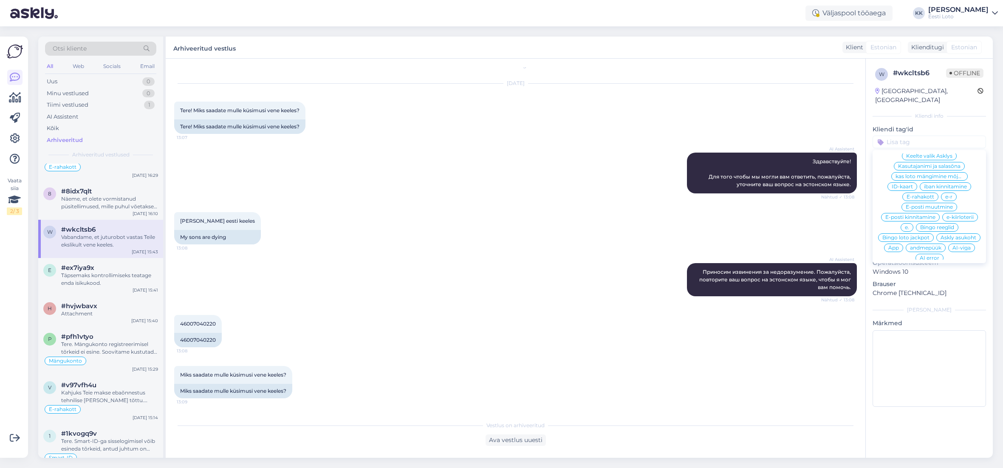
scroll to position [0, 0]
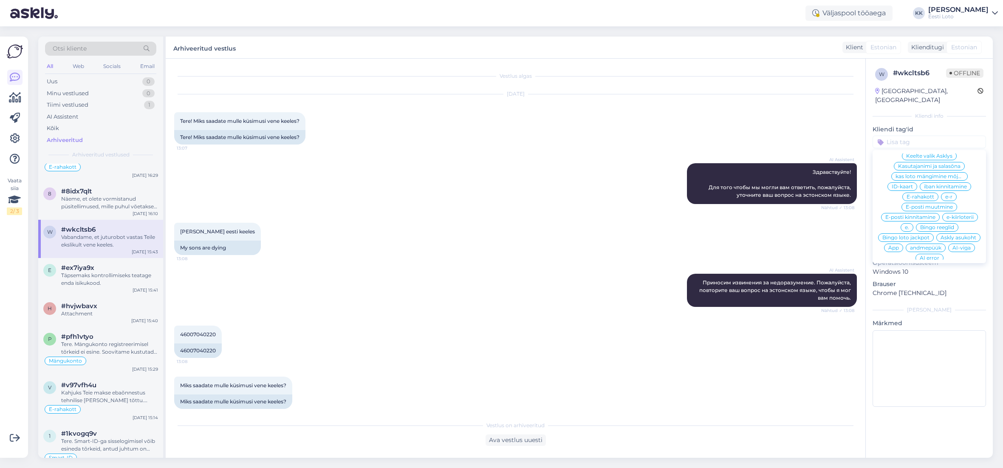
click at [869, 60] on div "w # wkcltsb6 Offline [GEOGRAPHIC_DATA], [GEOGRAPHIC_DATA] Kliendi info Kliendi …" at bounding box center [929, 239] width 127 height 361
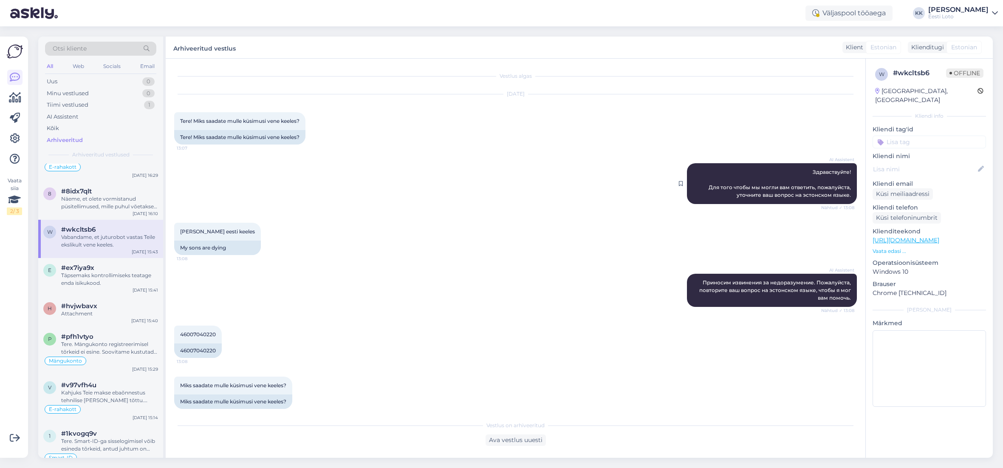
scroll to position [46, 0]
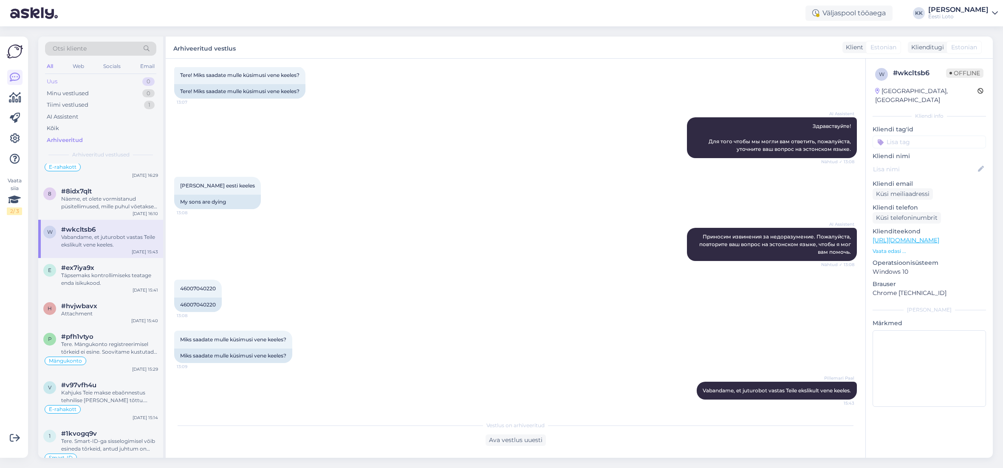
click at [89, 82] on div "Uus 0" at bounding box center [100, 82] width 111 height 12
